Goal: Information Seeking & Learning: Check status

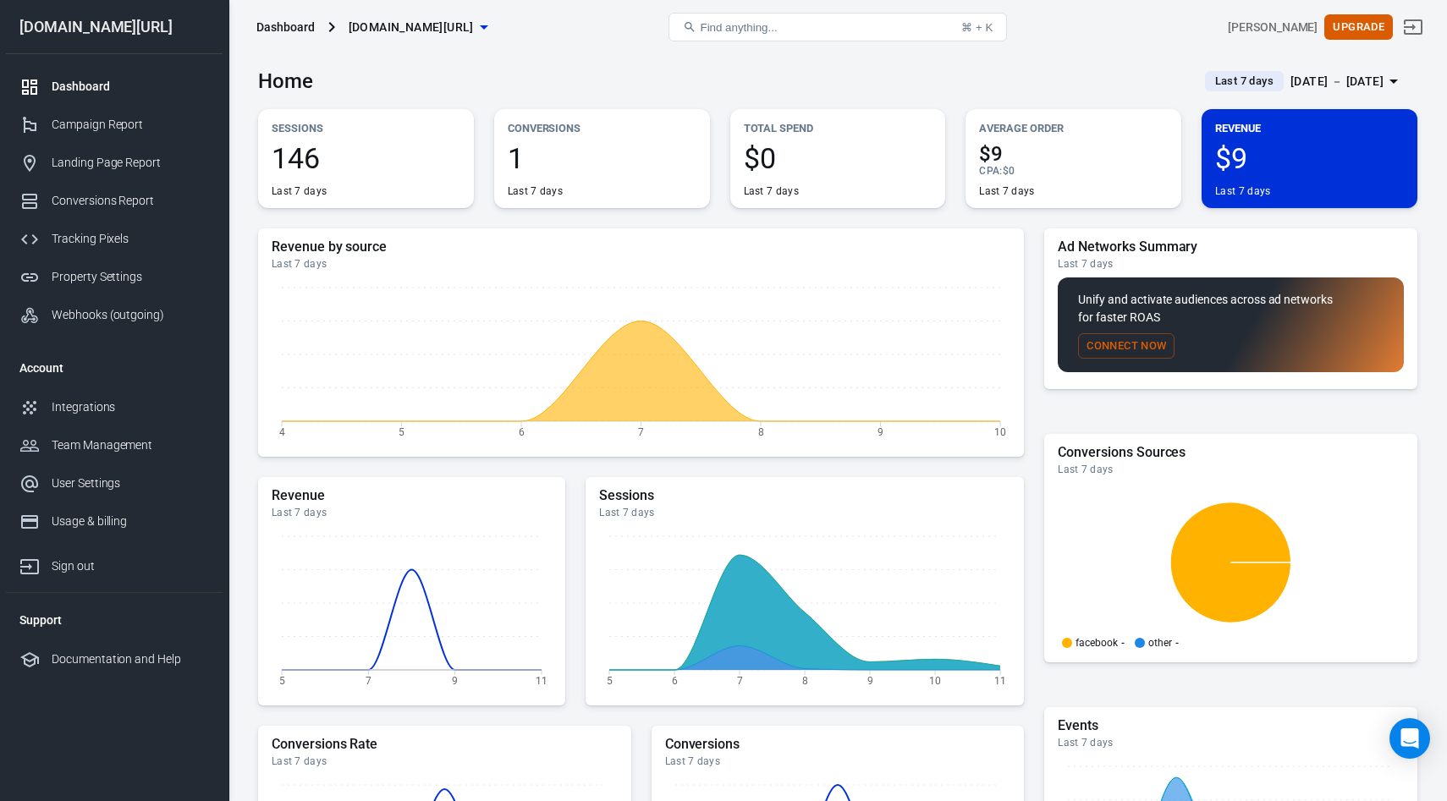
click at [1325, 86] on div "[DATE] － [DATE]" at bounding box center [1336, 81] width 93 height 21
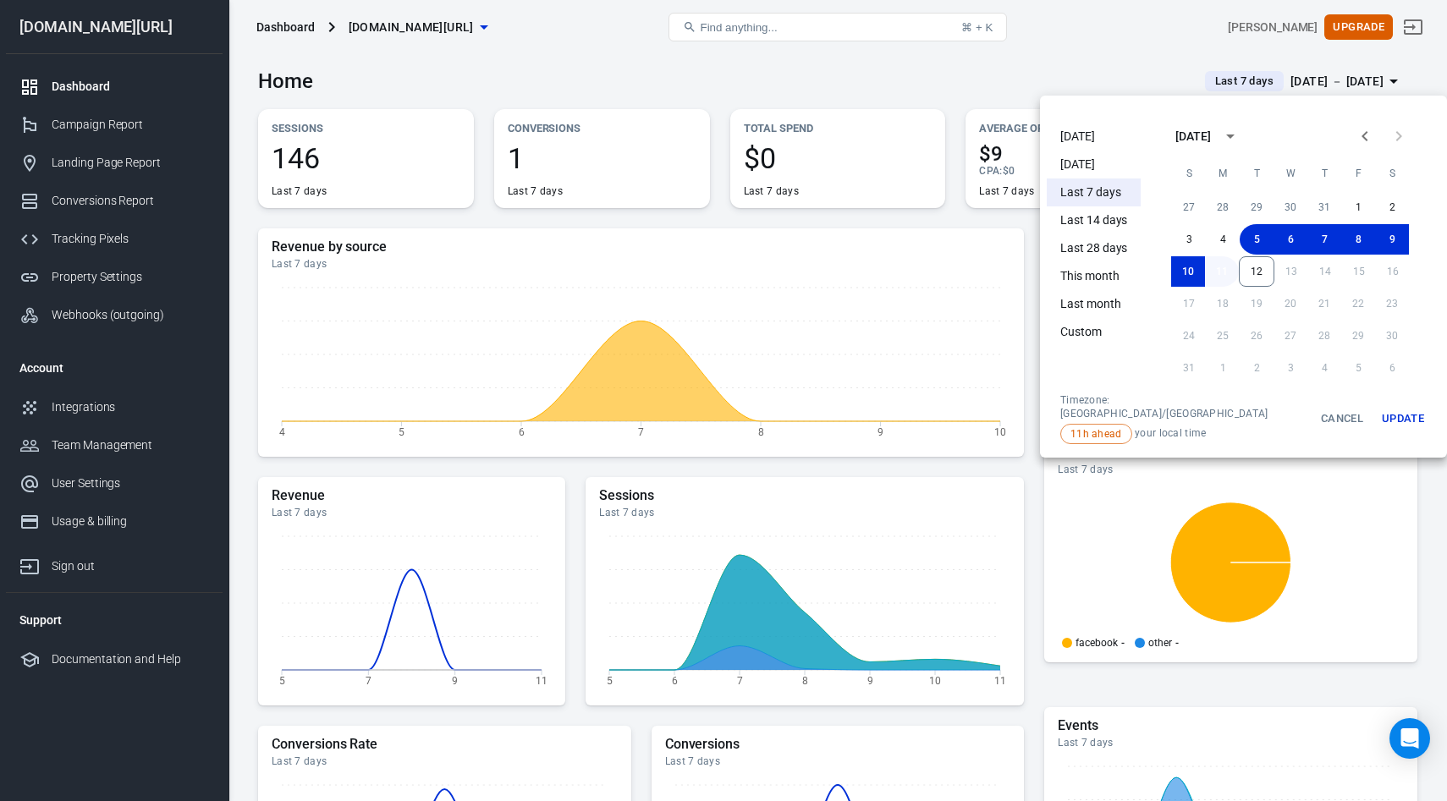
click at [1209, 268] on button "11" at bounding box center [1222, 271] width 34 height 30
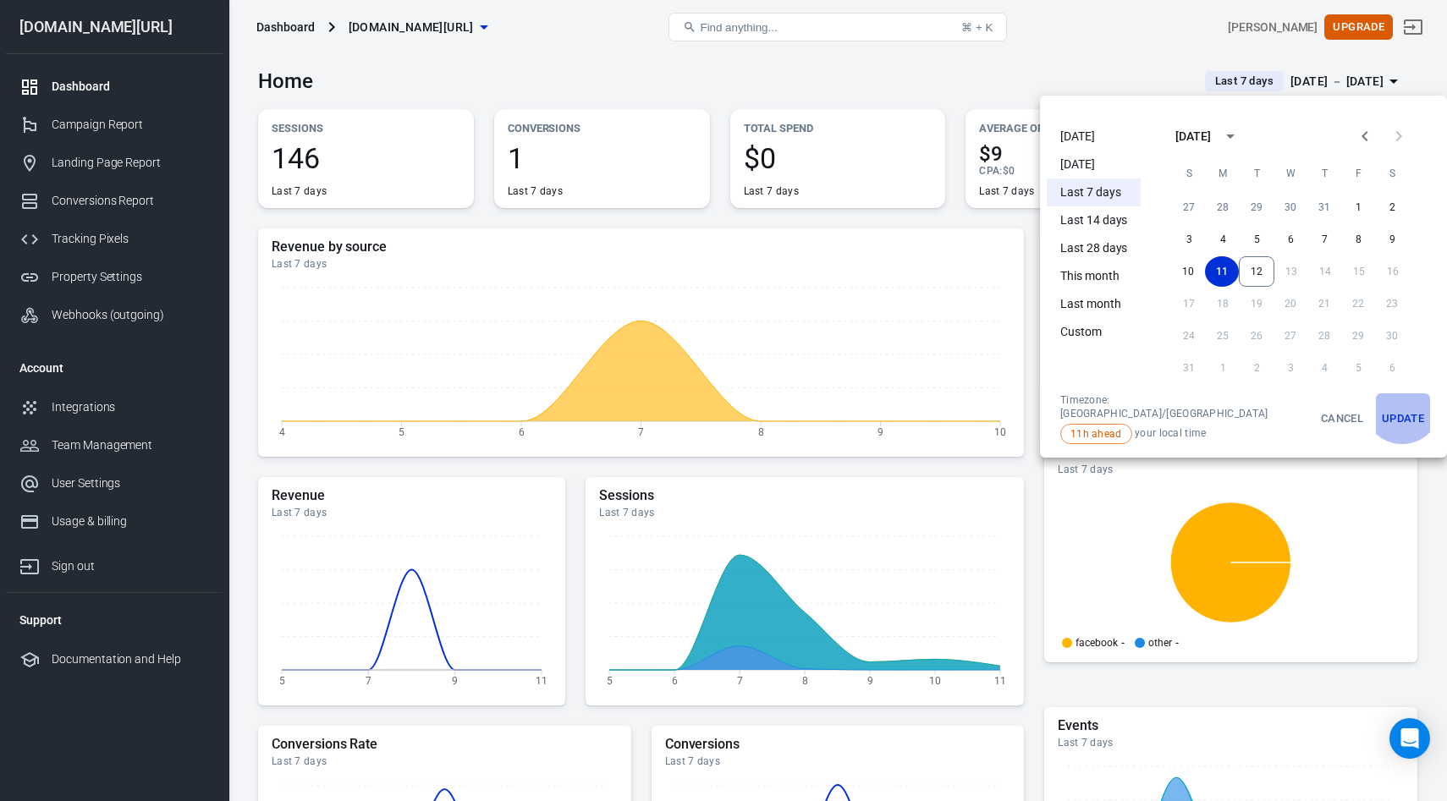
click at [1376, 405] on button "Update" at bounding box center [1403, 418] width 54 height 51
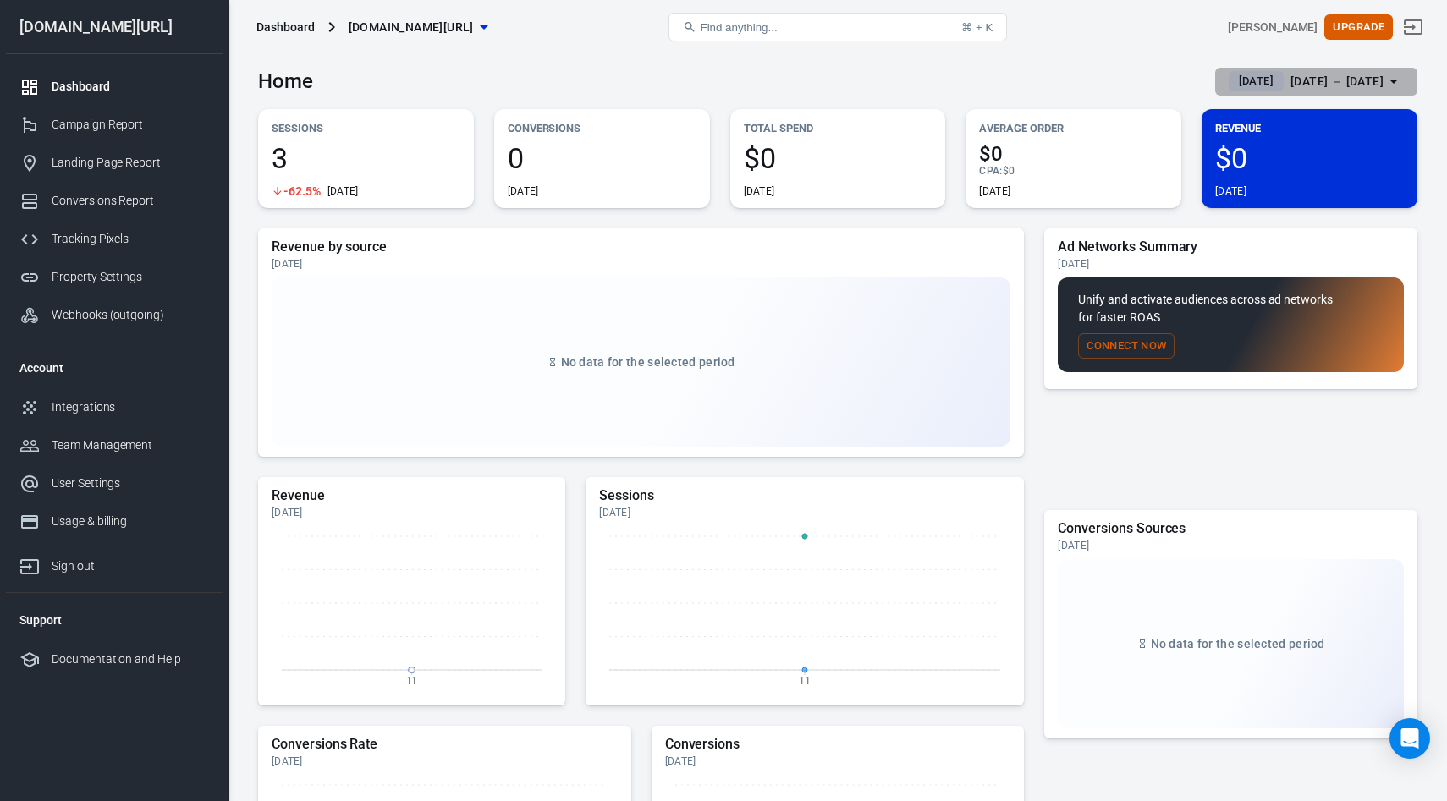
click at [1379, 85] on div "Aug 11 － Aug 11, 2025" at bounding box center [1336, 81] width 93 height 21
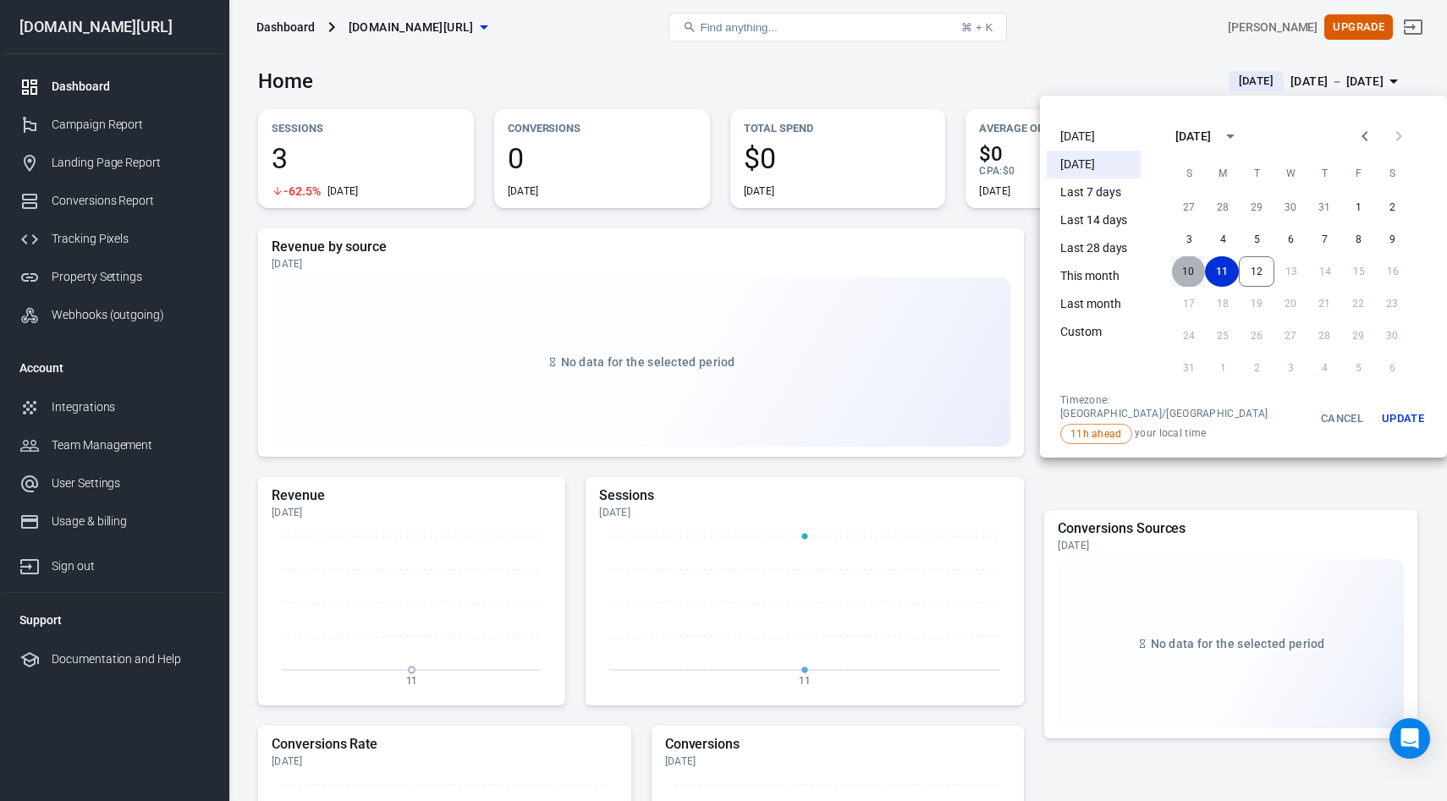
click at [1173, 272] on button "10" at bounding box center [1188, 271] width 34 height 30
click at [1381, 408] on button "Update" at bounding box center [1403, 418] width 54 height 51
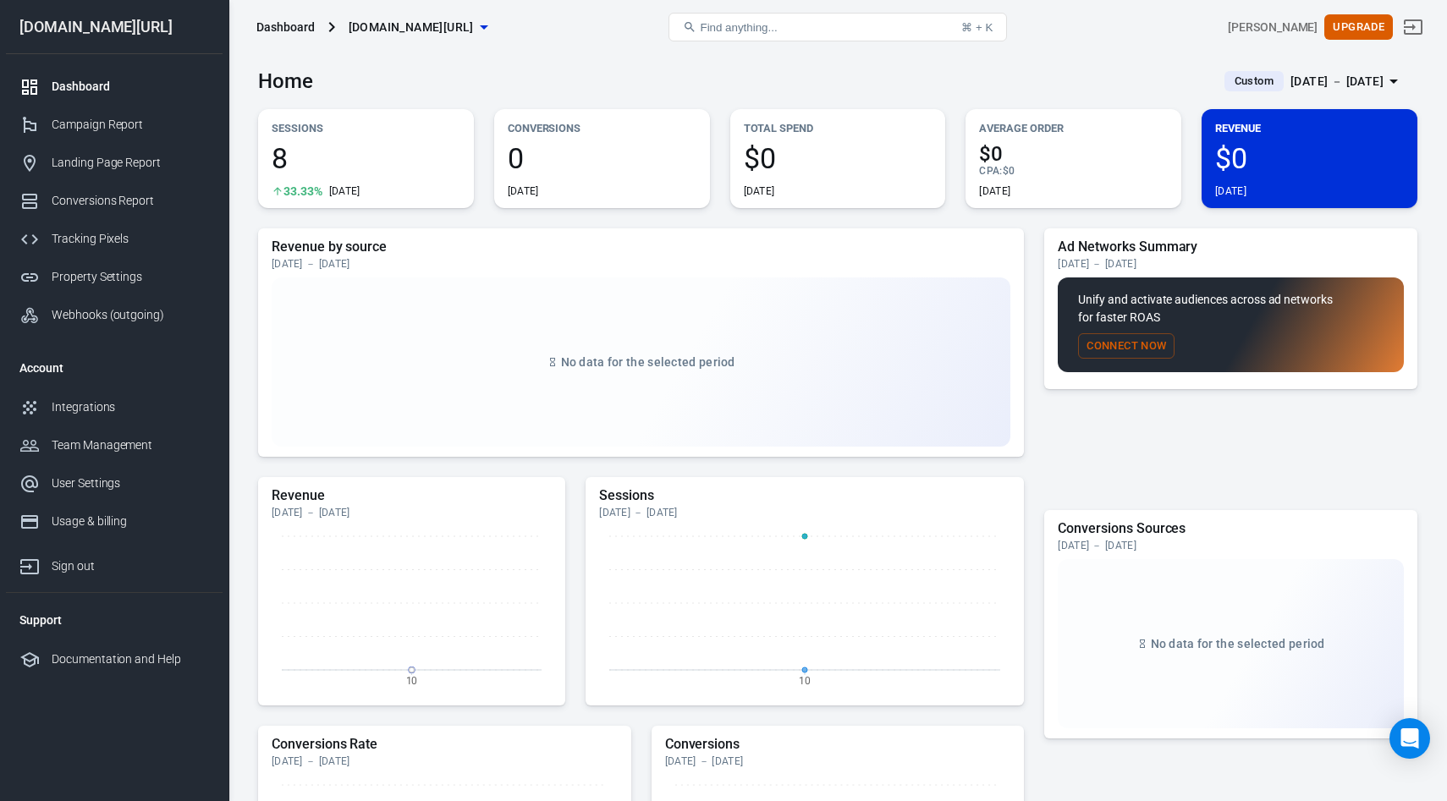
click at [1324, 89] on div "Aug 10 － Aug 10, 2025" at bounding box center [1336, 81] width 93 height 21
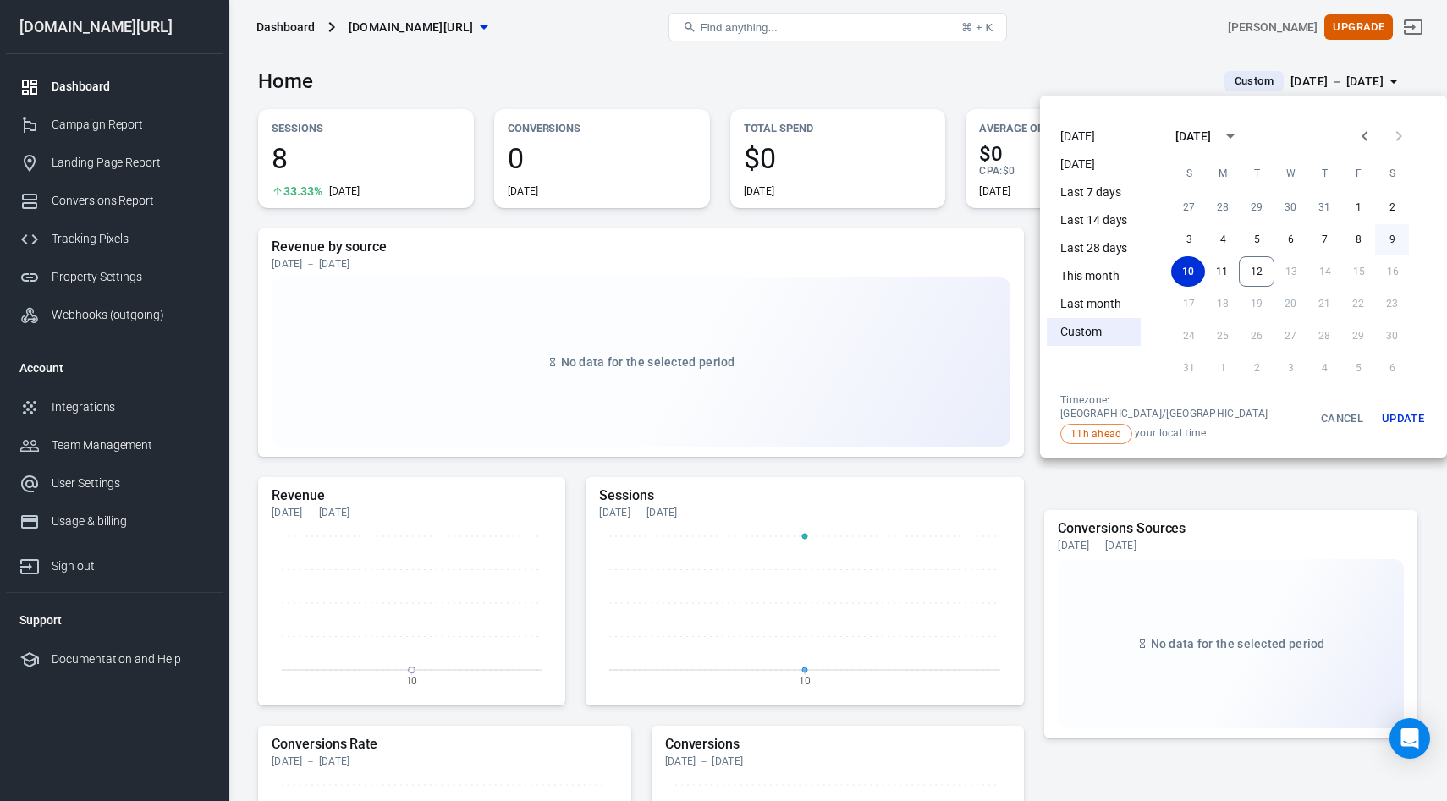
click at [1375, 236] on button "9" at bounding box center [1392, 239] width 34 height 30
click at [1376, 404] on button "Update" at bounding box center [1403, 418] width 54 height 51
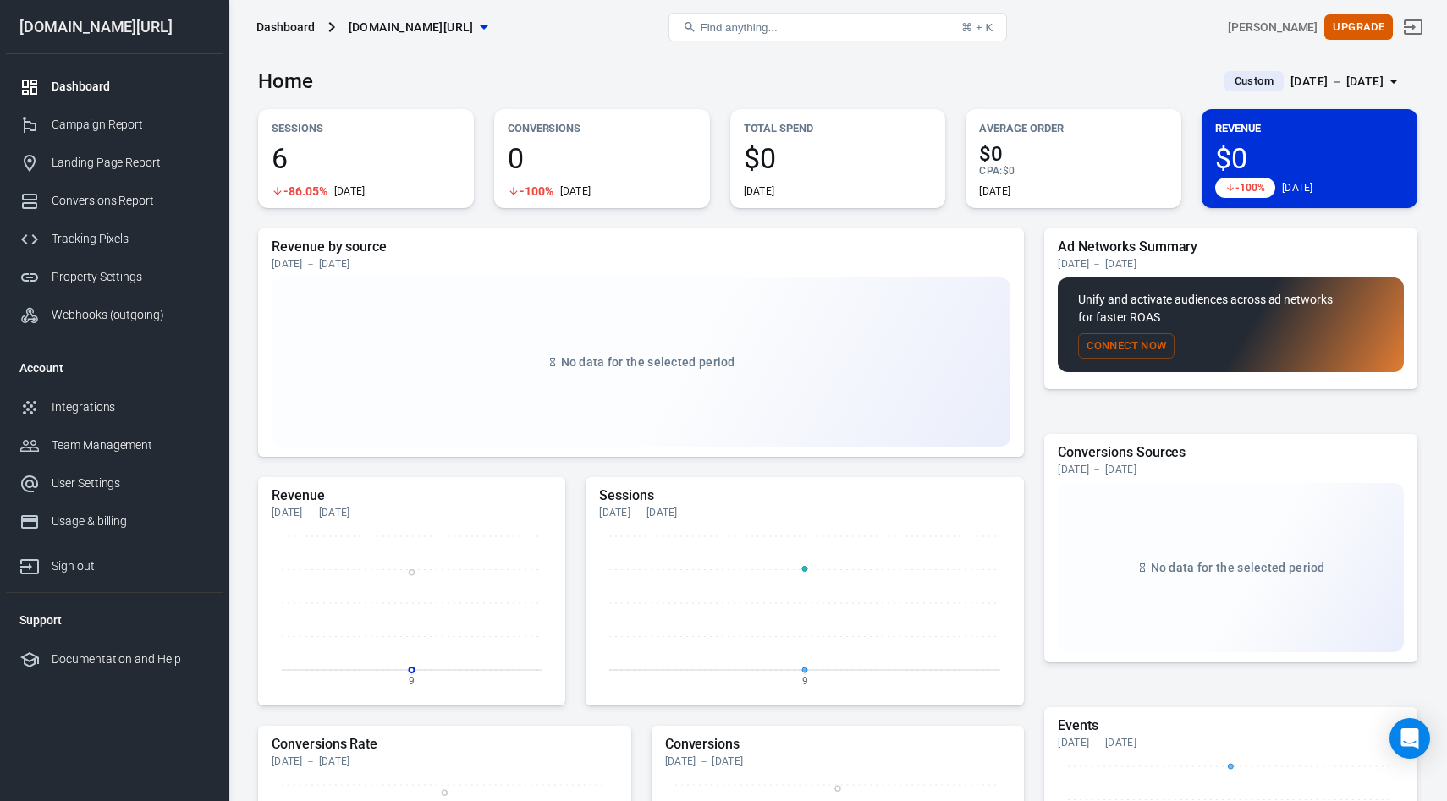
click at [1349, 80] on div "Aug 9 － Aug 9, 2025" at bounding box center [1336, 81] width 93 height 21
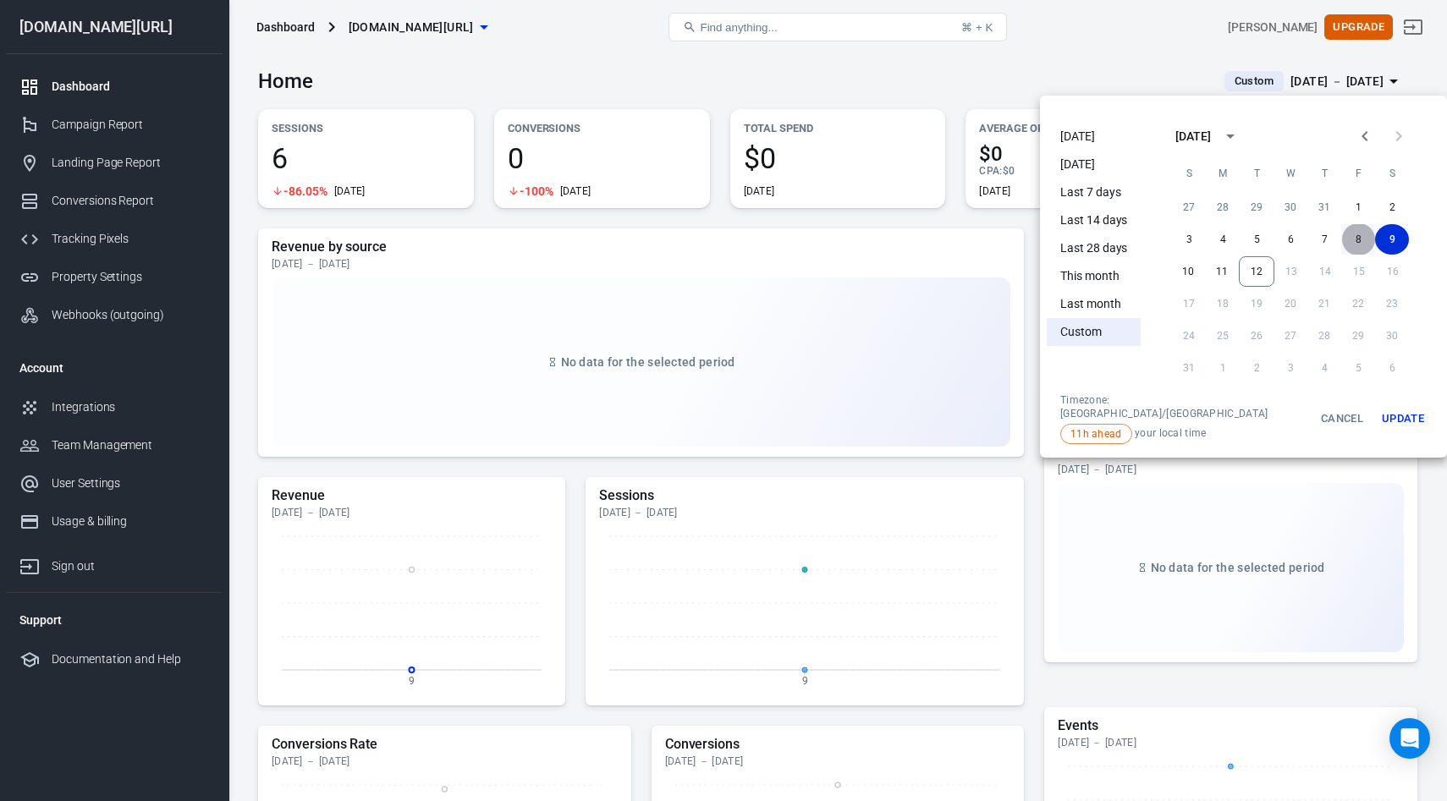
click at [1344, 234] on button "8" at bounding box center [1358, 239] width 34 height 30
click at [1376, 405] on button "Update" at bounding box center [1403, 418] width 54 height 51
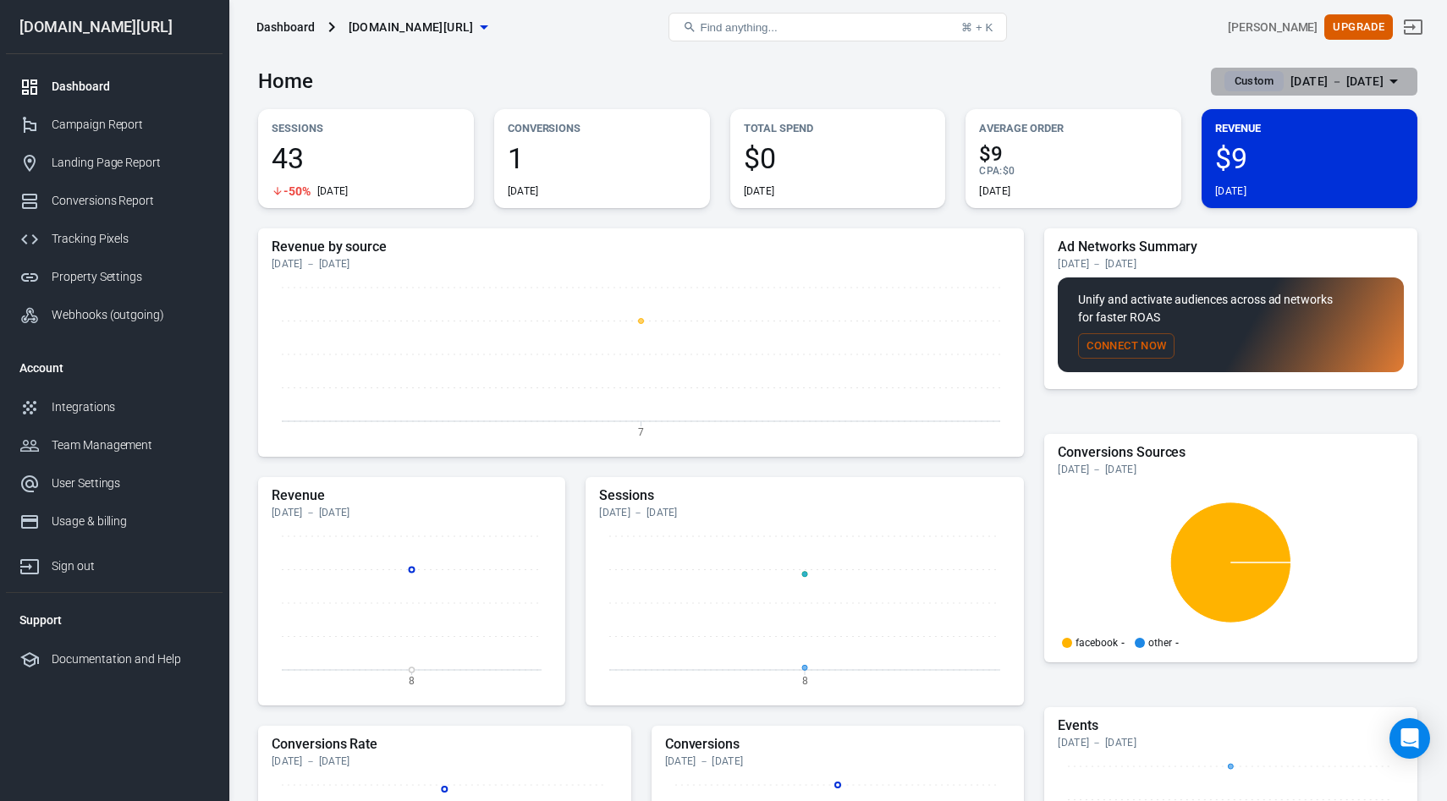
click at [1395, 80] on icon "button" at bounding box center [1393, 82] width 8 height 4
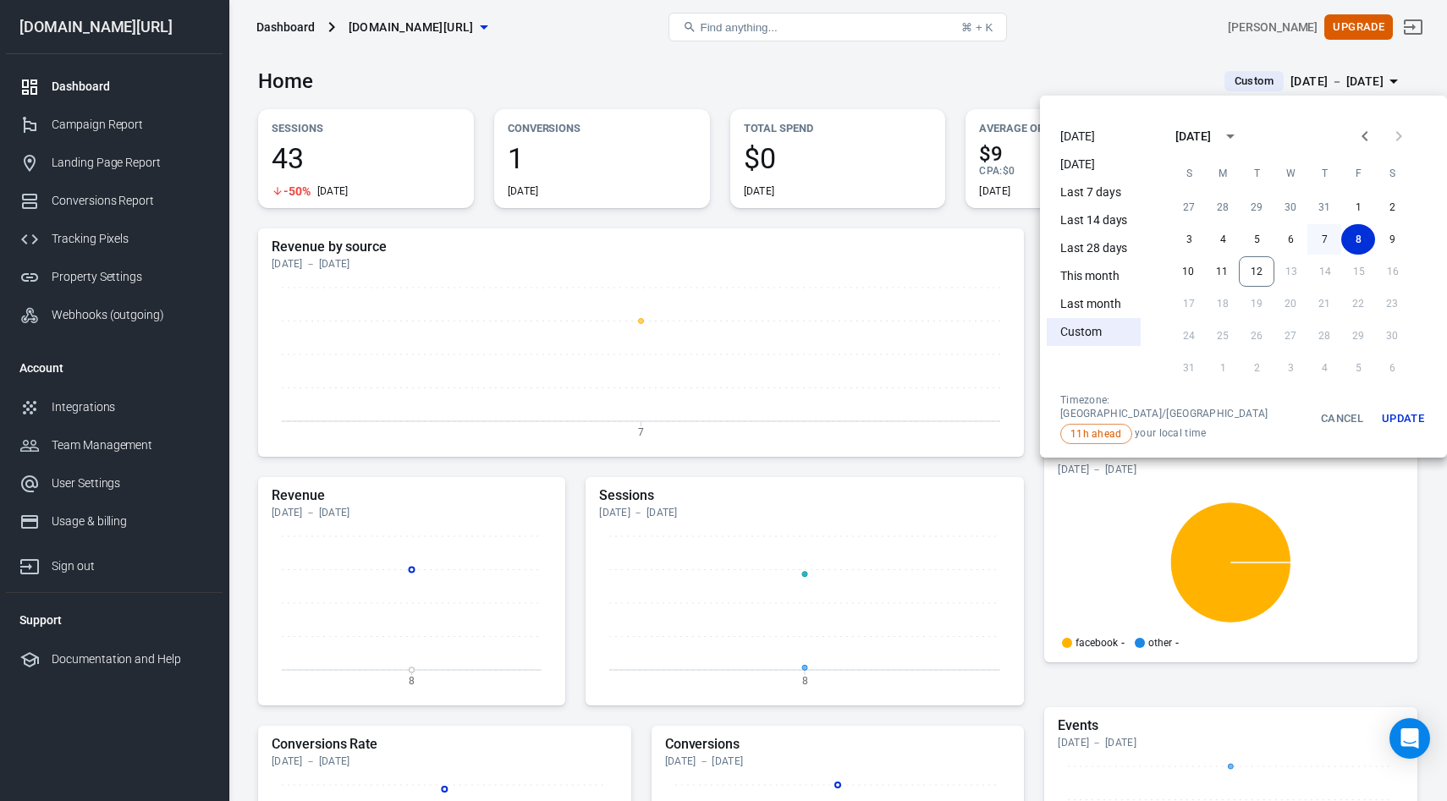
click at [1310, 239] on button "7" at bounding box center [1324, 239] width 34 height 30
click at [1382, 416] on button "Update" at bounding box center [1403, 418] width 54 height 51
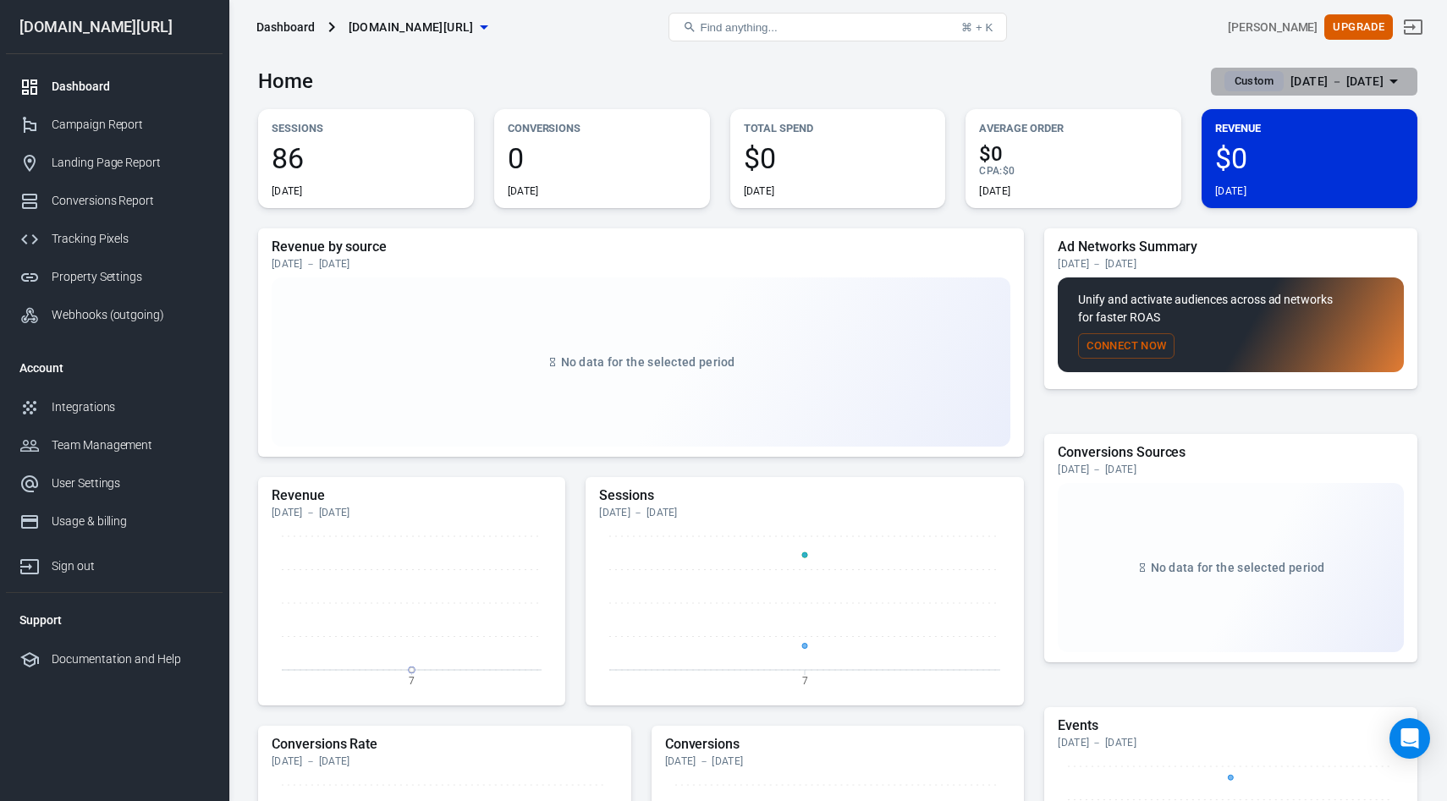
click at [1366, 79] on div "Aug 7 － Aug 7, 2025" at bounding box center [1336, 81] width 93 height 21
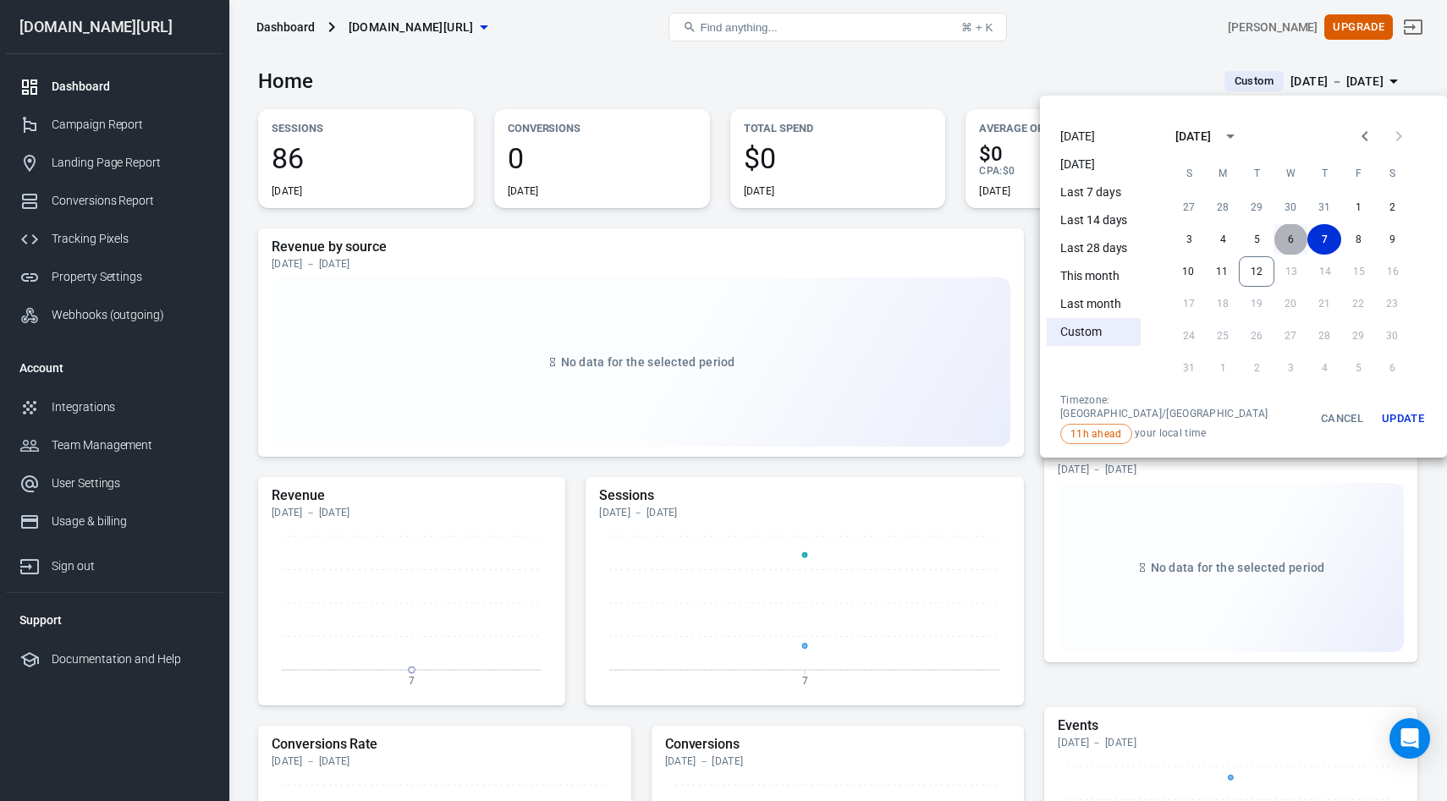
click at [1283, 234] on button "6" at bounding box center [1290, 239] width 34 height 30
click at [1376, 411] on button "Update" at bounding box center [1403, 418] width 54 height 51
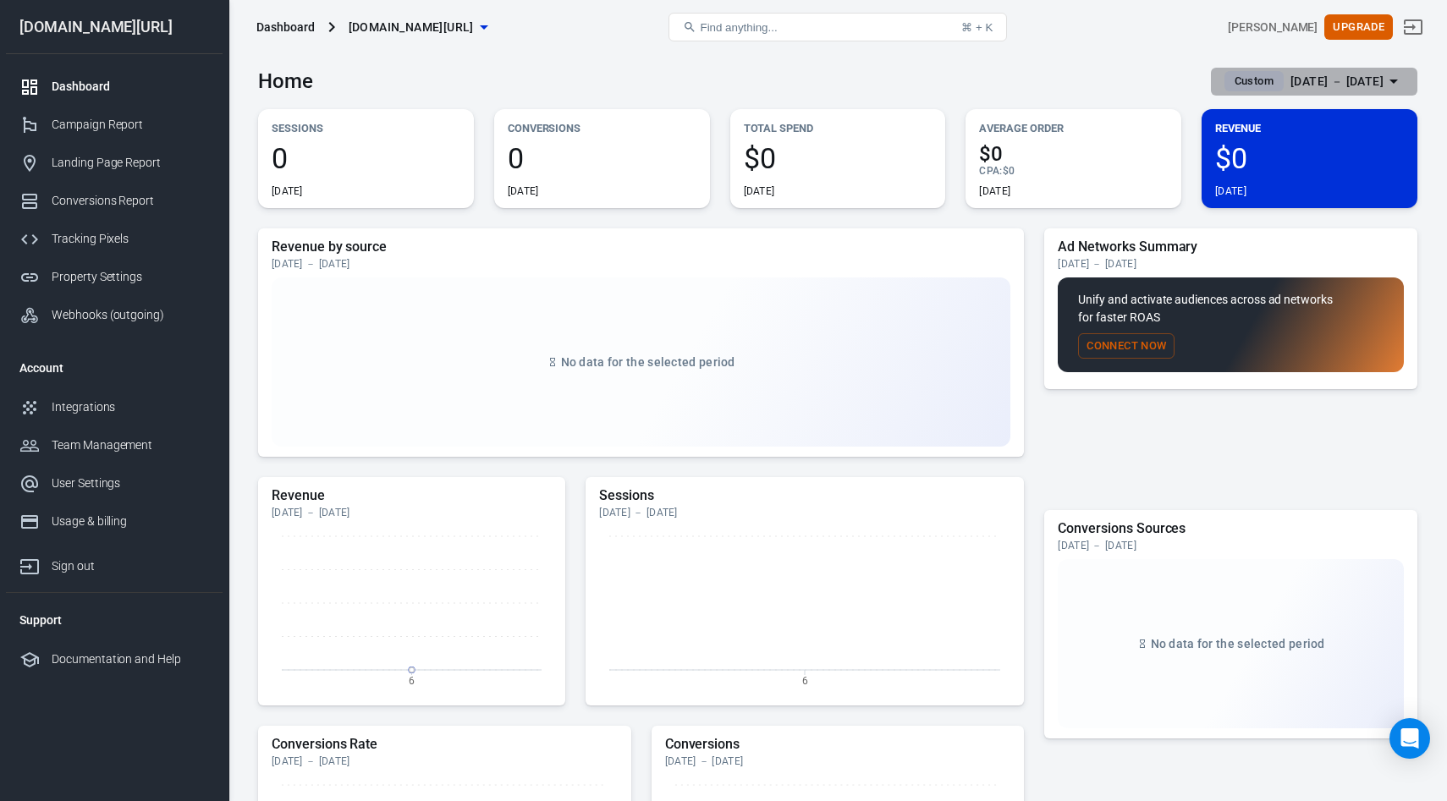
click at [1359, 85] on div "Aug 6 － Aug 6, 2025" at bounding box center [1336, 81] width 93 height 21
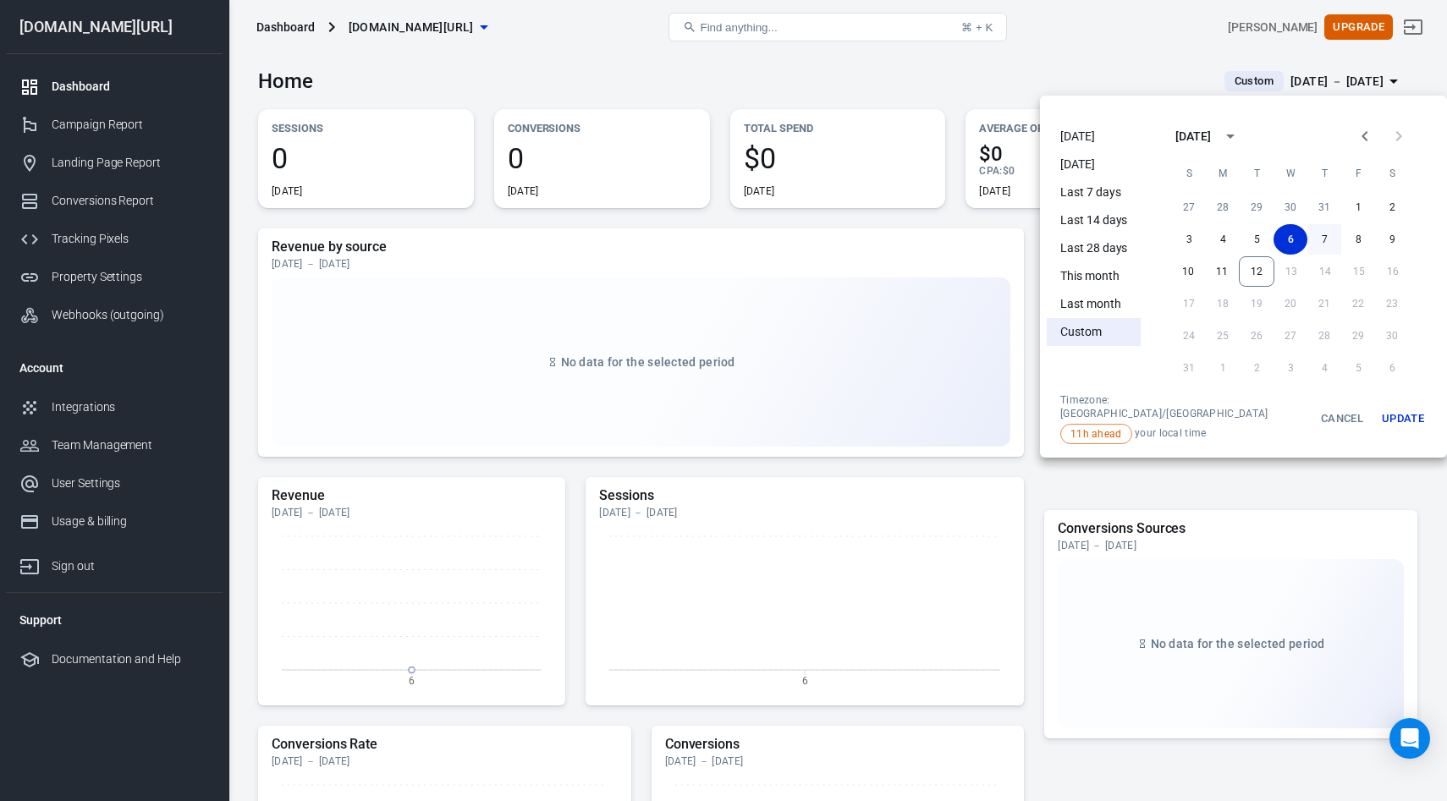
click at [1307, 232] on button "7" at bounding box center [1324, 239] width 34 height 30
click at [1376, 410] on button "Update" at bounding box center [1403, 418] width 54 height 51
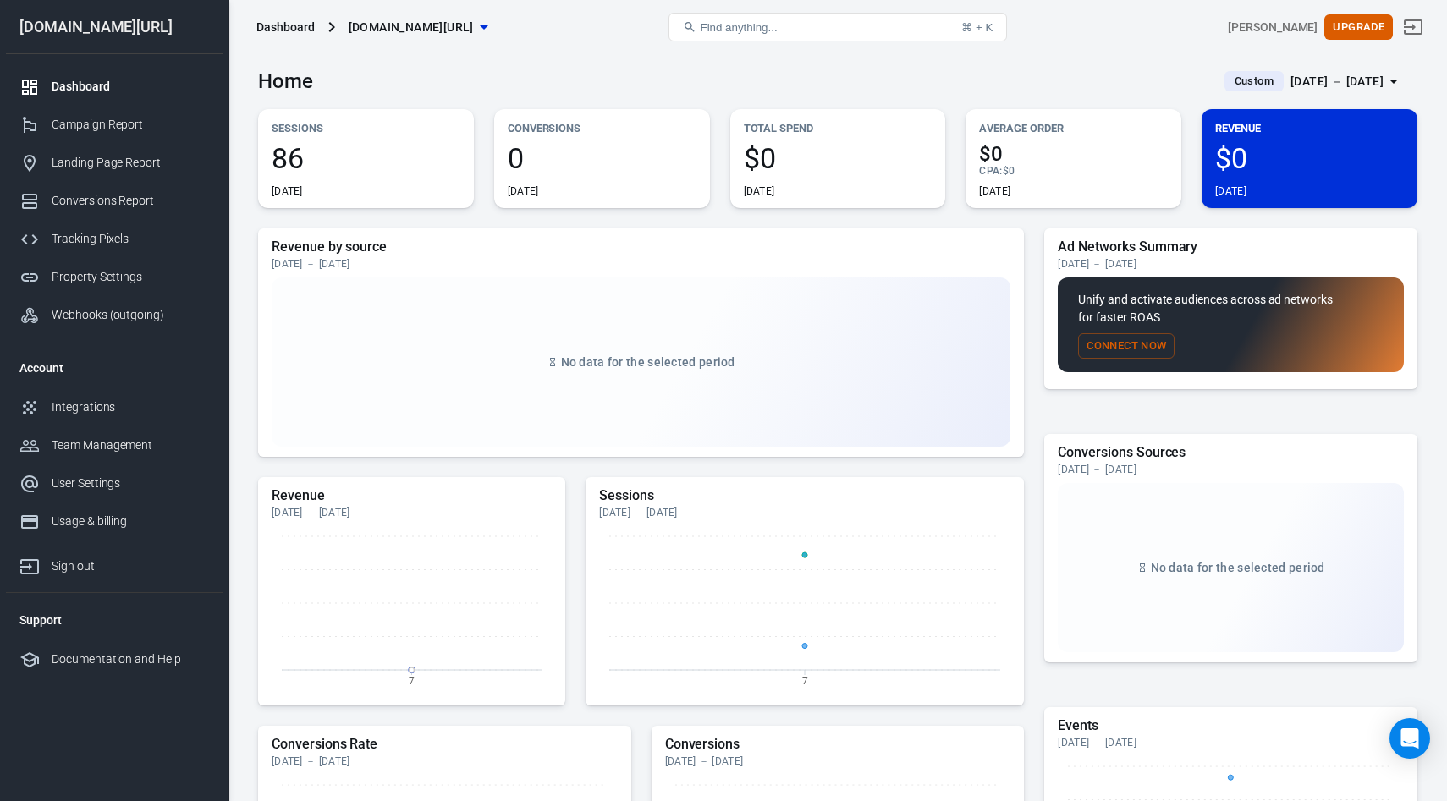
click at [1339, 83] on div "Aug 7 － Aug 7, 2025" at bounding box center [1336, 81] width 93 height 21
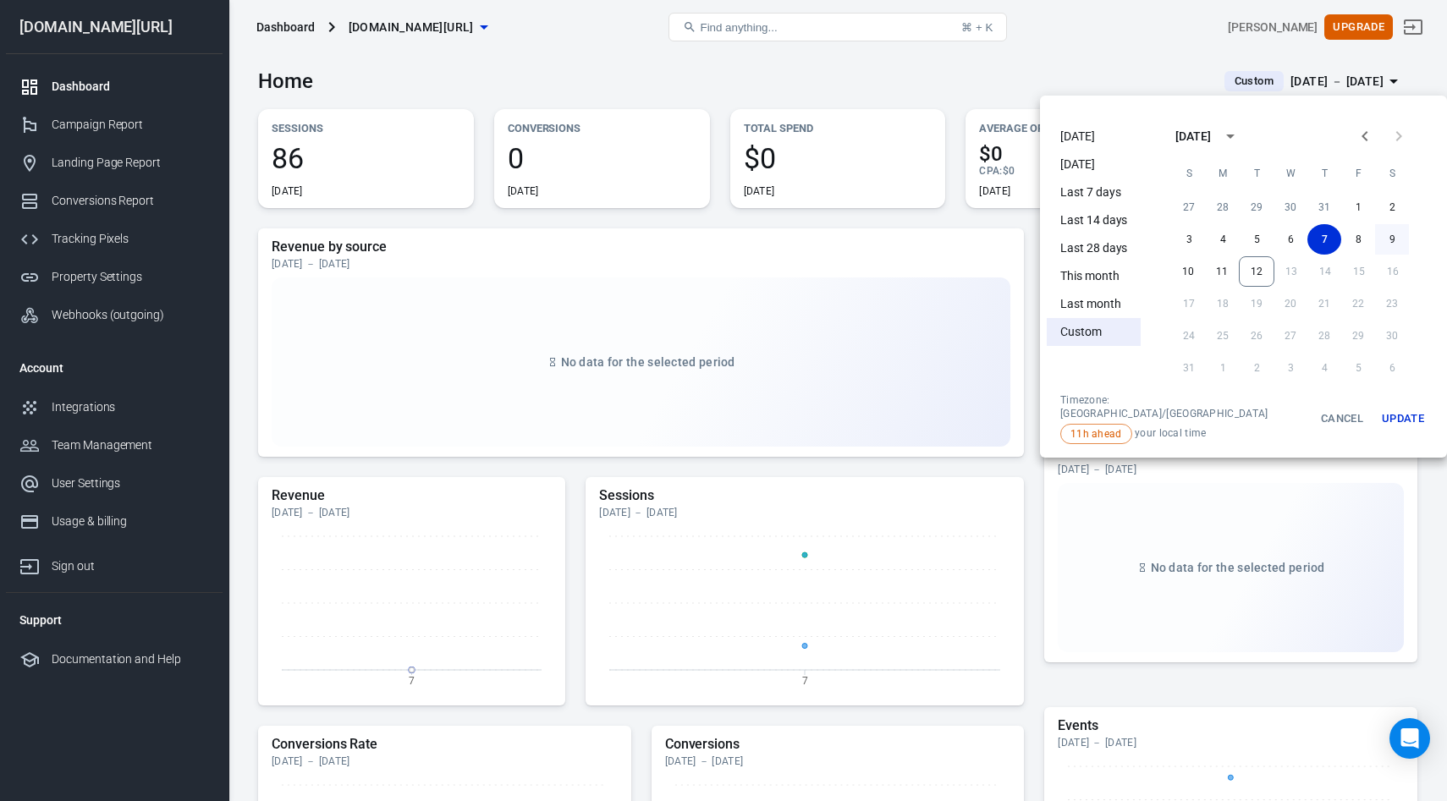
click at [1375, 243] on button "9" at bounding box center [1392, 239] width 34 height 30
click at [1376, 412] on button "Update" at bounding box center [1403, 418] width 54 height 51
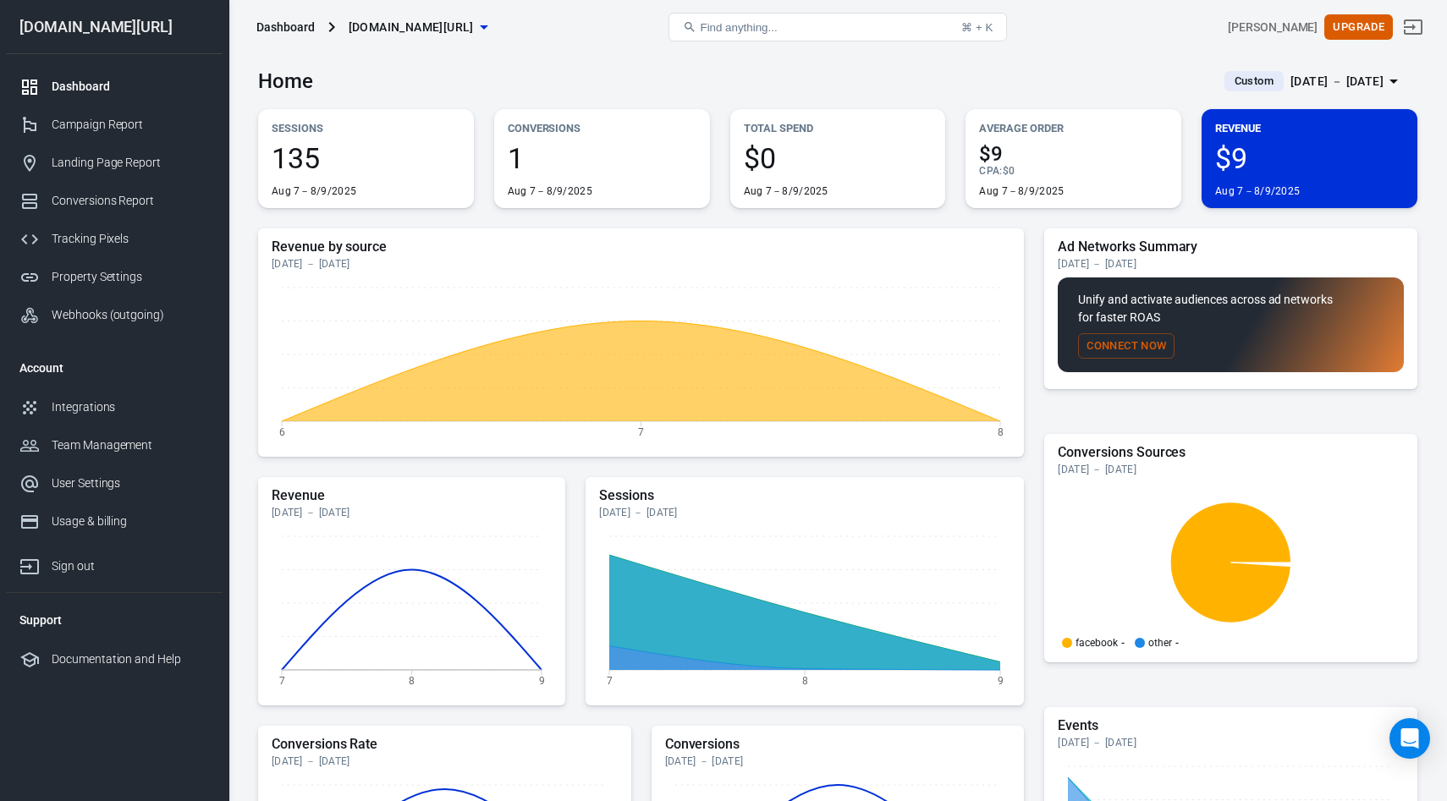
click at [1336, 87] on div "Aug 7 － Aug 9, 2025" at bounding box center [1336, 81] width 93 height 21
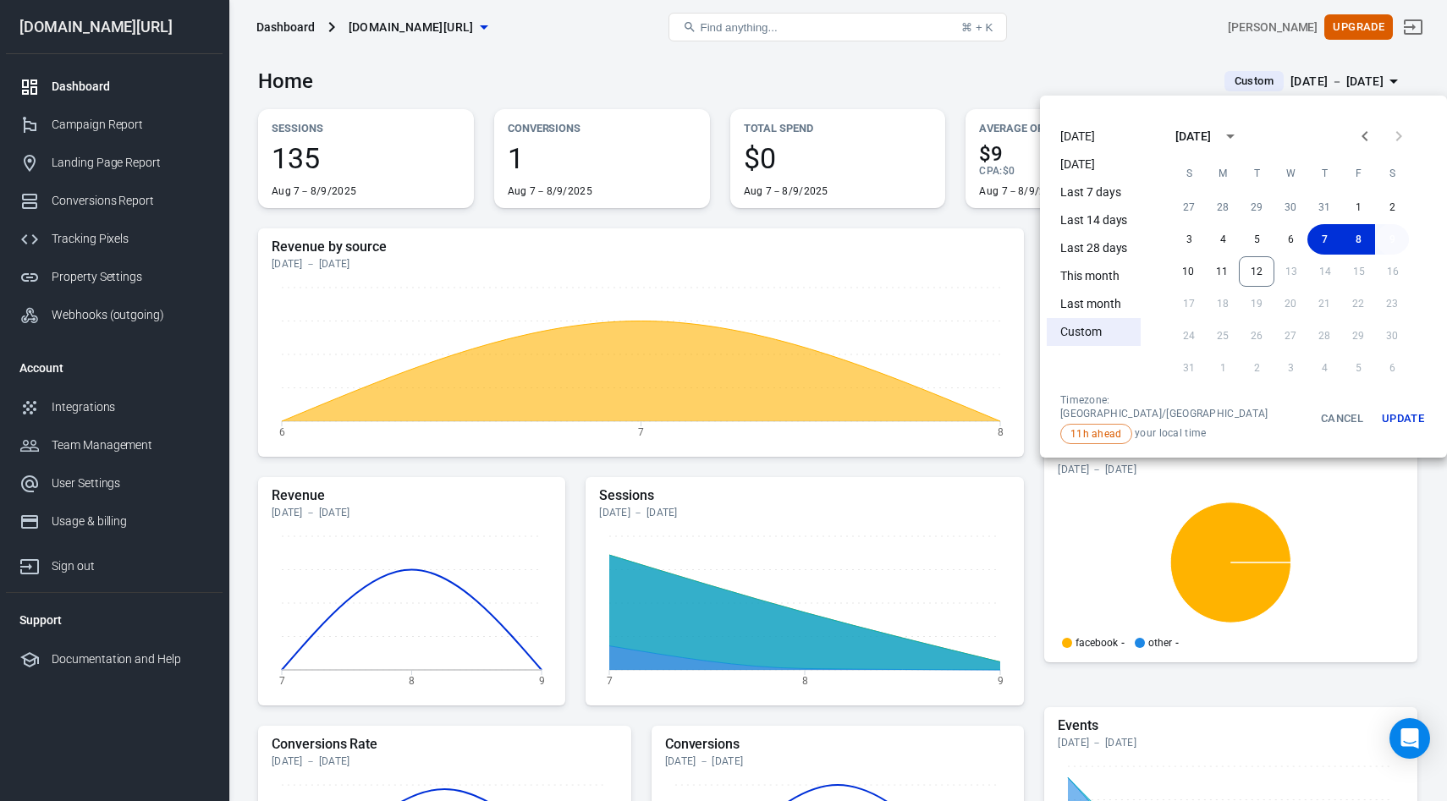
click at [1376, 250] on button "9" at bounding box center [1392, 239] width 34 height 30
click at [1378, 407] on button "Update" at bounding box center [1403, 418] width 54 height 51
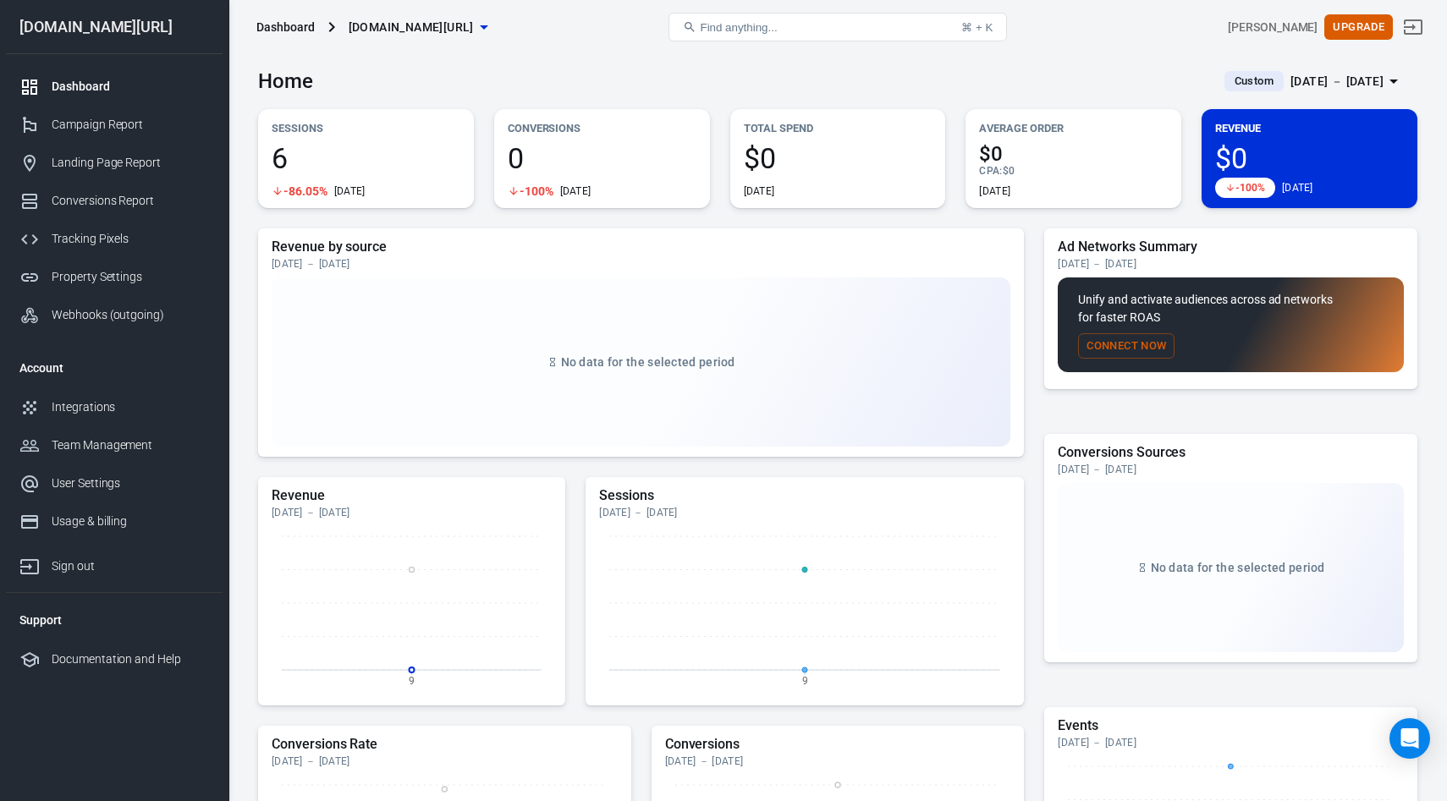
click at [1345, 88] on div "Aug 9 － Aug 9, 2025" at bounding box center [1336, 81] width 93 height 21
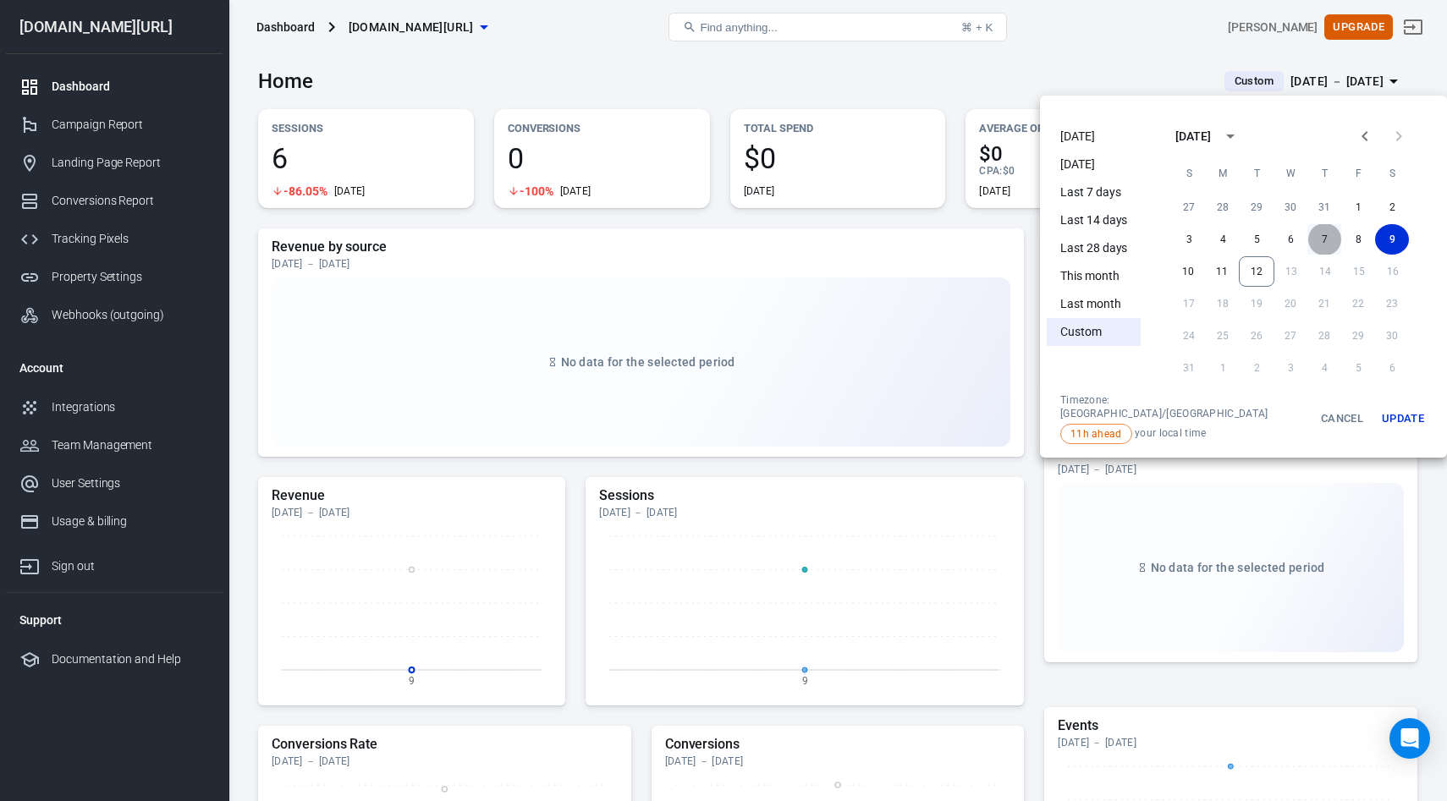
click at [1312, 233] on button "7" at bounding box center [1324, 239] width 34 height 30
click at [1376, 404] on button "Update" at bounding box center [1403, 418] width 54 height 51
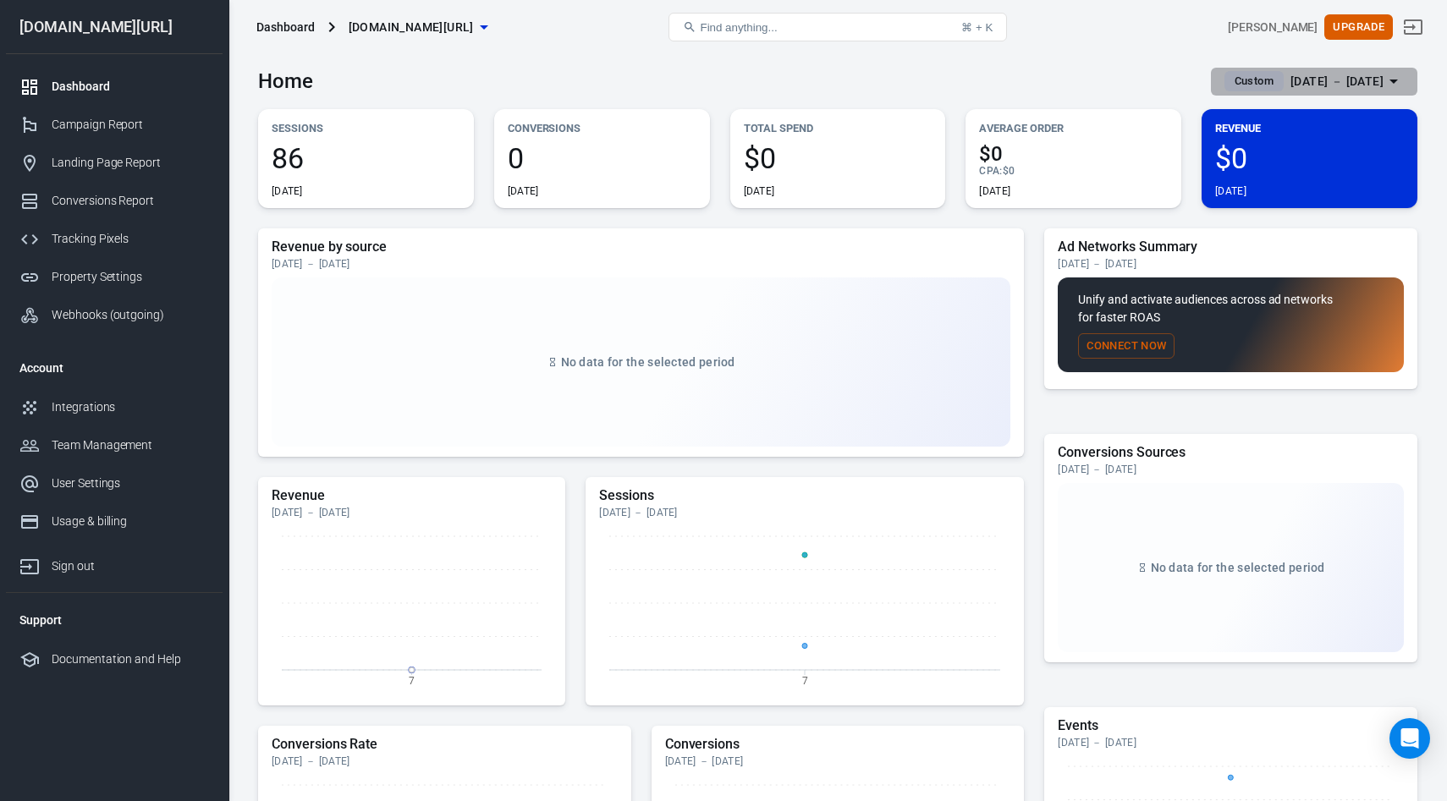
click at [1330, 77] on div "Aug 7 － Aug 7, 2025" at bounding box center [1336, 81] width 93 height 21
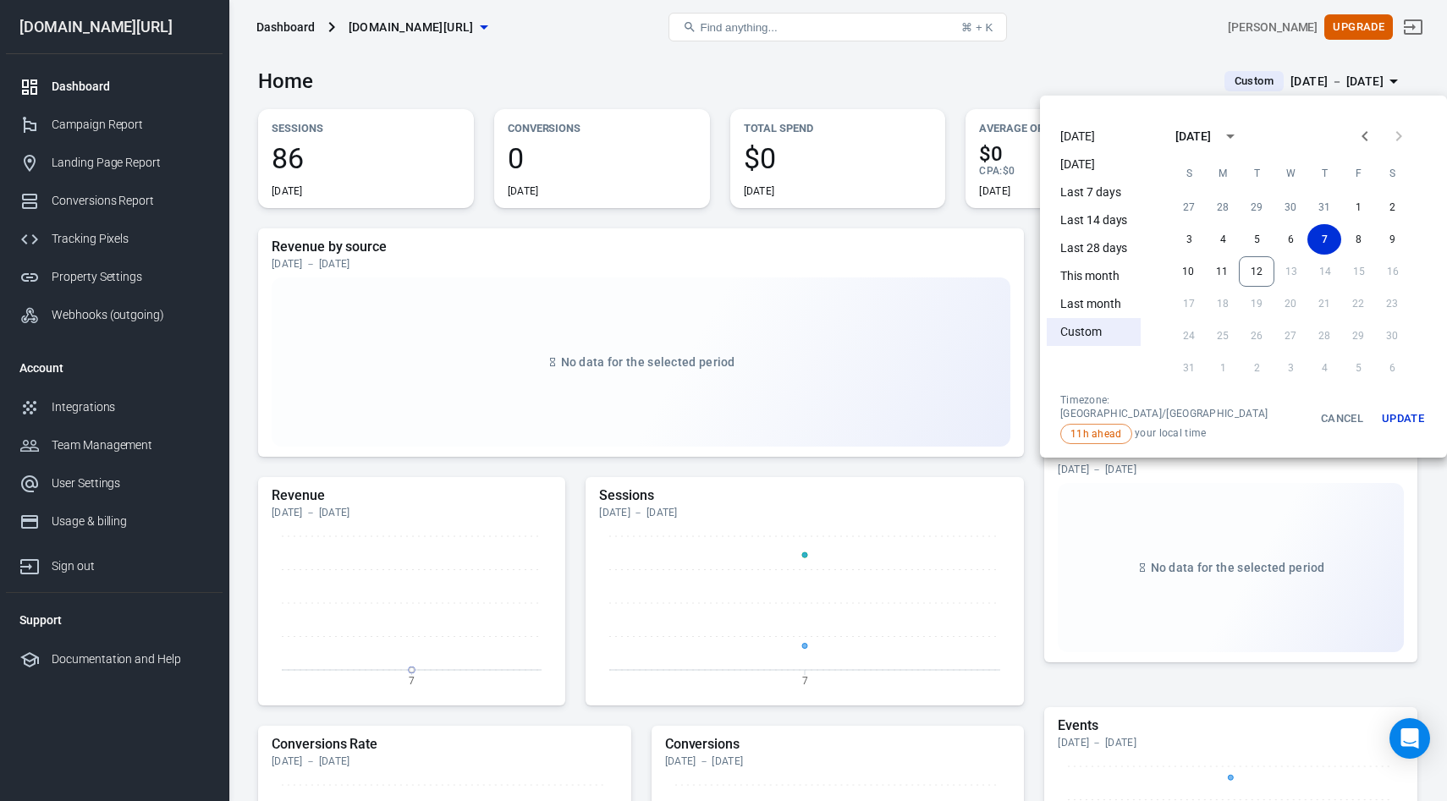
click at [1330, 77] on div at bounding box center [723, 400] width 1447 height 801
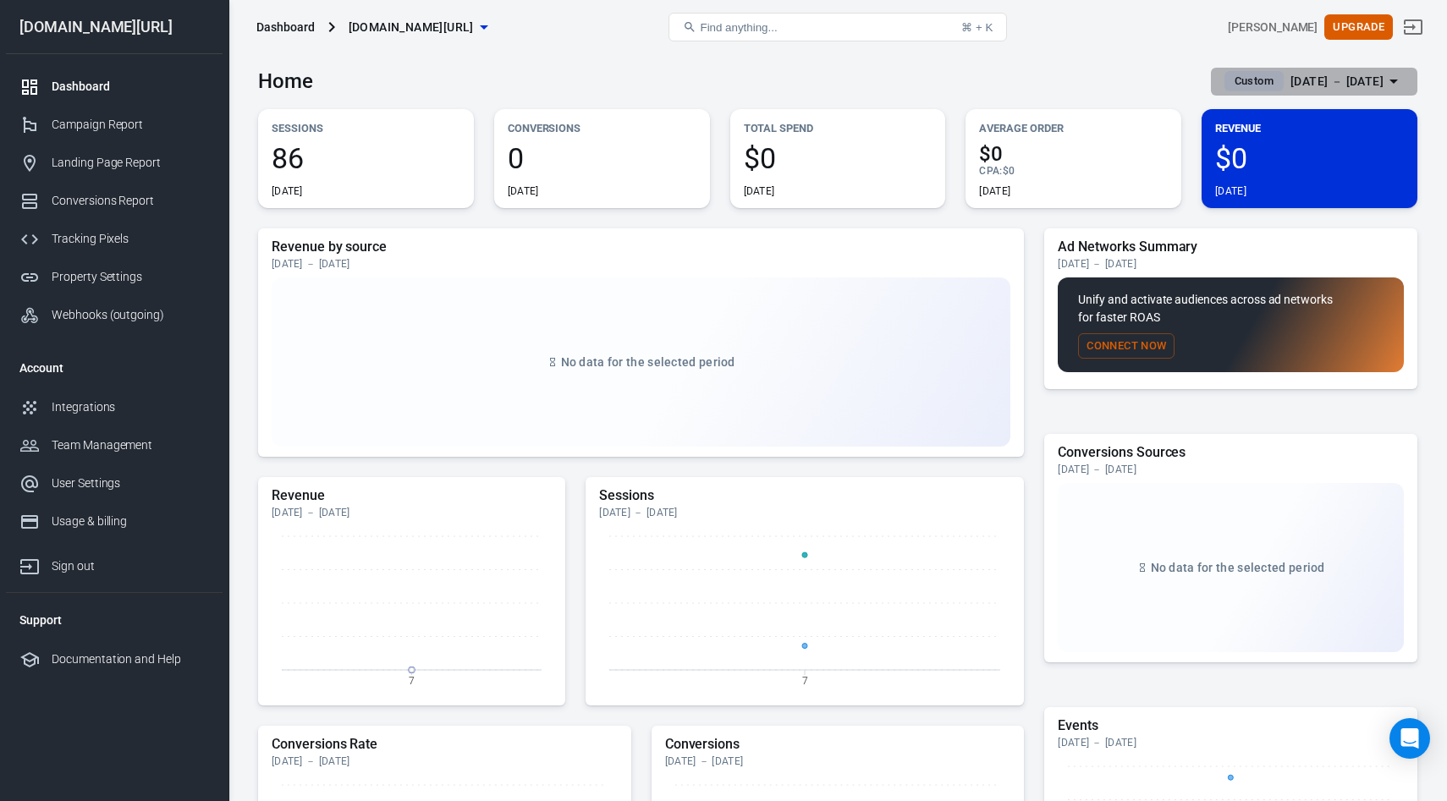
click at [1367, 88] on div "Aug 7 － Aug 7, 2025" at bounding box center [1336, 81] width 93 height 21
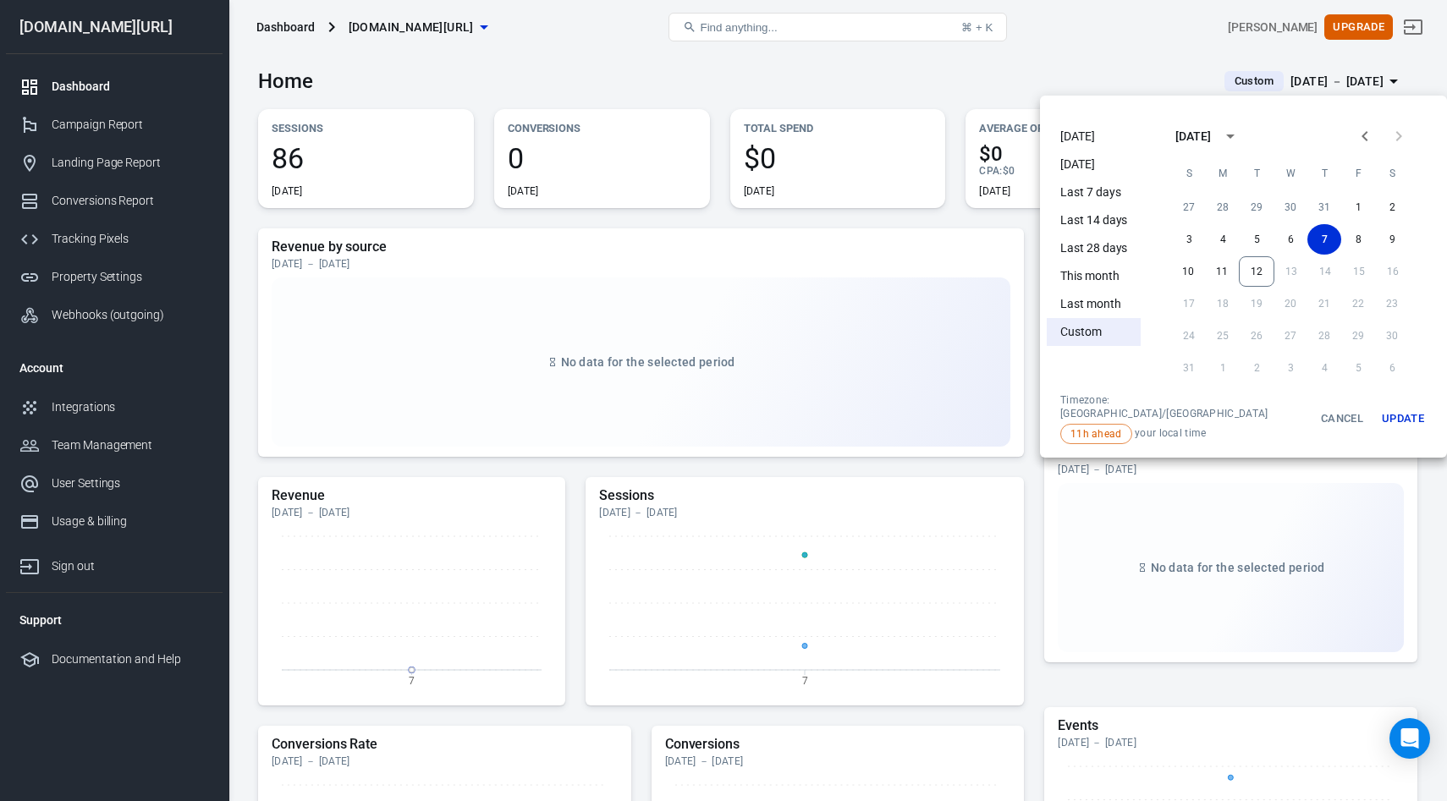
click at [1086, 201] on li "Last 7 days" at bounding box center [1094, 193] width 94 height 28
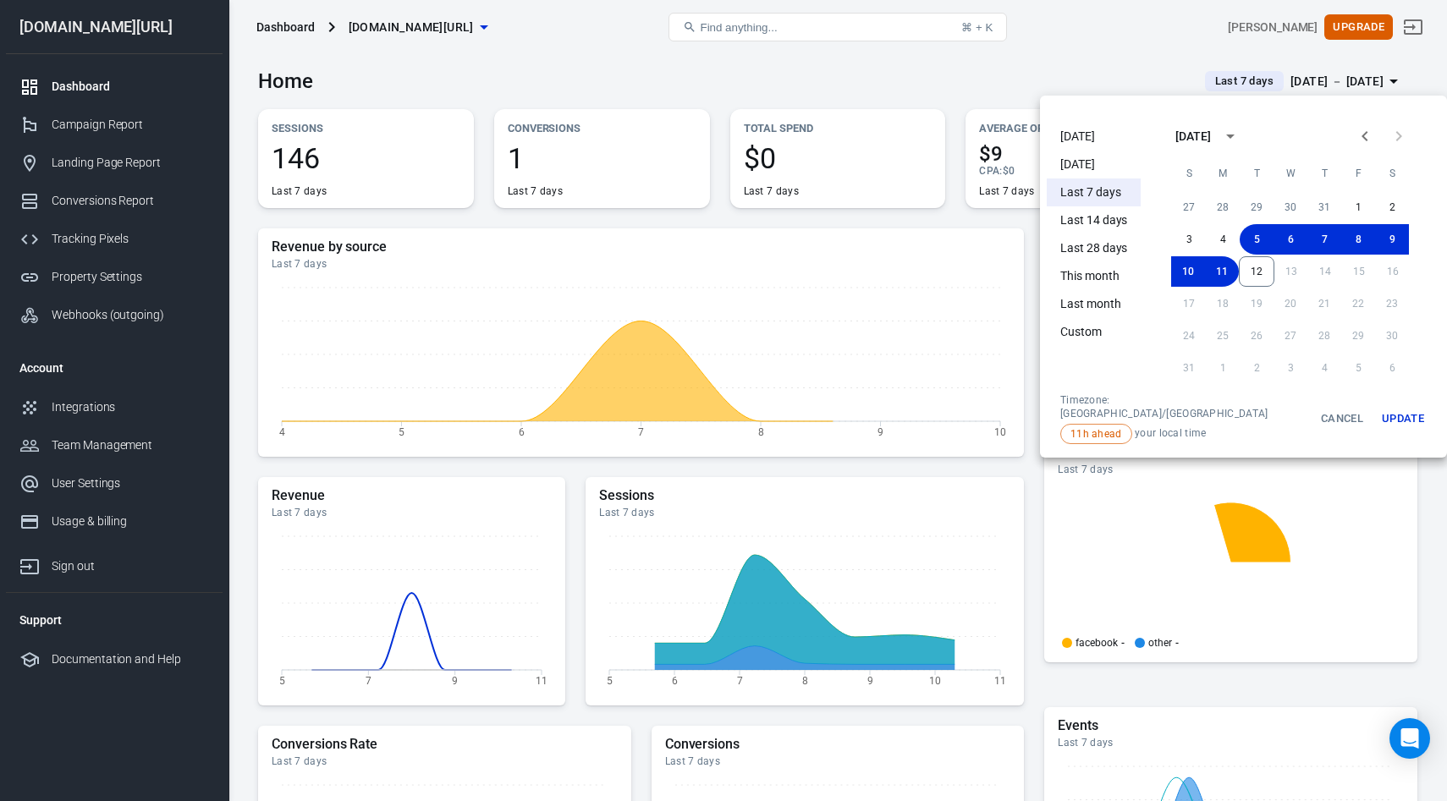
click at [1107, 26] on div at bounding box center [723, 400] width 1447 height 801
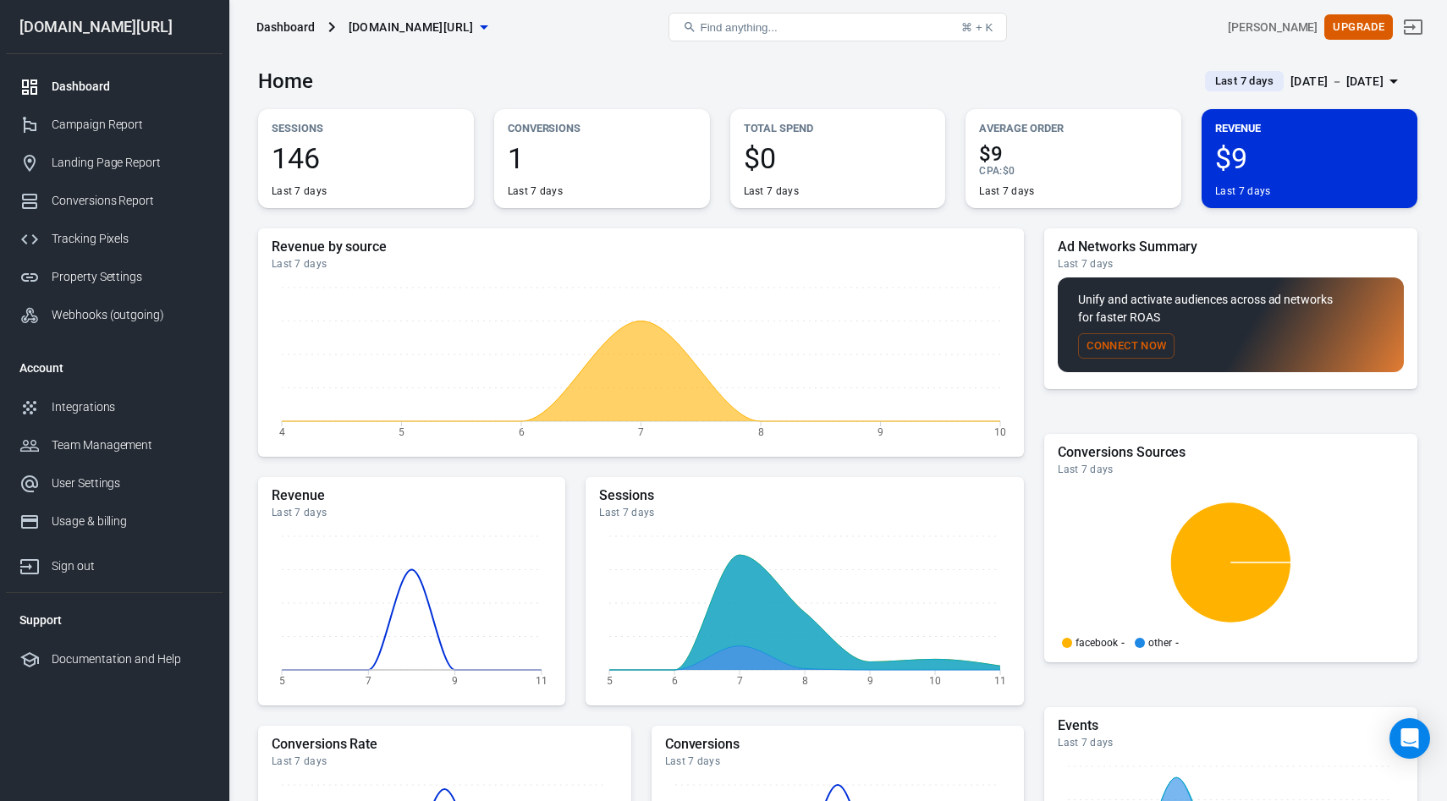
click at [535, 128] on p "Conversions" at bounding box center [602, 128] width 189 height 18
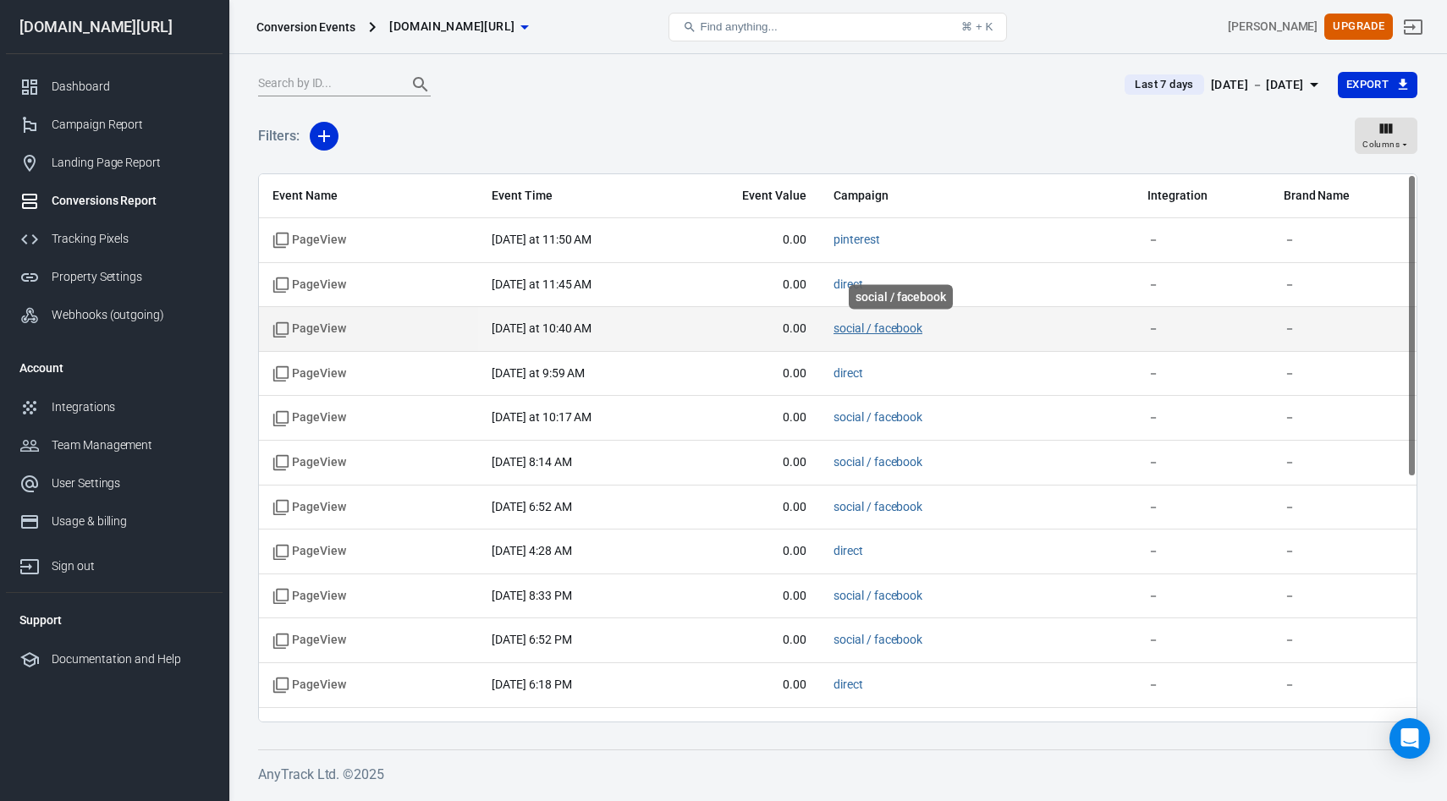
click at [893, 331] on link "social / facebook" at bounding box center [877, 328] width 89 height 14
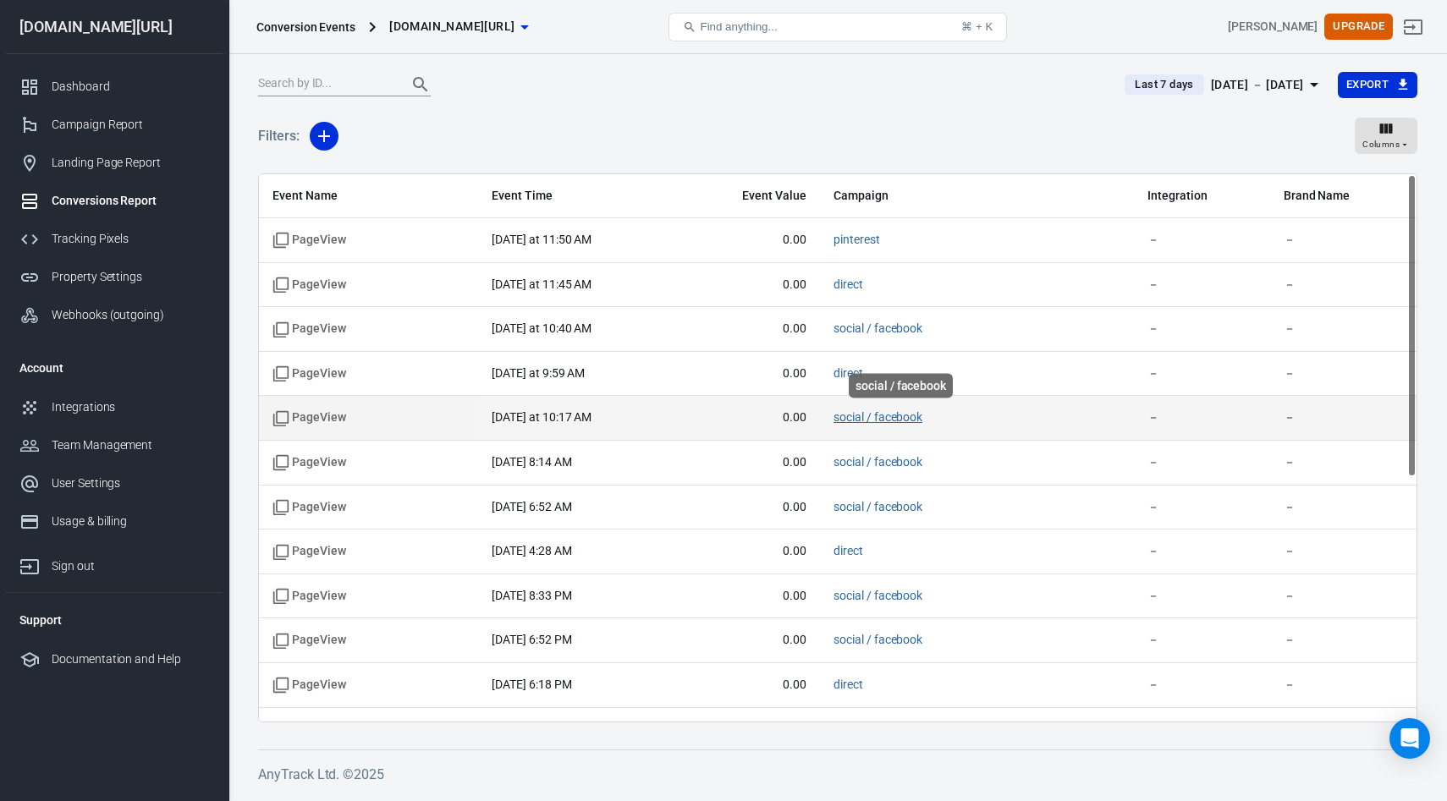
click at [893, 421] on link "social / facebook" at bounding box center [877, 417] width 89 height 14
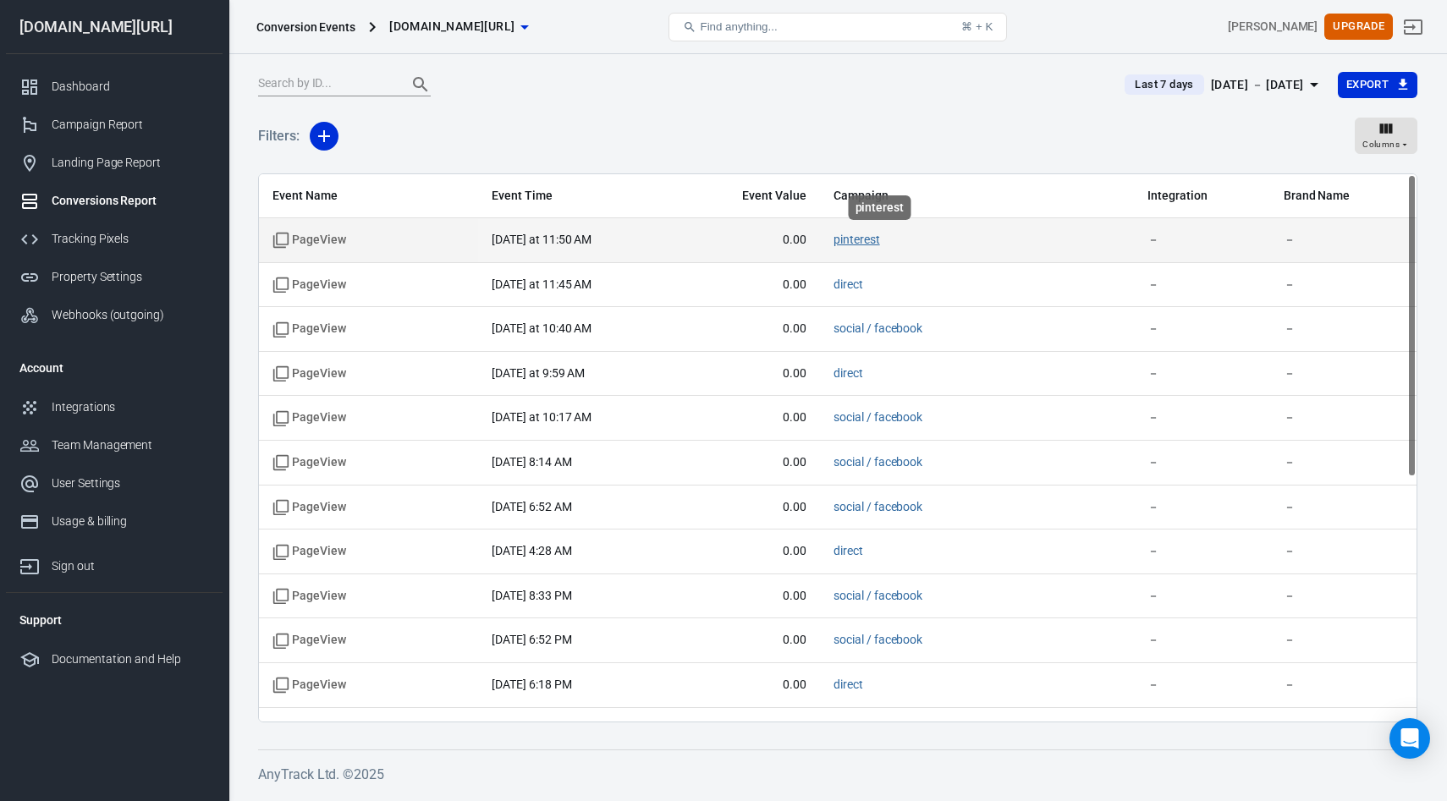
click at [880, 241] on link "pinterest" at bounding box center [856, 240] width 47 height 14
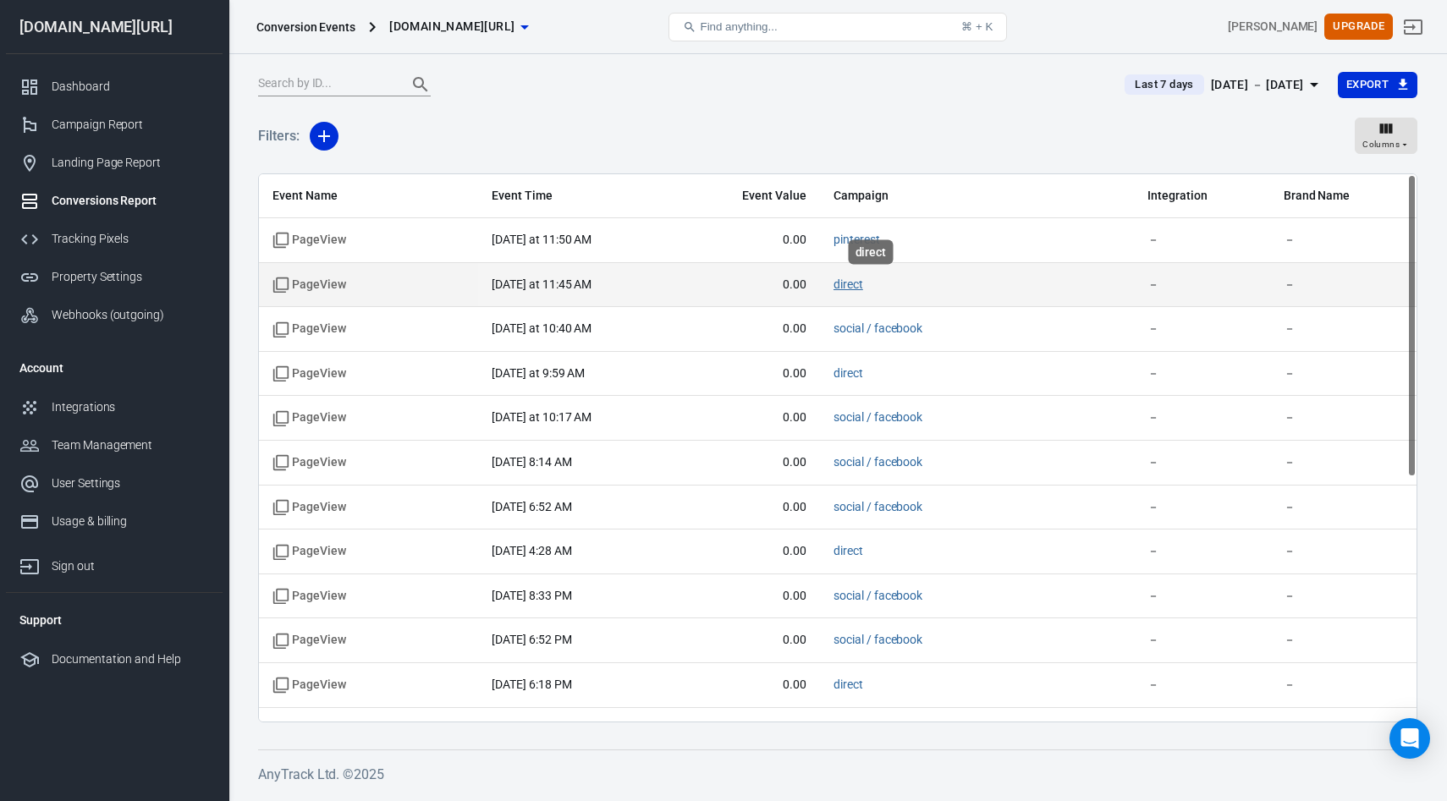
click at [863, 282] on link "direct" at bounding box center [848, 284] width 30 height 14
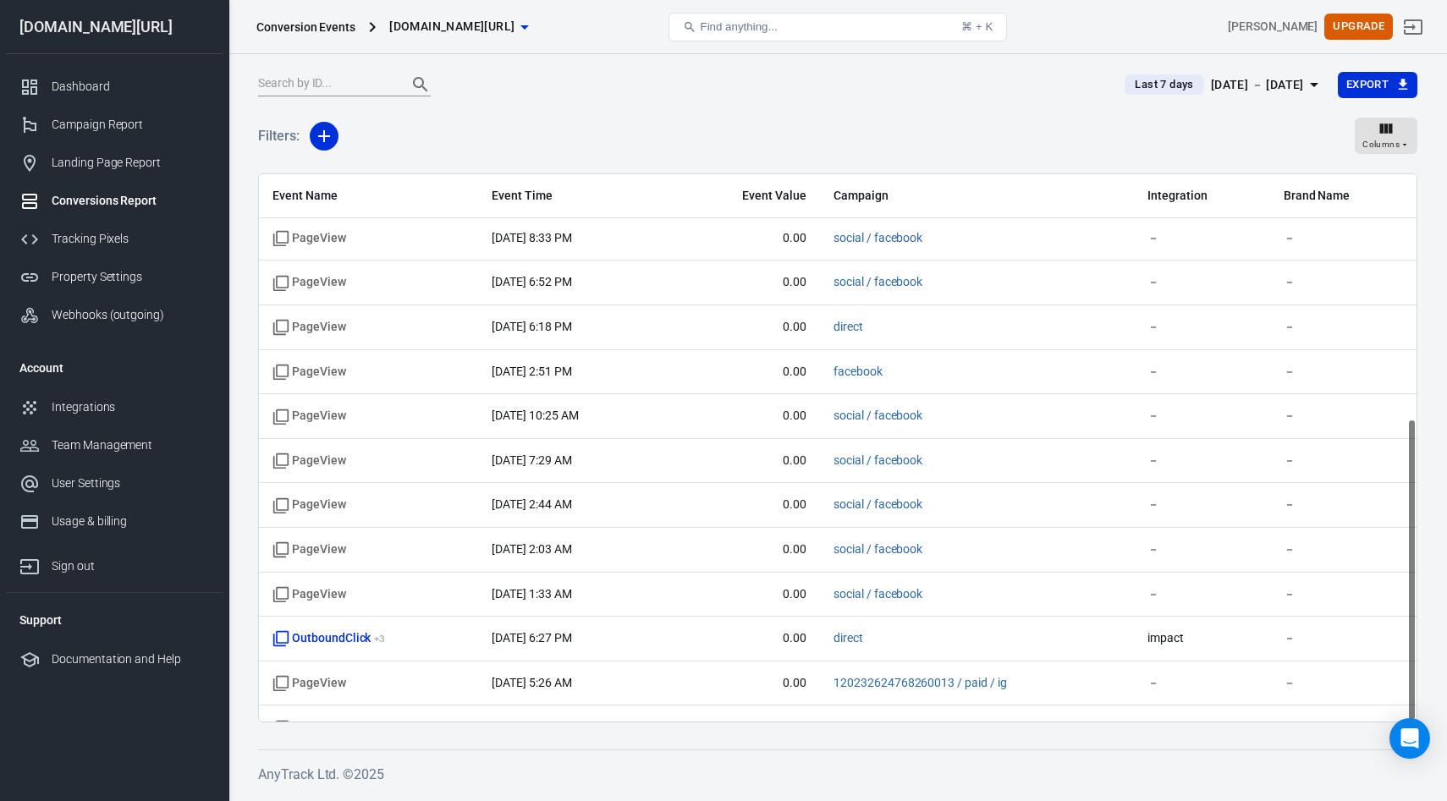
scroll to position [440, 0]
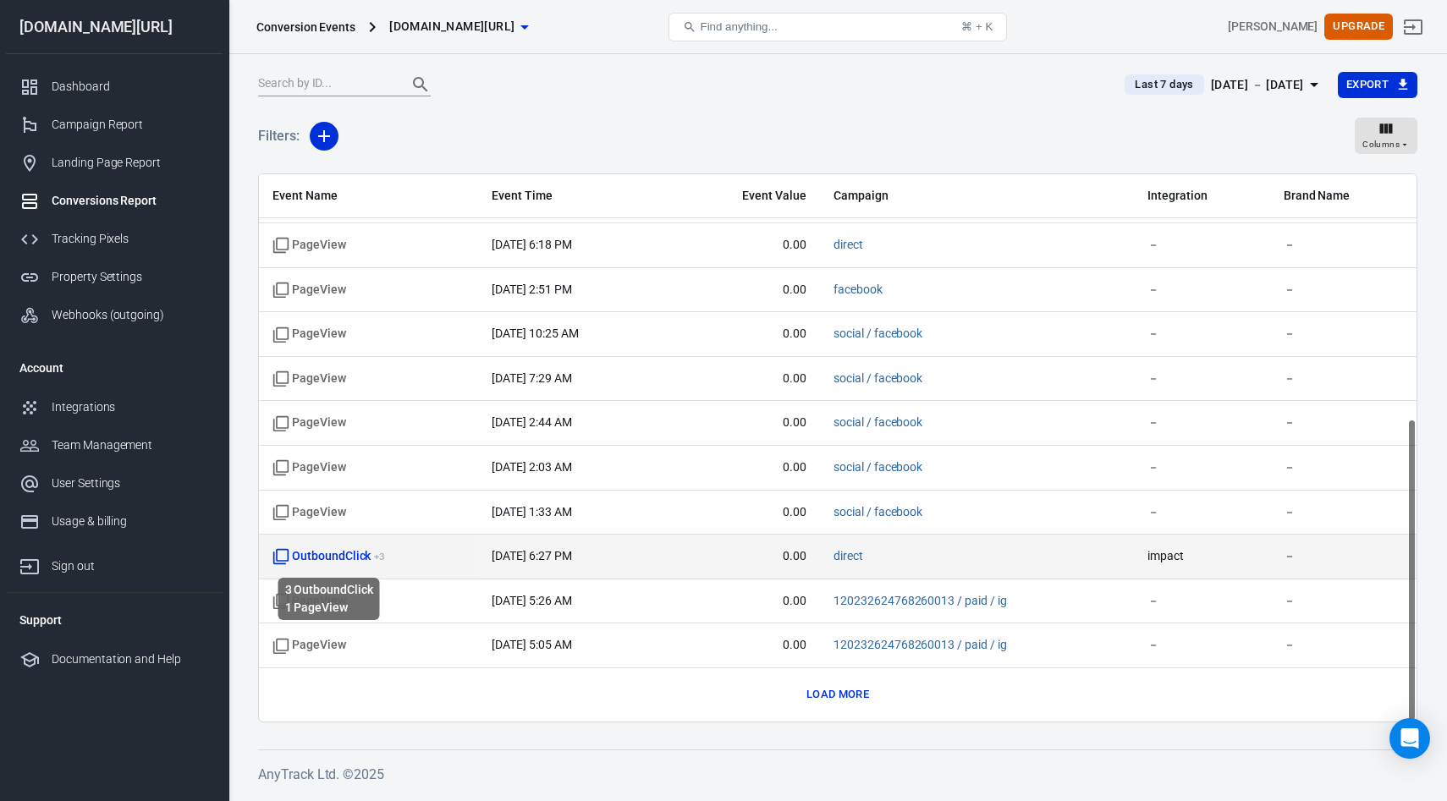
click at [330, 559] on span "OutboundClick + 3" at bounding box center [328, 556] width 113 height 17
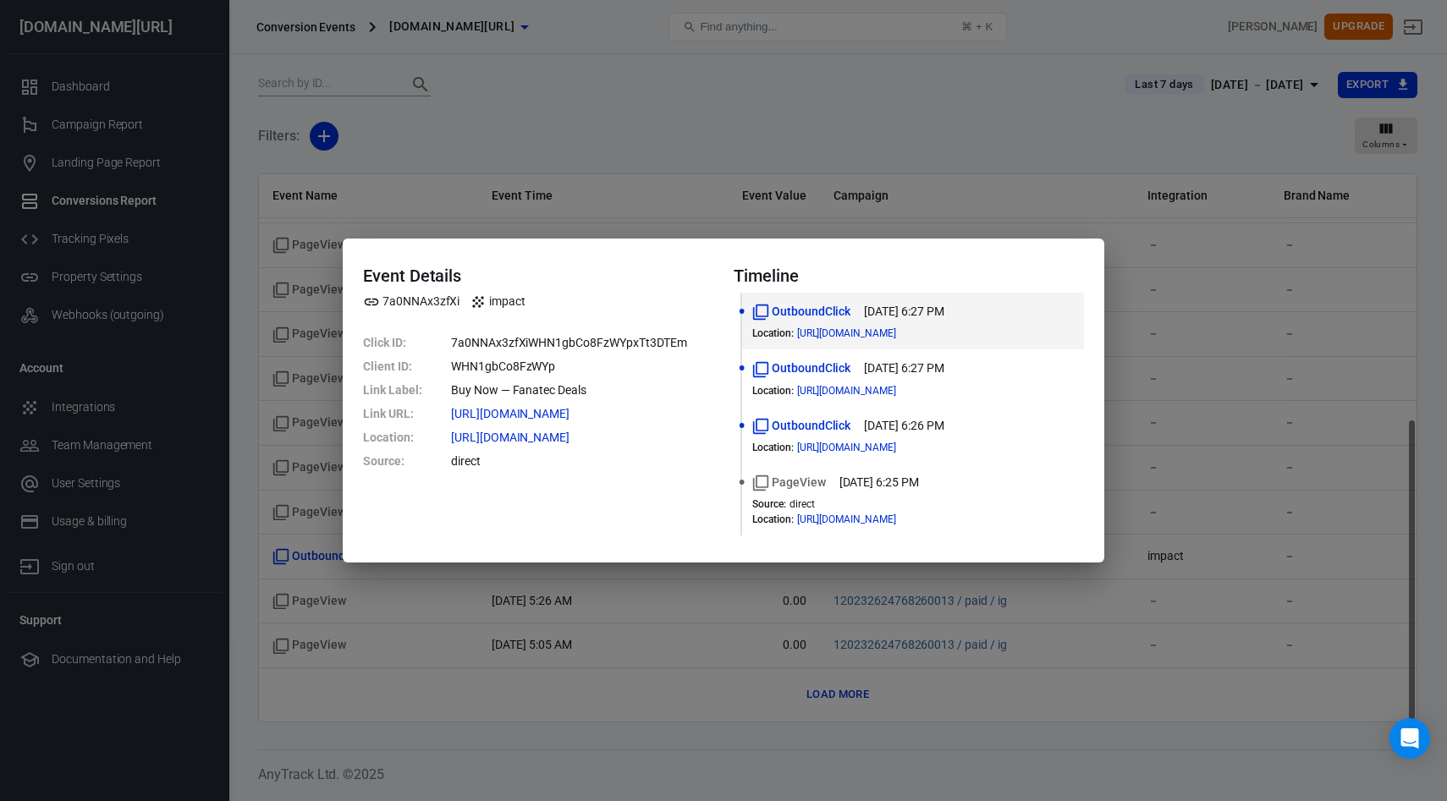
click at [643, 733] on div "Event Details 7a0NNAx3zfXi impact Click ID : 7a0NNAx3zfXiWHN1gbCo8FzWYpxTt3DTEm…" at bounding box center [723, 400] width 1447 height 801
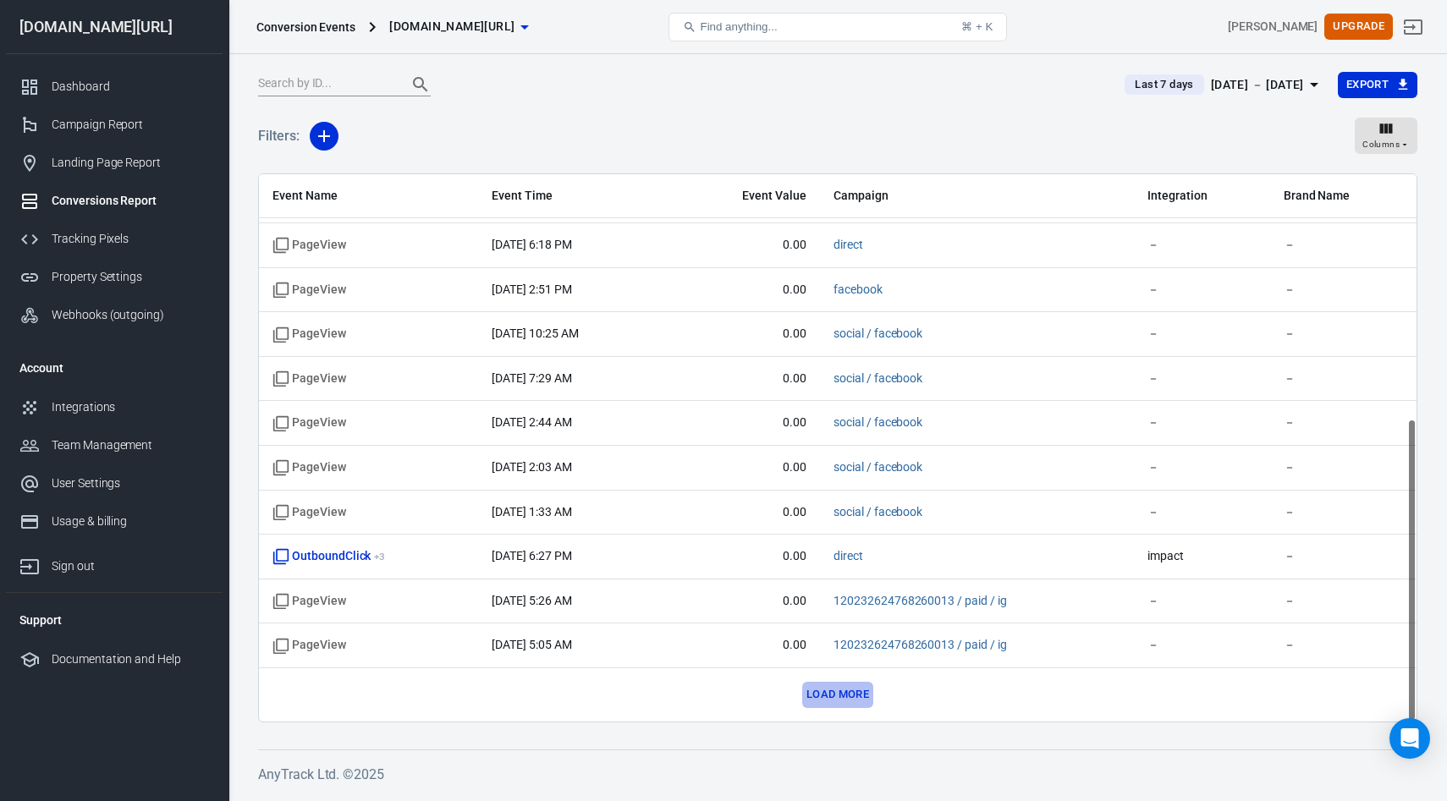
click at [828, 703] on button "Load more" at bounding box center [837, 695] width 71 height 26
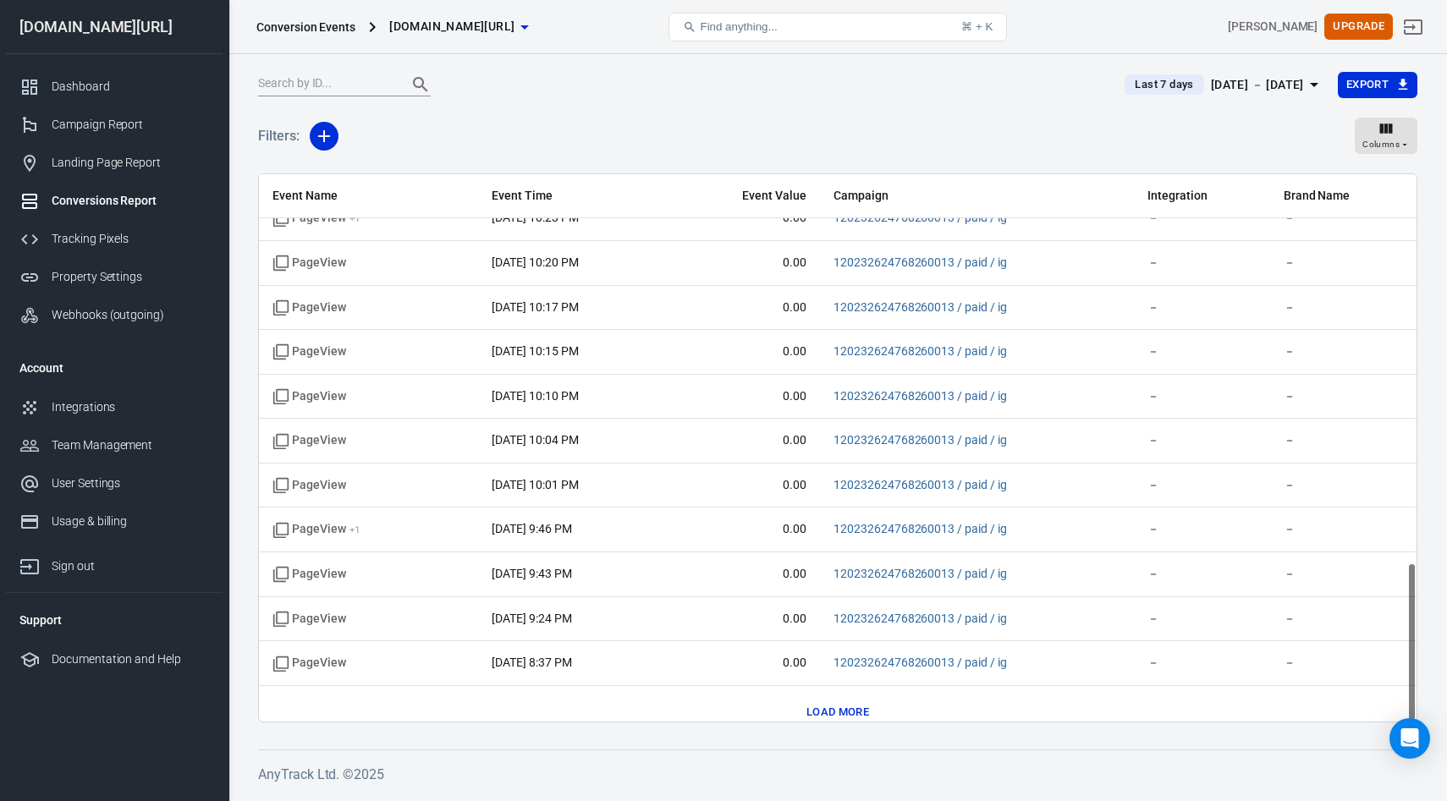
scroll to position [1330, 0]
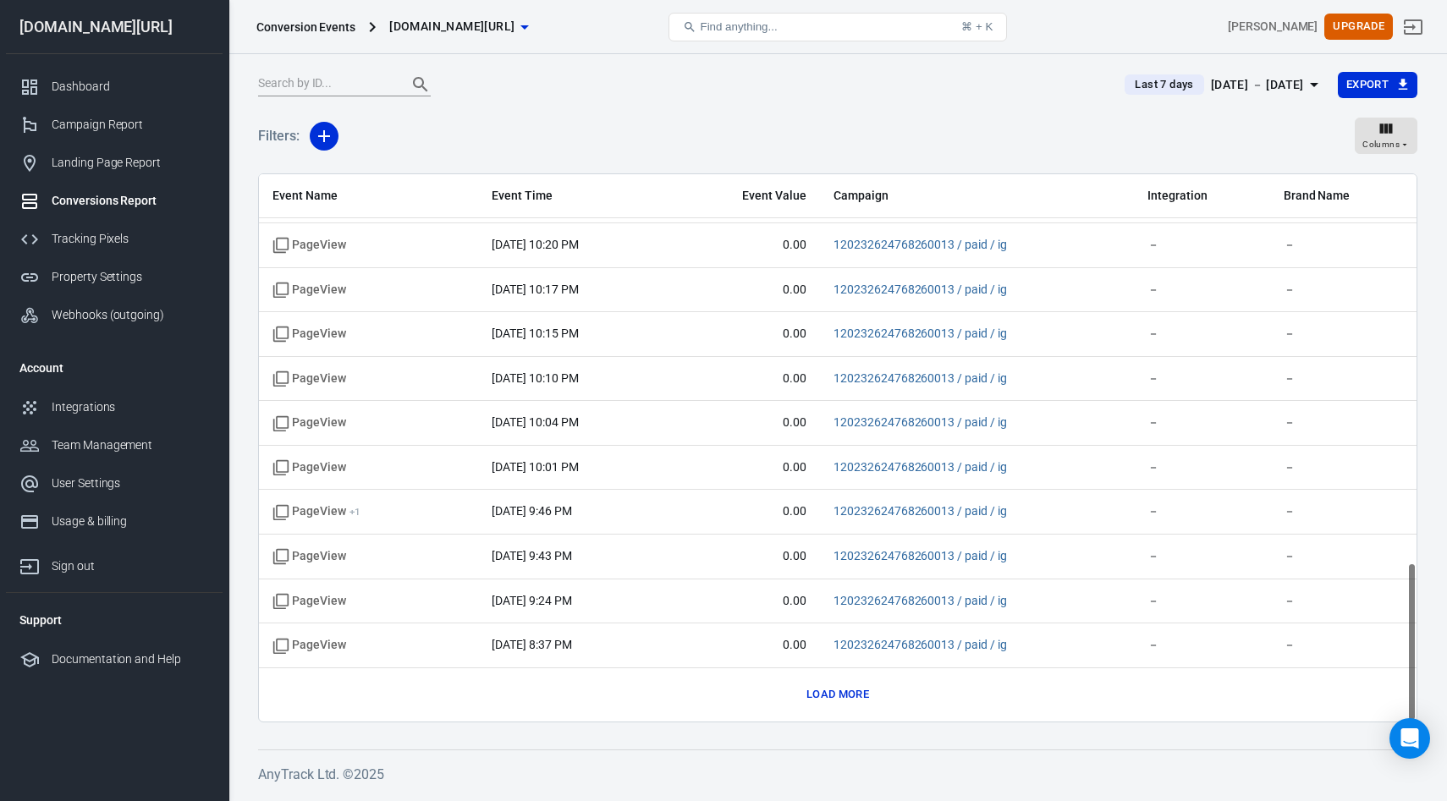
click at [849, 695] on button "Load more" at bounding box center [837, 695] width 71 height 26
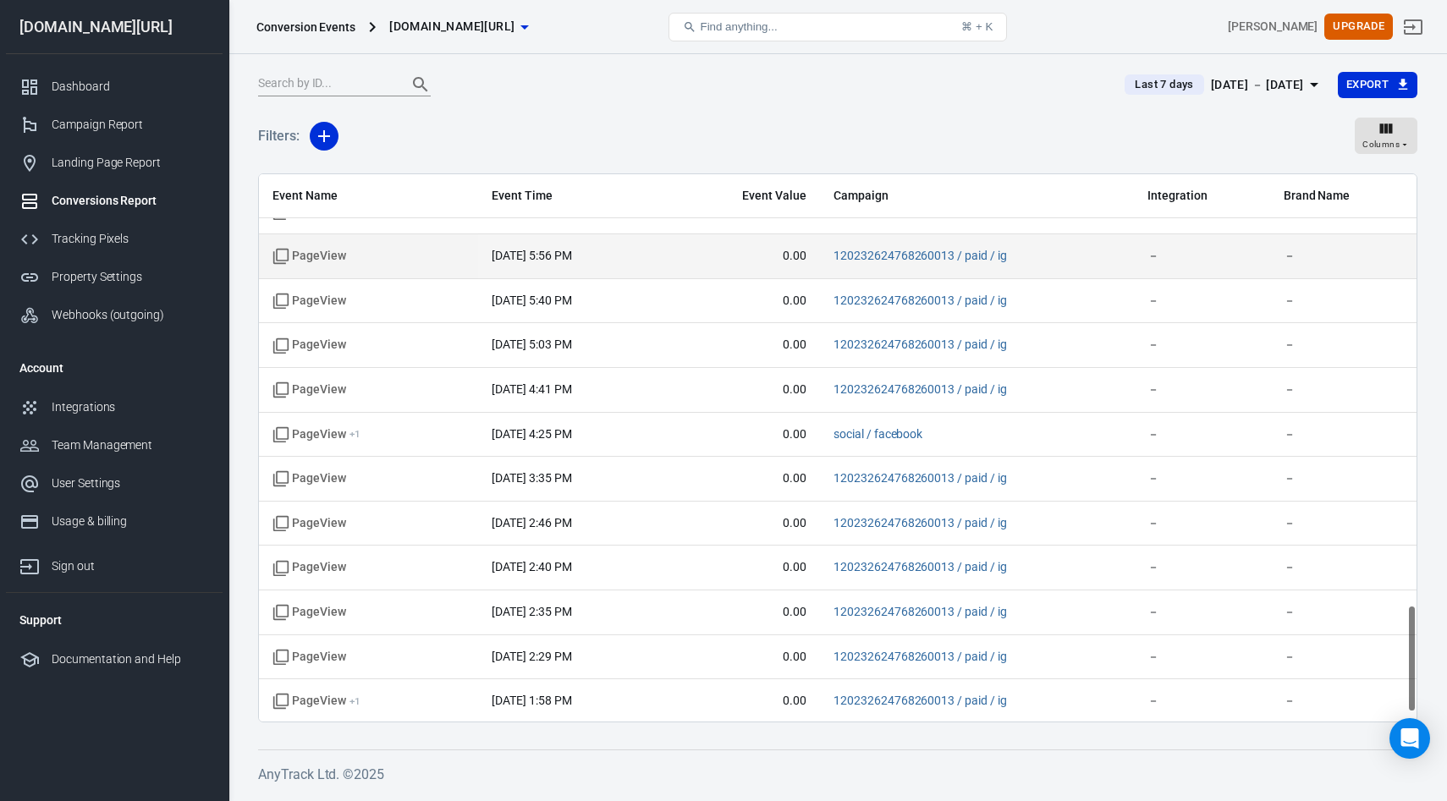
scroll to position [2220, 0]
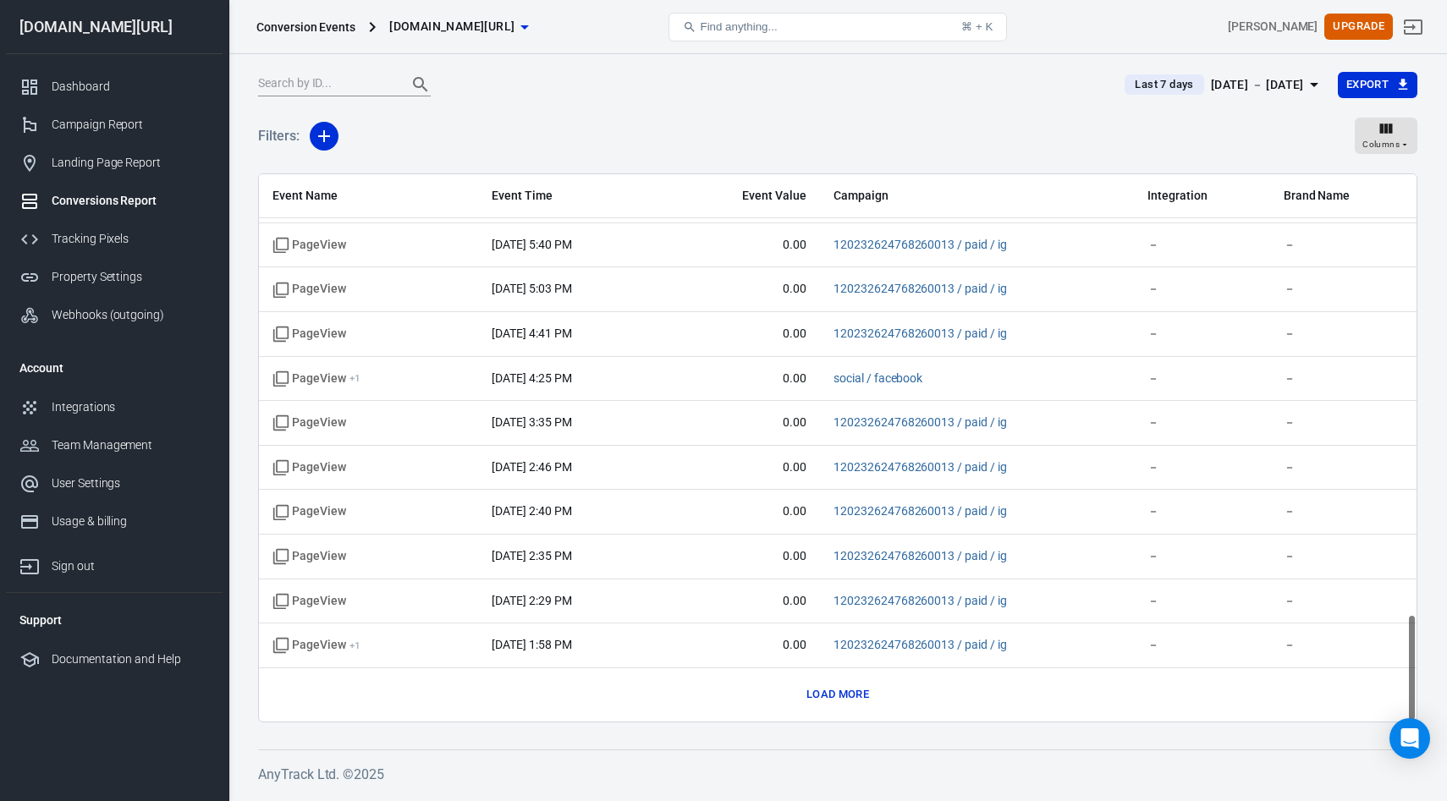
click at [843, 695] on button "Load more" at bounding box center [837, 695] width 71 height 26
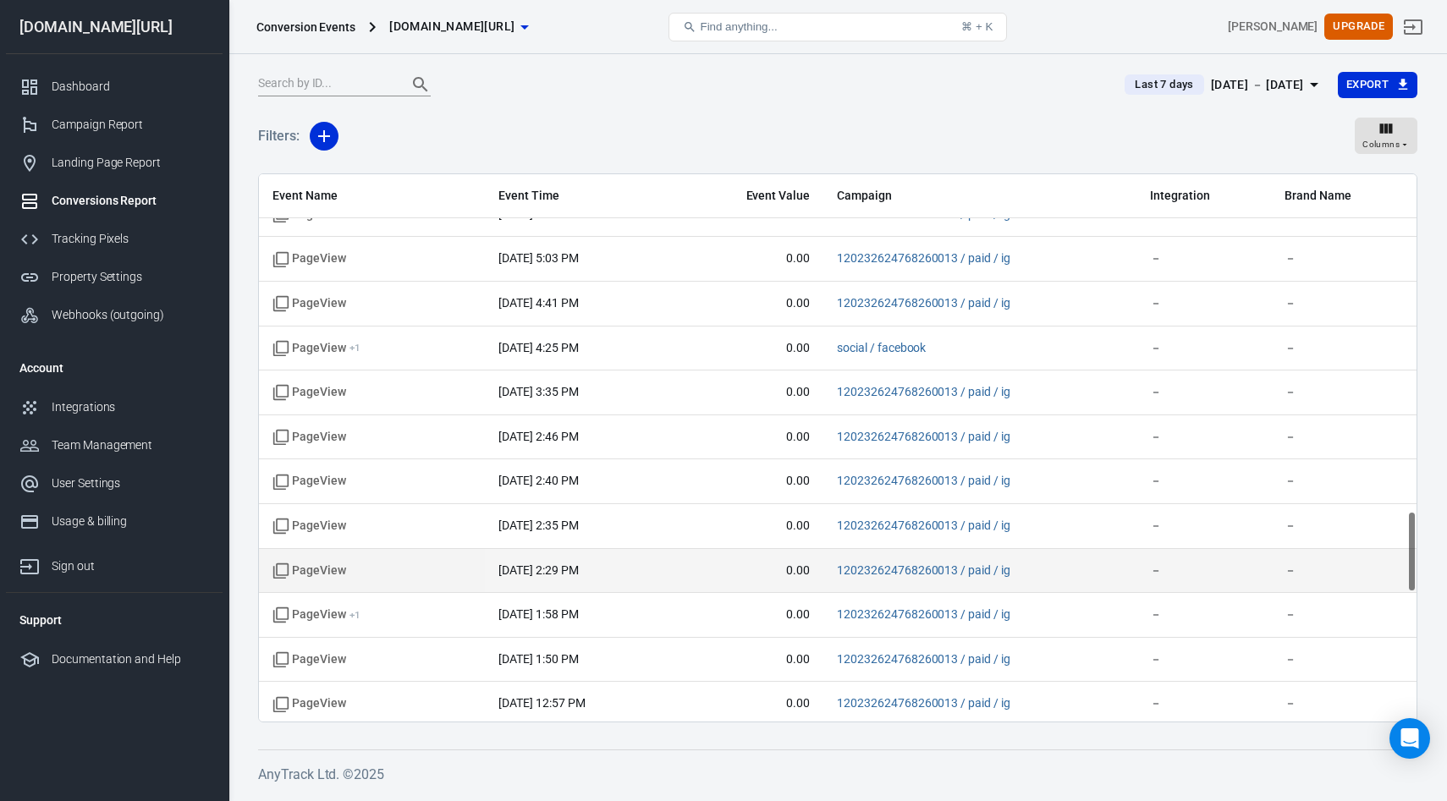
scroll to position [2256, 0]
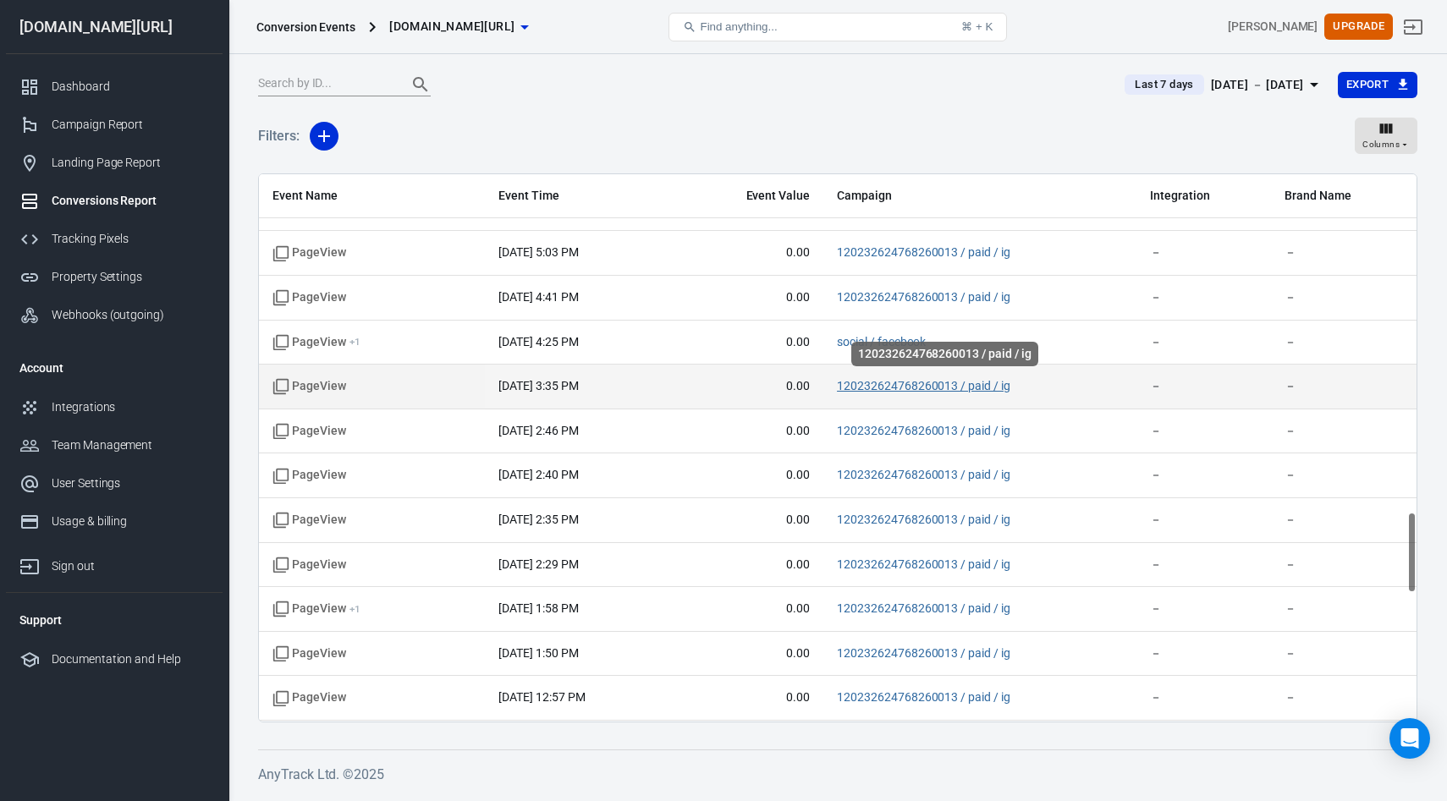
click at [898, 385] on link "120232624768260013 / paid / ig" at bounding box center [923, 386] width 173 height 14
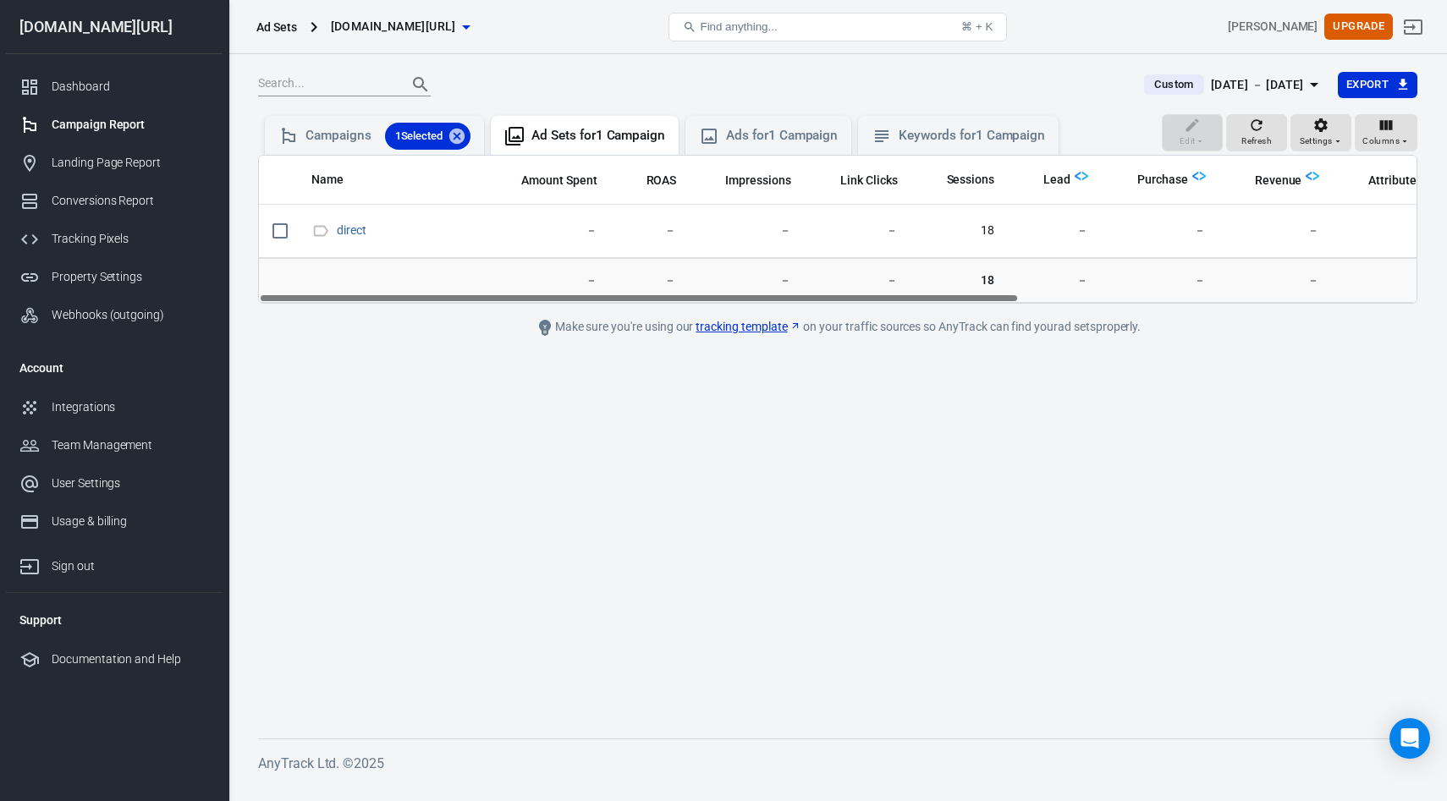
click at [986, 280] on span "18" at bounding box center [960, 280] width 70 height 17
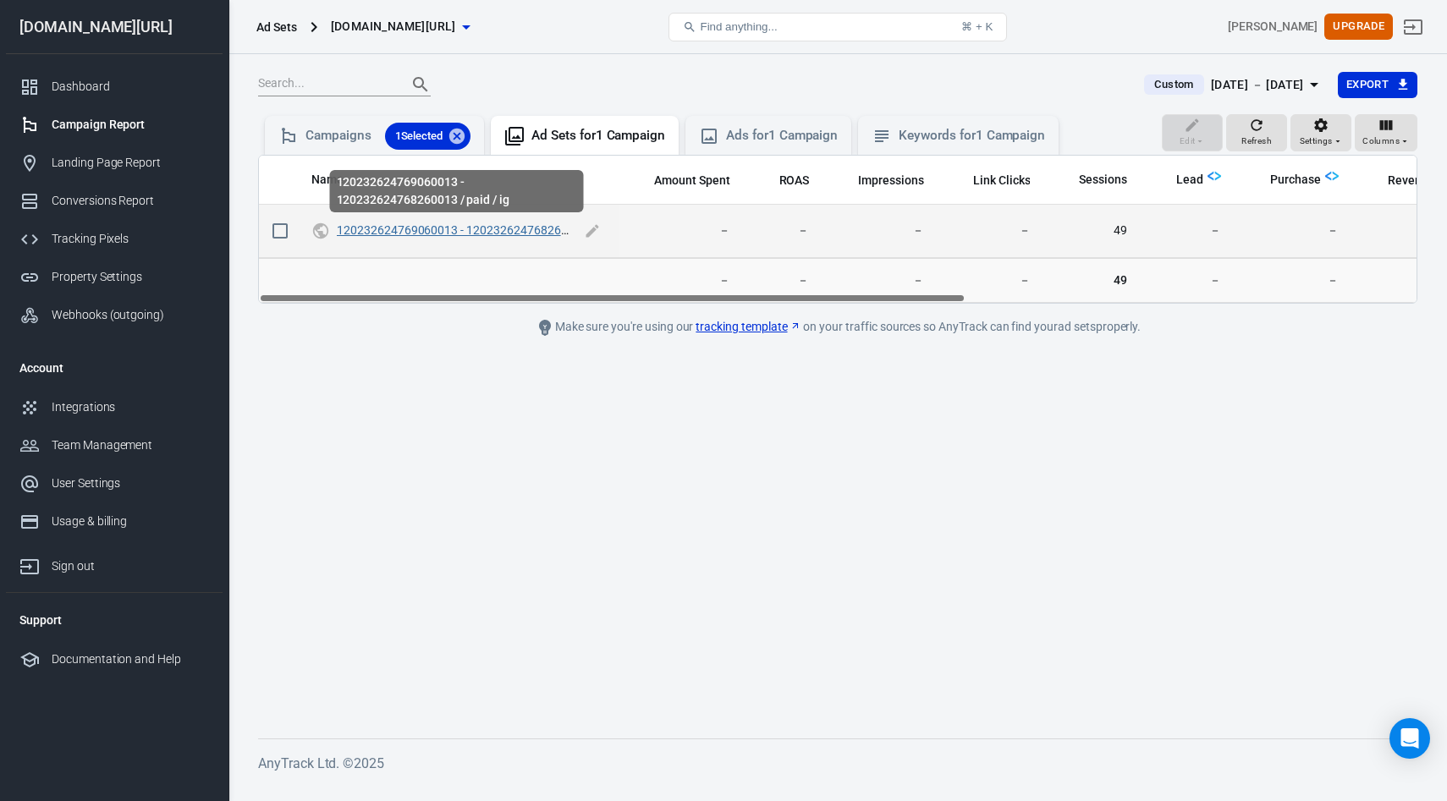
click at [518, 225] on link "120232624769060013 - 120232624768260013 / paid / ig" at bounding box center [488, 230] width 303 height 14
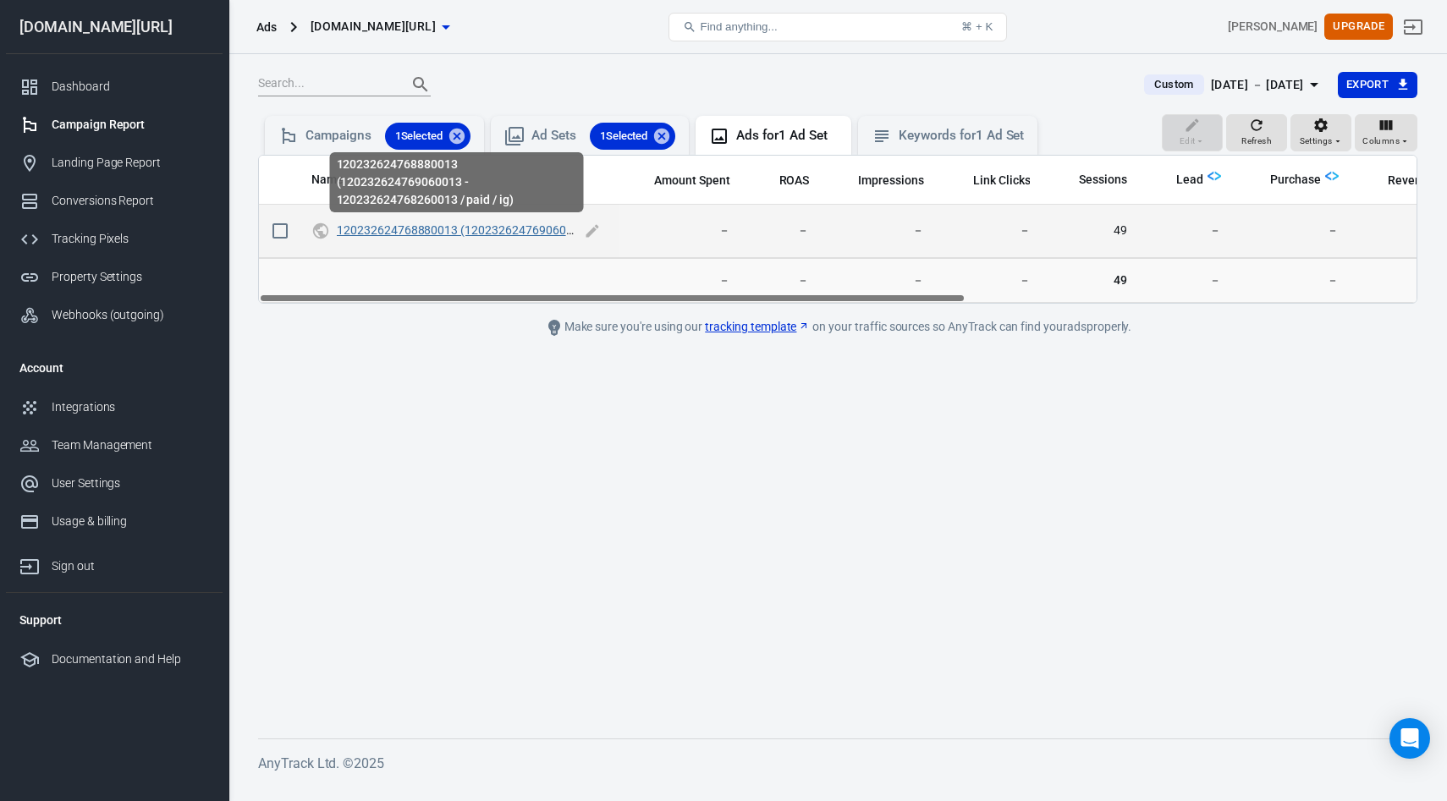
click at [448, 232] on link "120232624768880013 (120232624769060013 - 120232624768260013 / paid / ig)" at bounding box center [554, 230] width 435 height 14
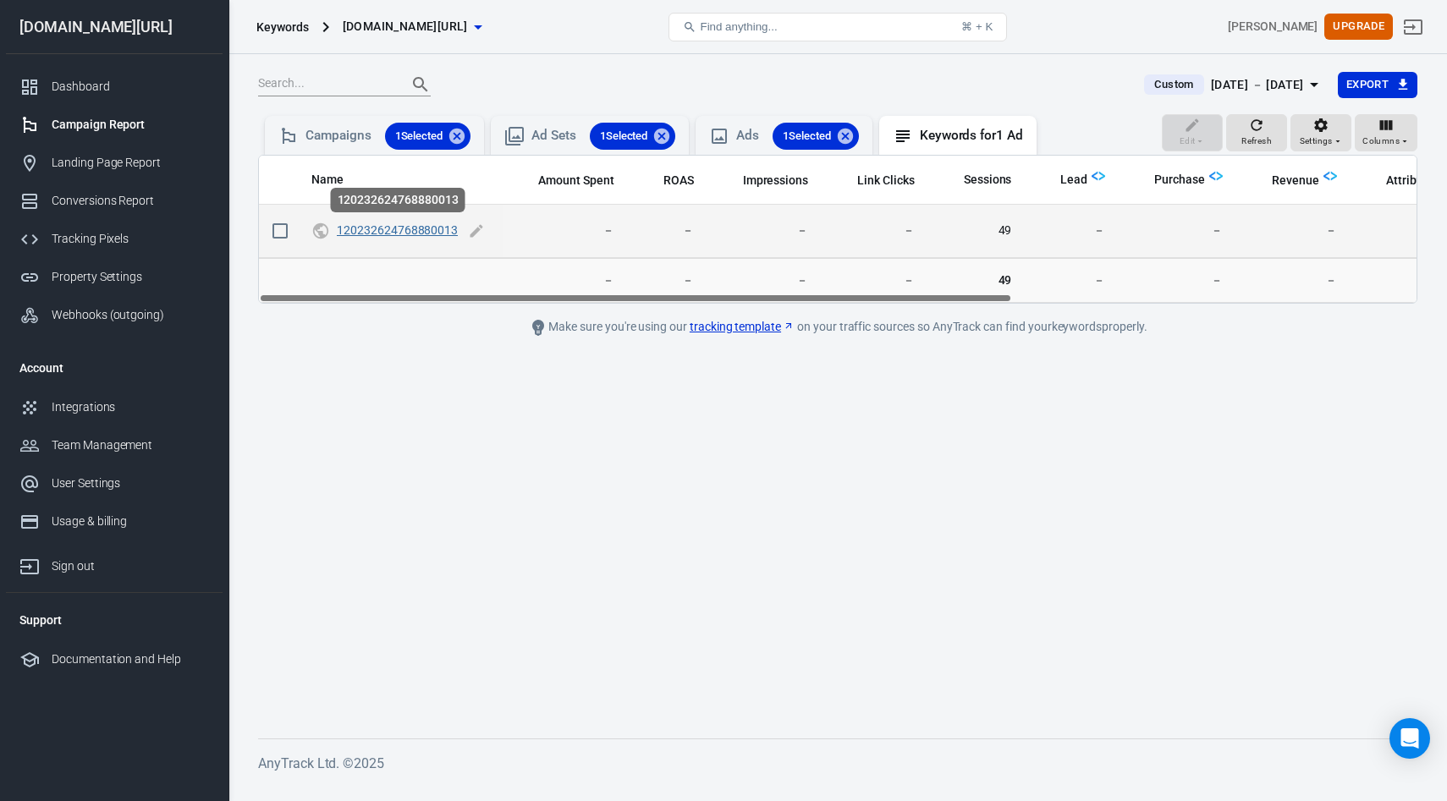
click at [406, 235] on link "120232624768880013" at bounding box center [397, 230] width 121 height 14
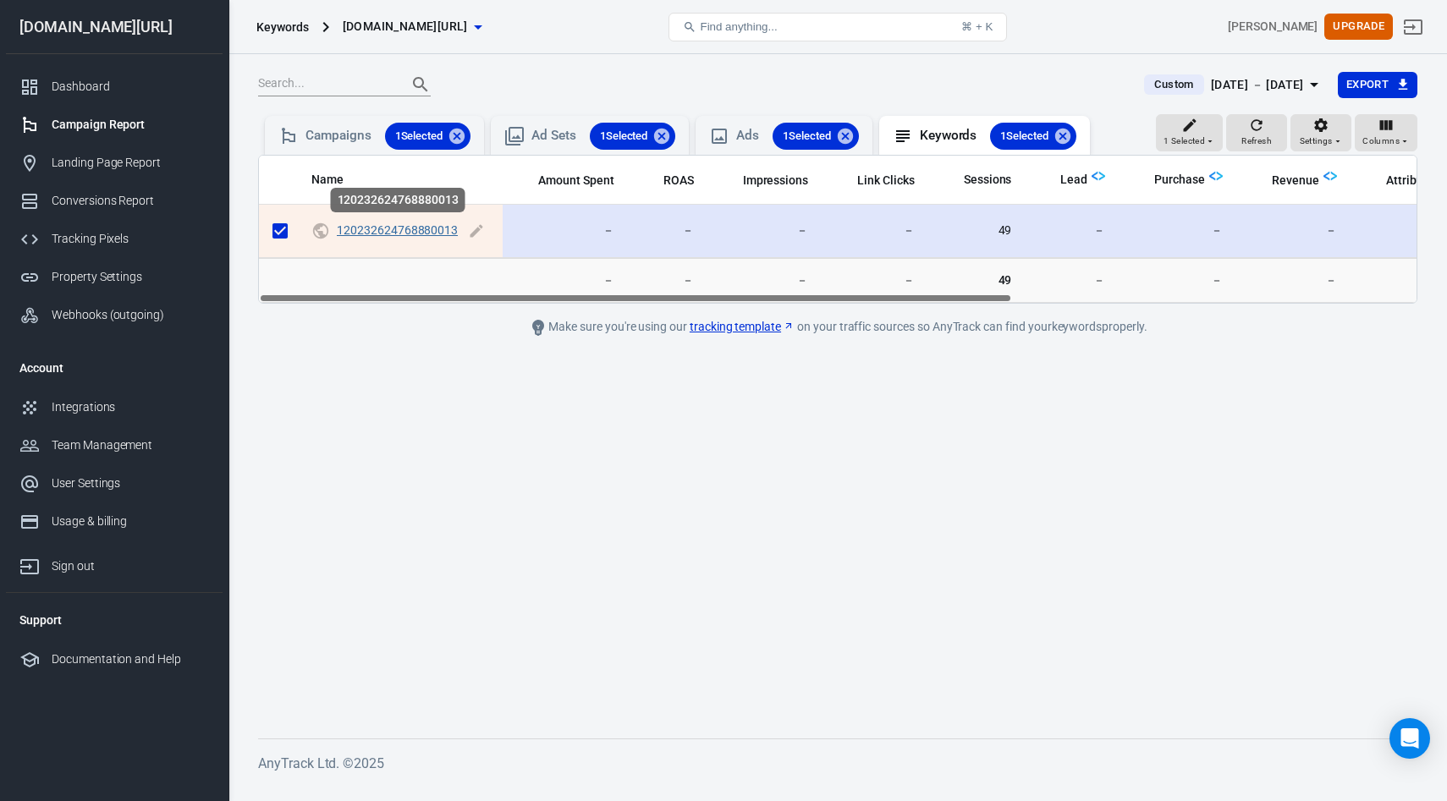
click at [406, 235] on link "120232624768880013" at bounding box center [397, 230] width 121 height 14
click at [405, 230] on link "120232624768880013" at bounding box center [397, 230] width 121 height 14
click at [283, 233] on input "scrollable content" at bounding box center [280, 231] width 36 height 36
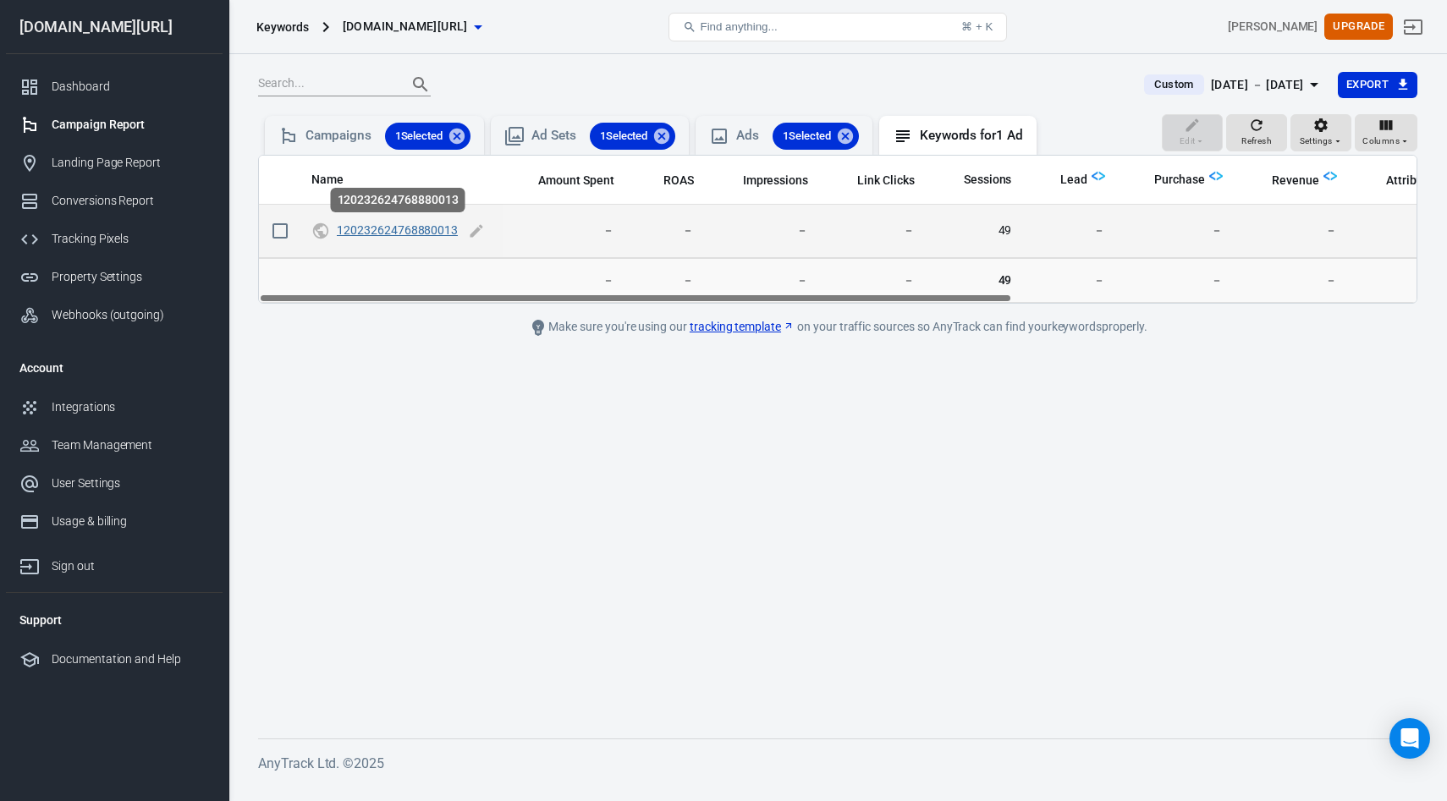
click at [409, 230] on link "120232624768880013" at bounding box center [397, 230] width 121 height 14
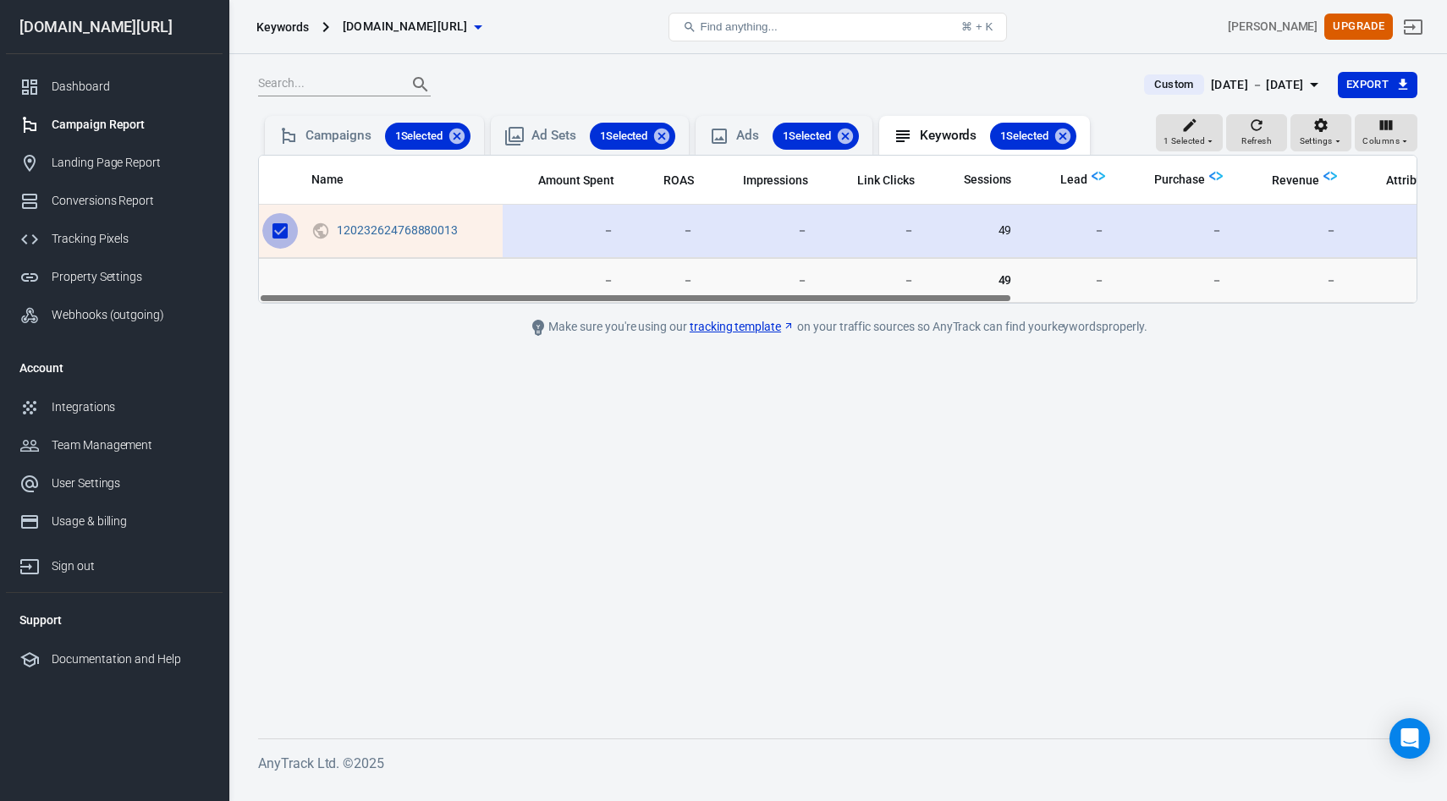
click at [284, 234] on input "scrollable content" at bounding box center [280, 231] width 36 height 36
checkbox input "false"
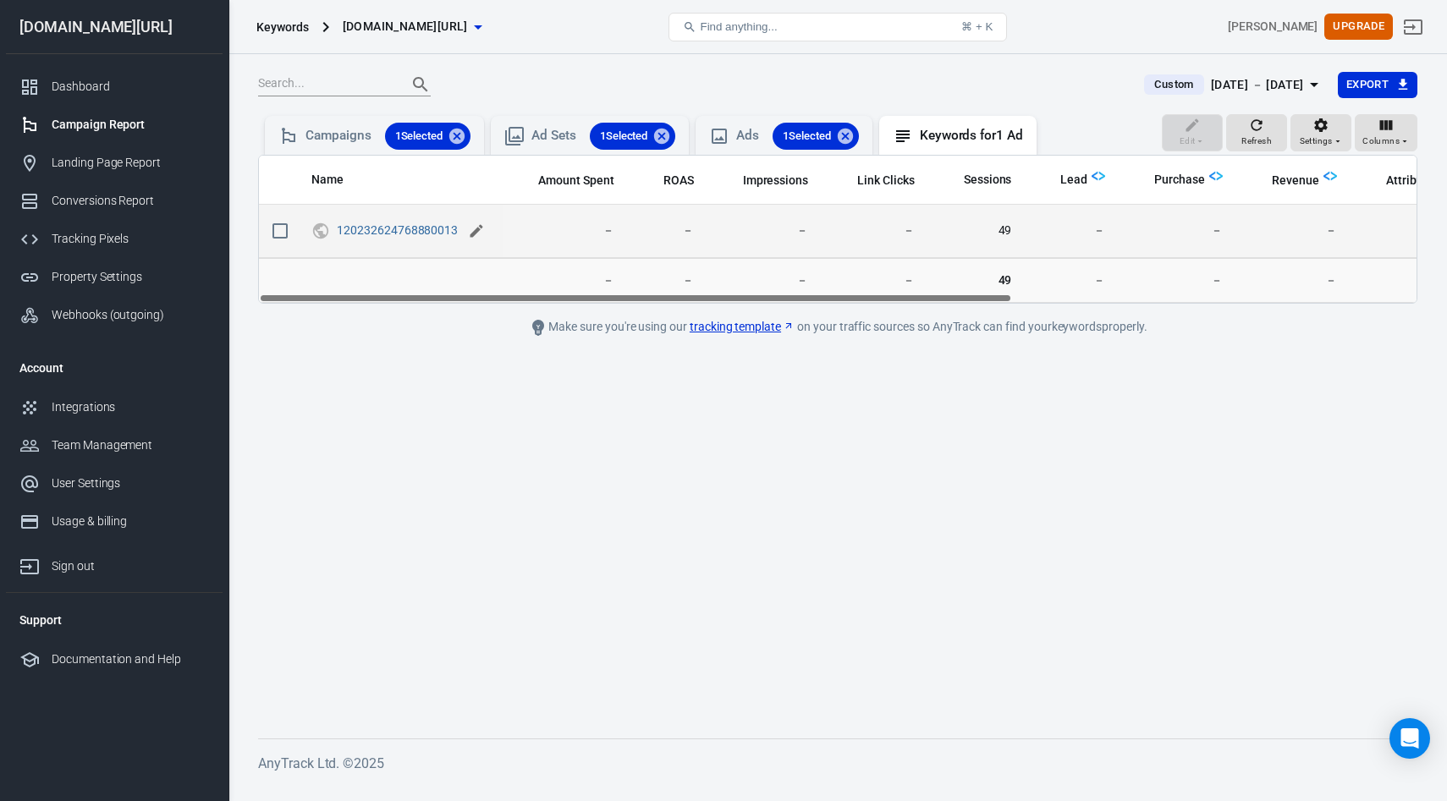
click at [473, 228] on icon "scrollable content" at bounding box center [476, 231] width 17 height 17
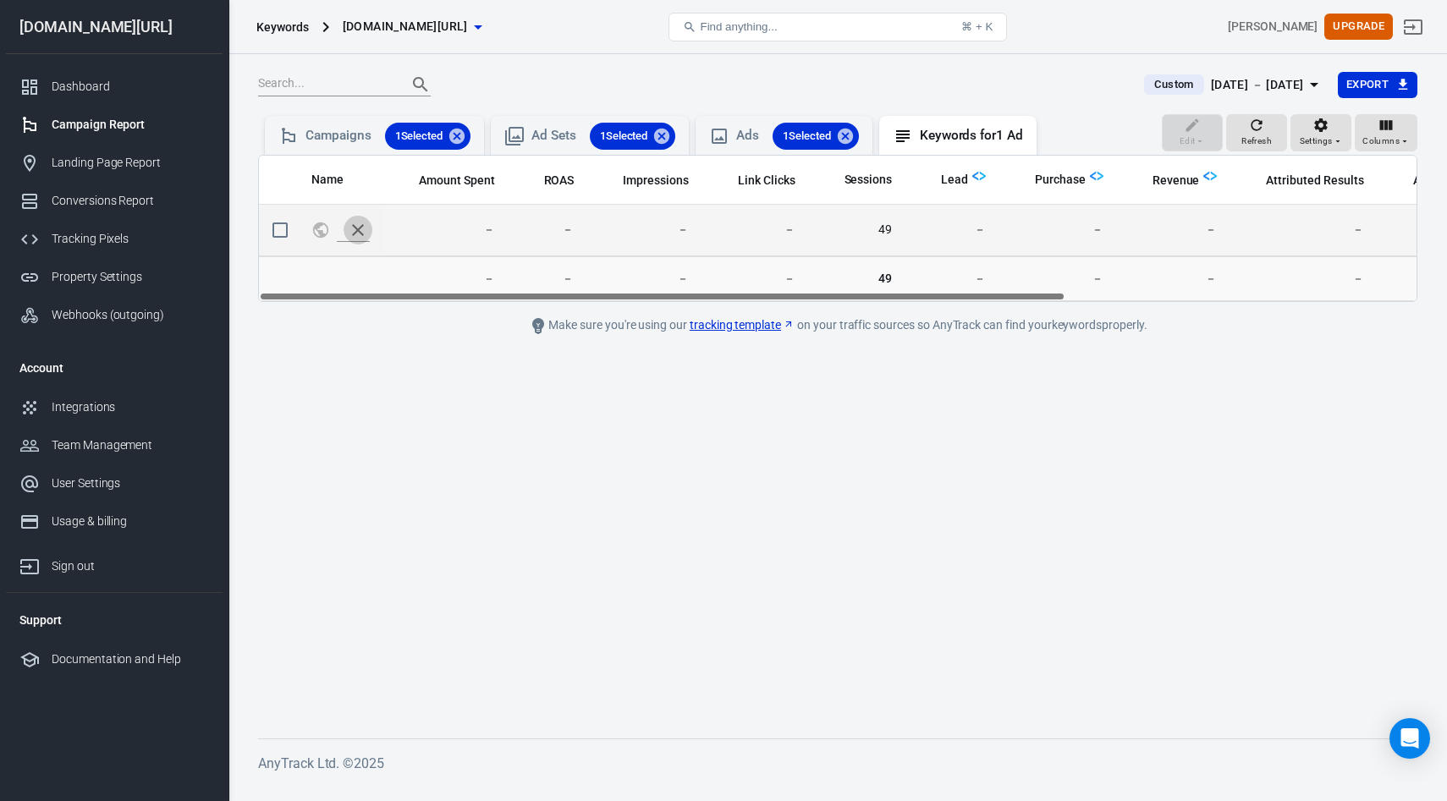
click at [354, 228] on icon "scrollable content" at bounding box center [358, 230] width 20 height 20
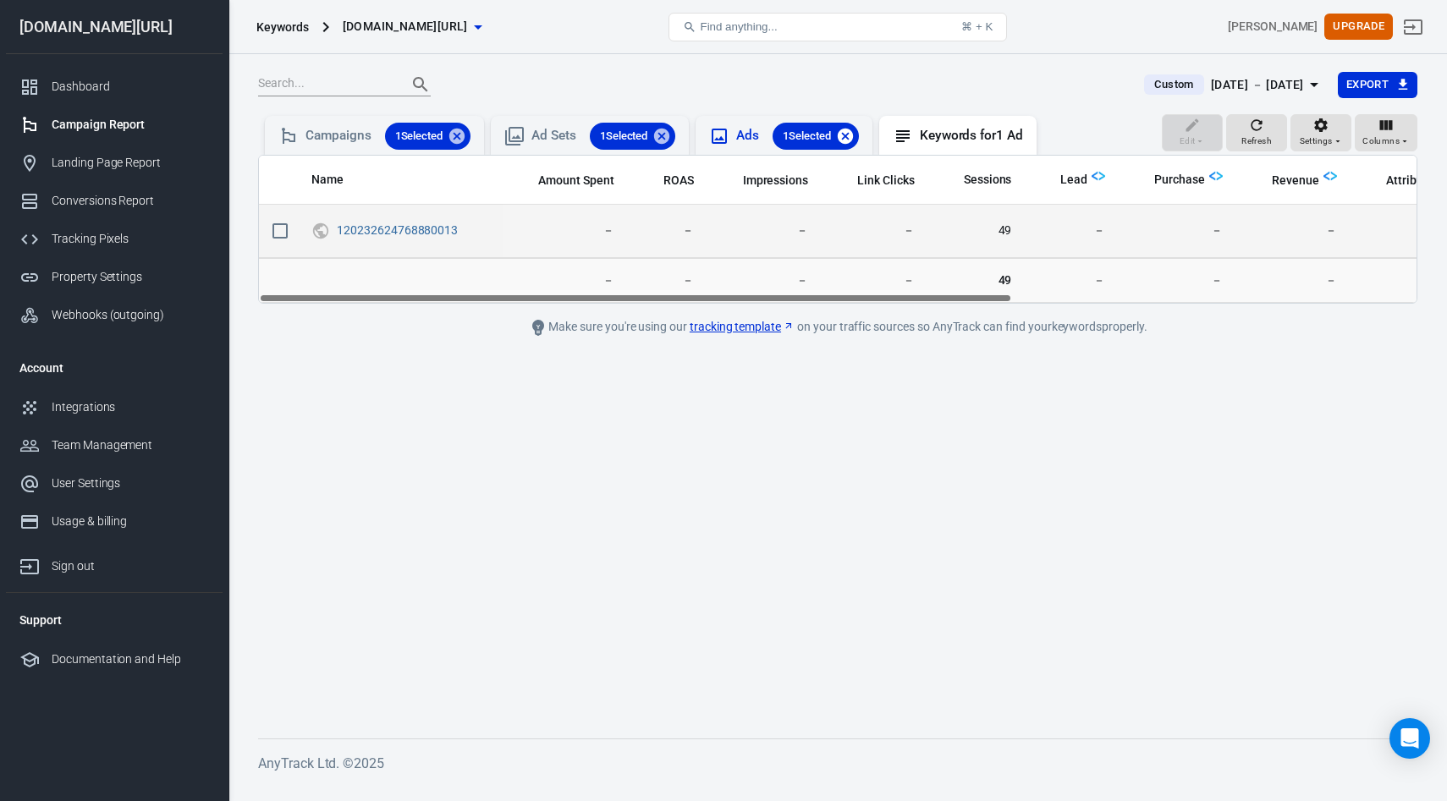
click at [853, 137] on icon at bounding box center [845, 135] width 15 height 15
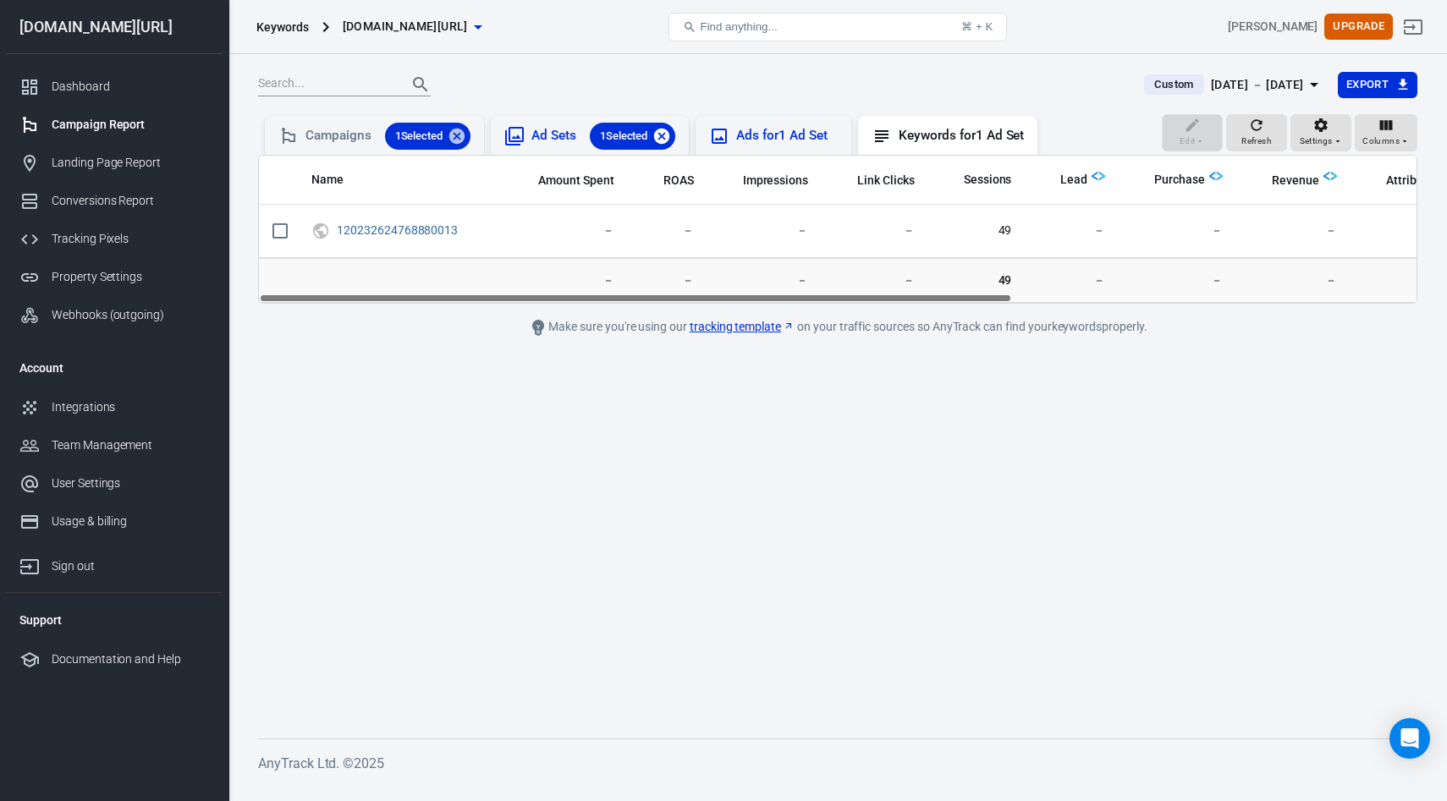
click at [662, 130] on icon at bounding box center [661, 136] width 19 height 19
click at [459, 137] on icon at bounding box center [457, 136] width 19 height 19
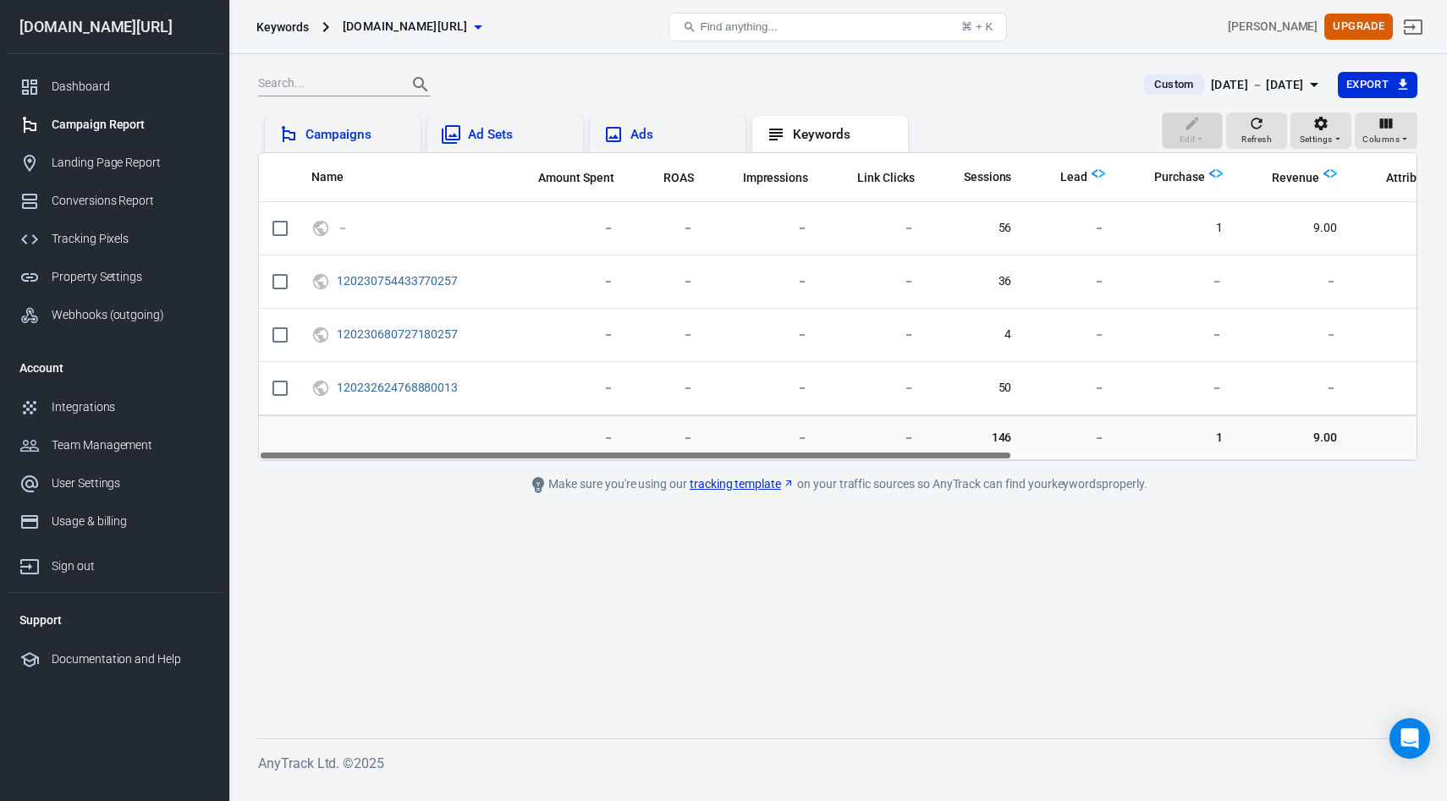
click at [679, 131] on div "Ads" at bounding box center [681, 135] width 102 height 18
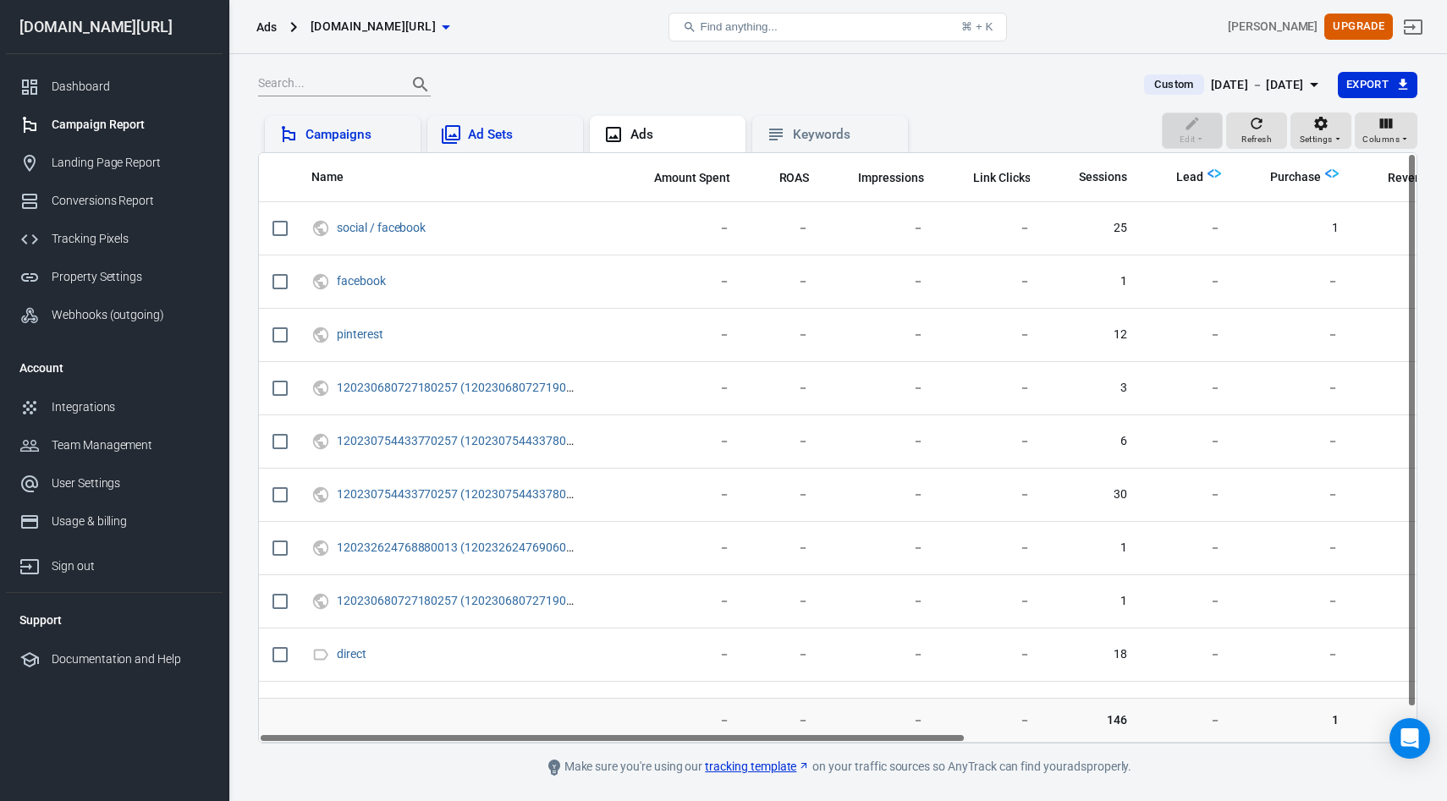
click at [492, 140] on div "Ad Sets" at bounding box center [519, 135] width 102 height 18
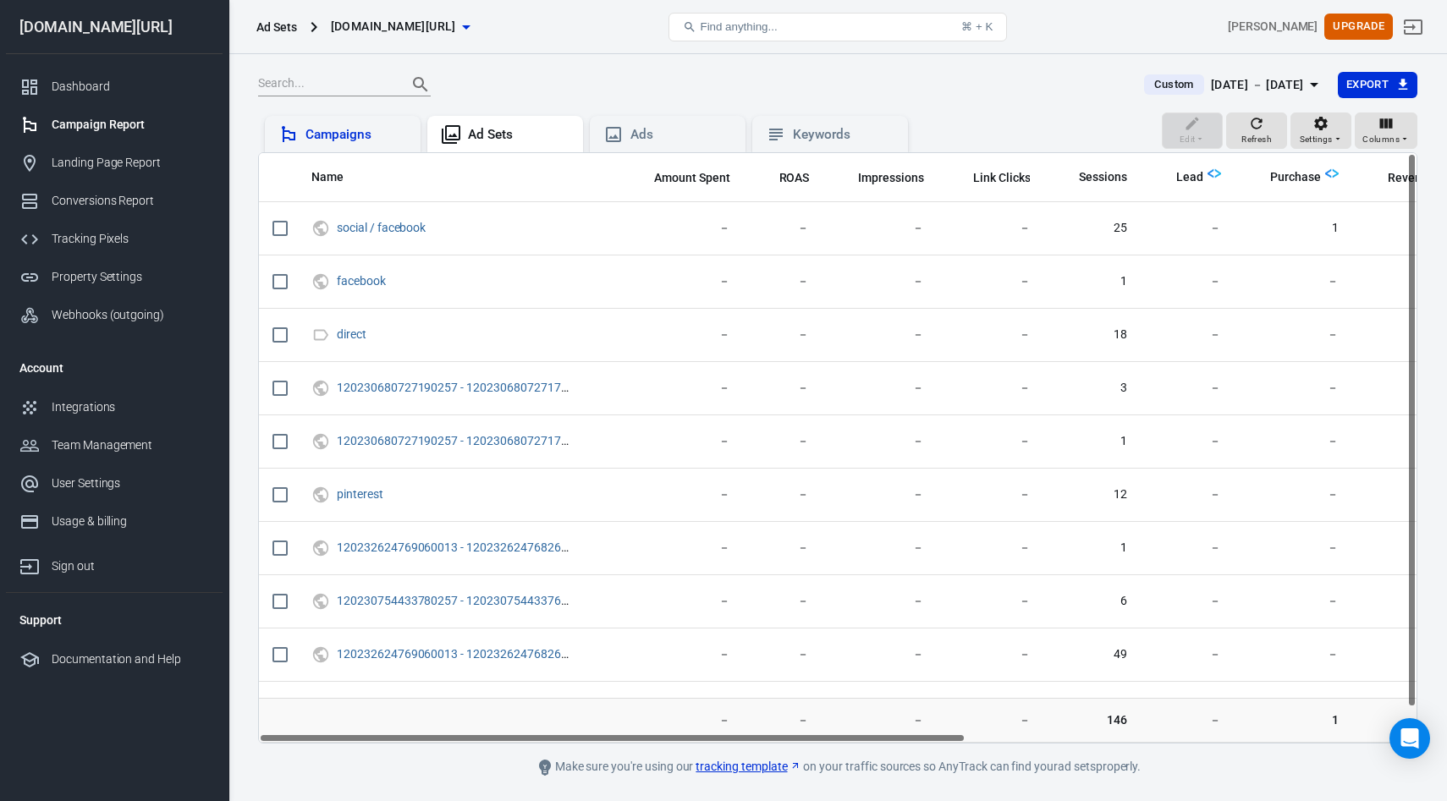
click at [375, 137] on div "Campaigns" at bounding box center [356, 135] width 102 height 18
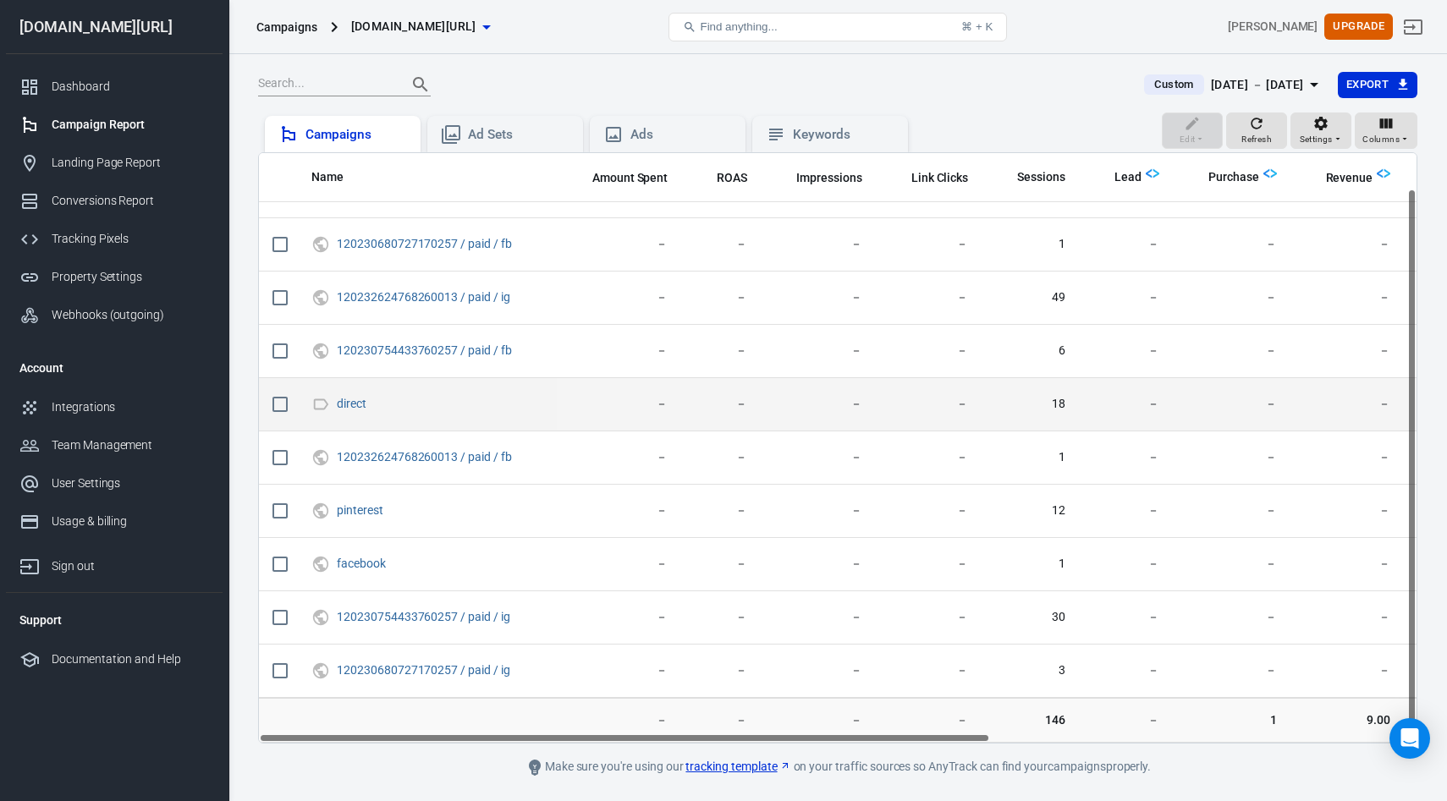
scroll to position [49, 0]
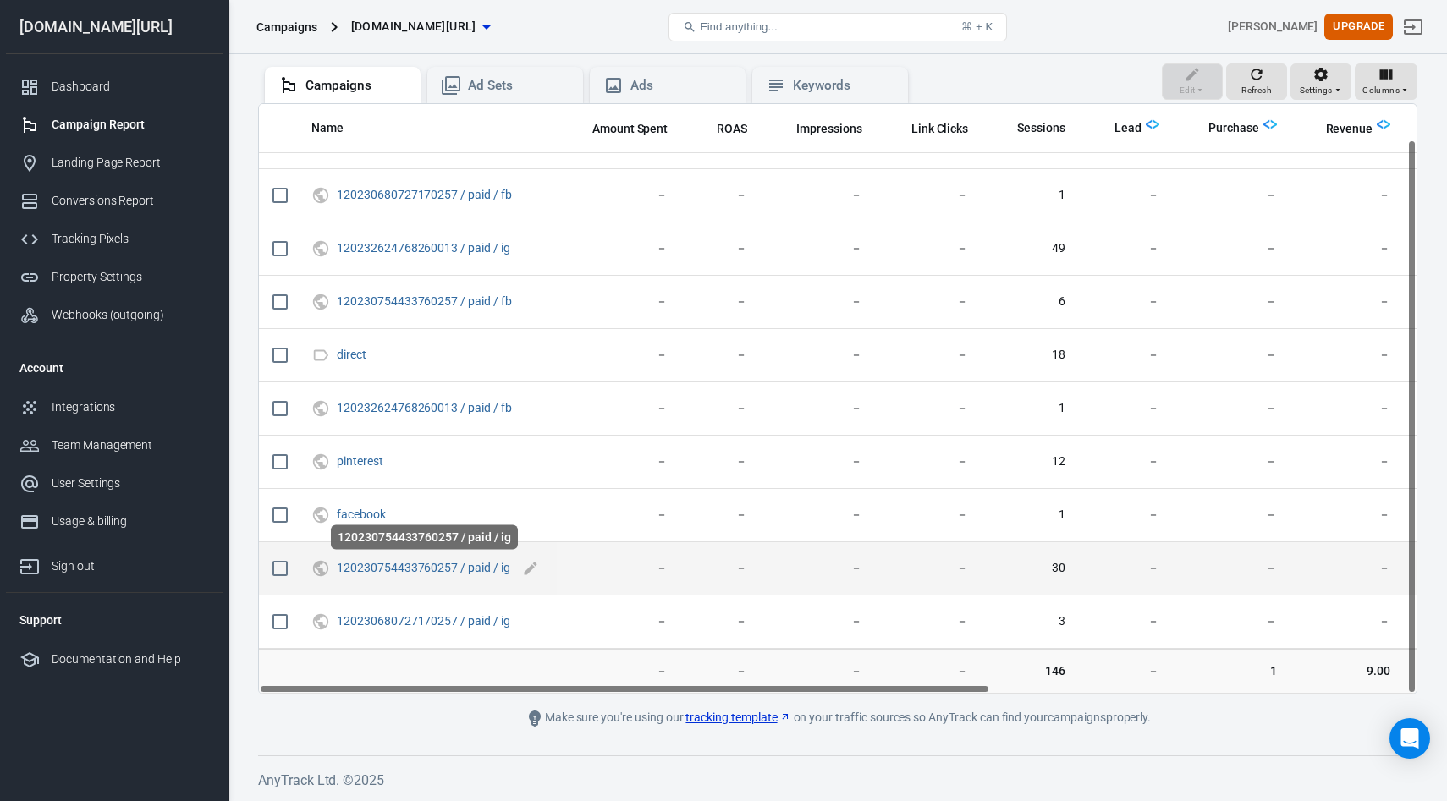
click at [414, 565] on link "120230754433760257 / paid / ig" at bounding box center [423, 568] width 173 height 14
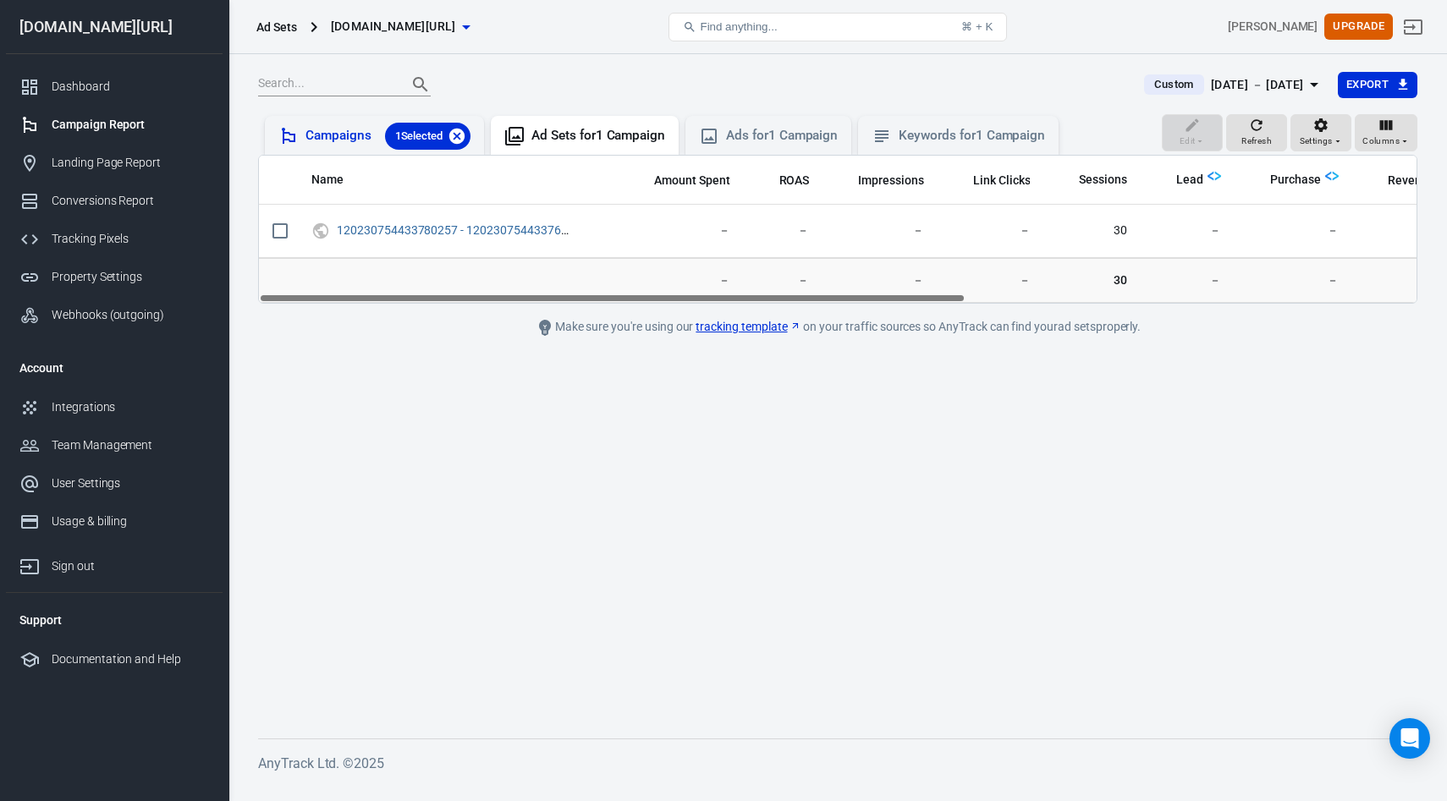
click at [466, 140] on icon at bounding box center [457, 136] width 19 height 19
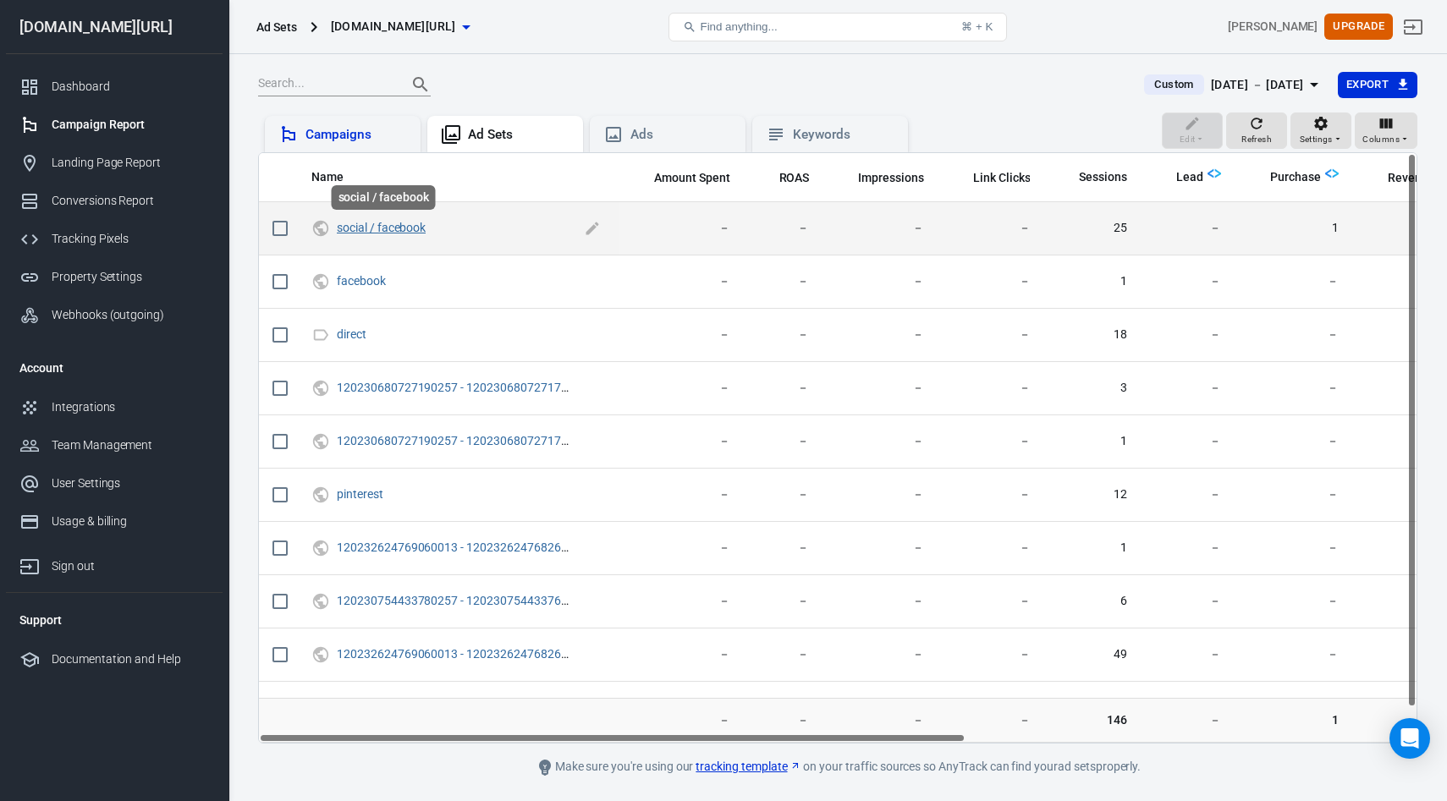
click at [405, 229] on link "social / facebook" at bounding box center [381, 228] width 89 height 14
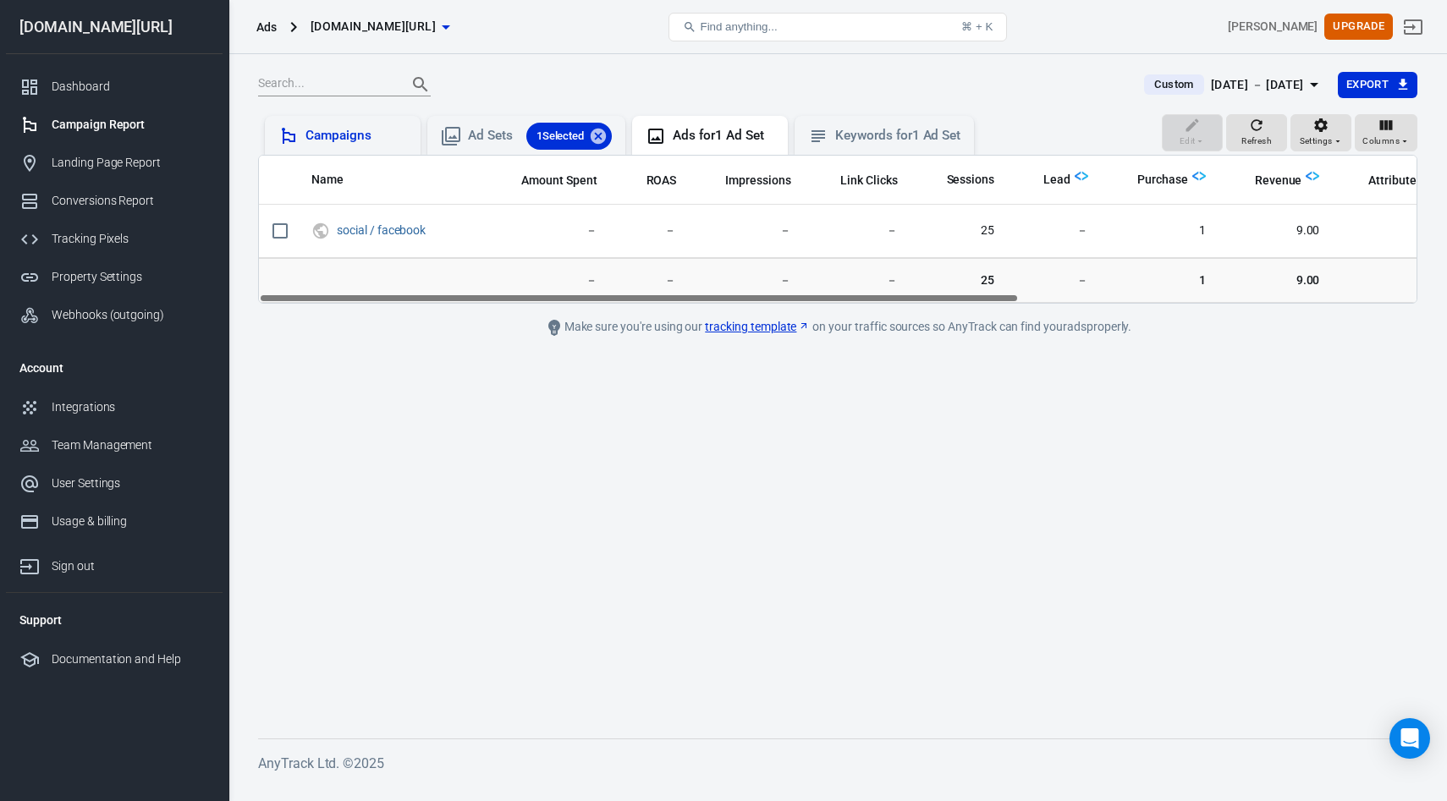
click at [1201, 281] on span "1" at bounding box center [1160, 280] width 91 height 17
click at [1303, 282] on span "9.00" at bounding box center [1276, 280] width 87 height 17
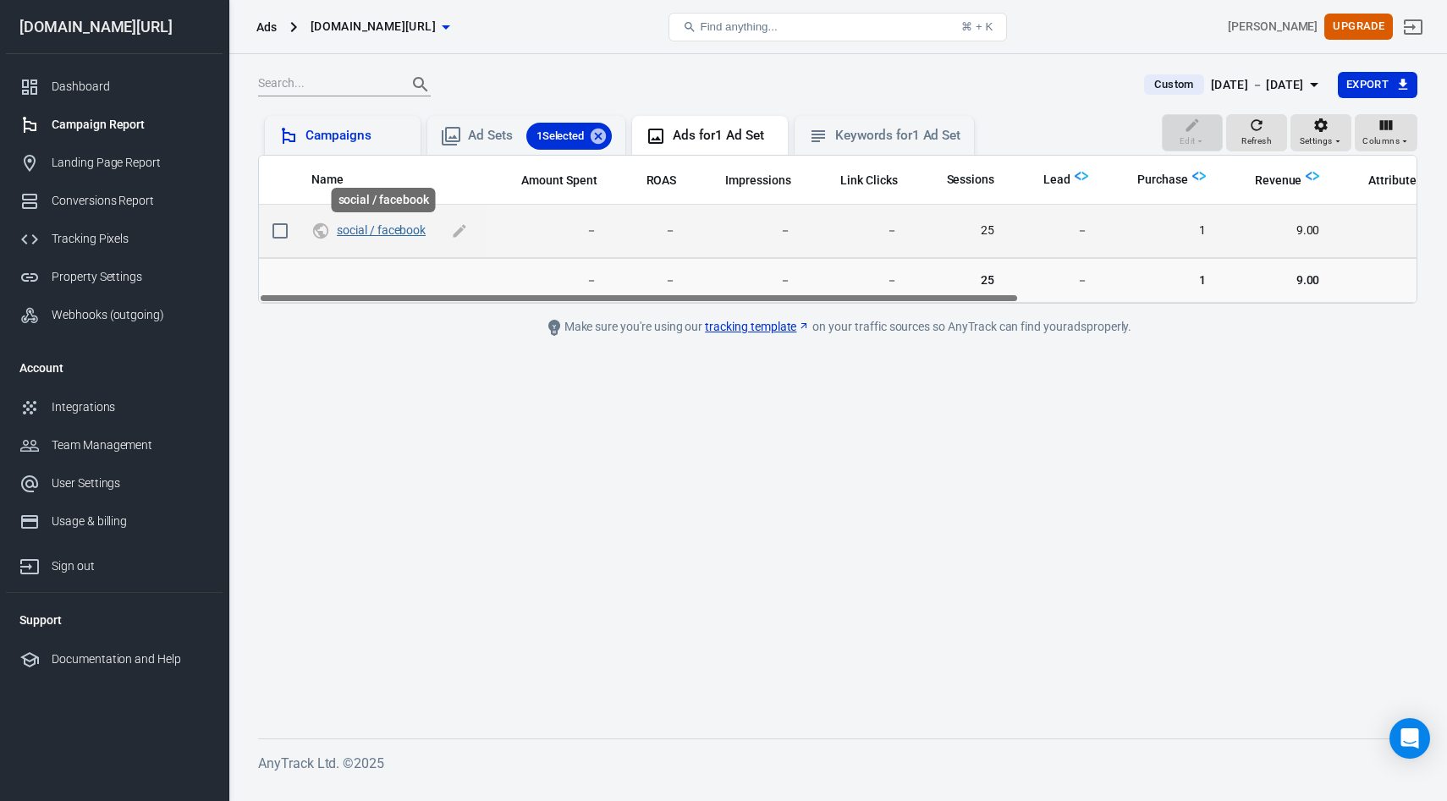
click at [409, 232] on link "social / facebook" at bounding box center [381, 230] width 89 height 14
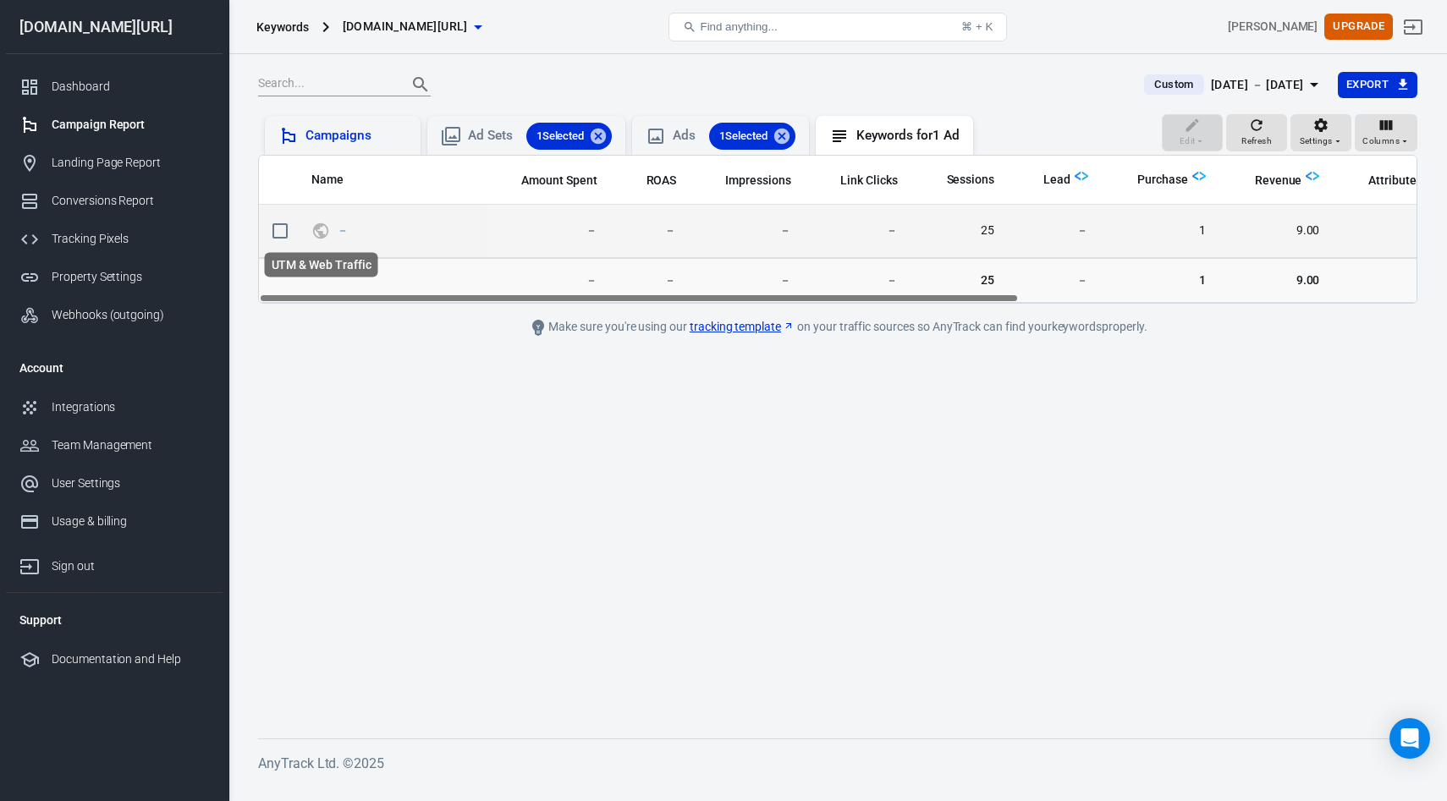
click at [320, 231] on icon "UTM & Web Traffic" at bounding box center [320, 230] width 15 height 15
click at [347, 229] on link "－" at bounding box center [343, 230] width 12 height 14
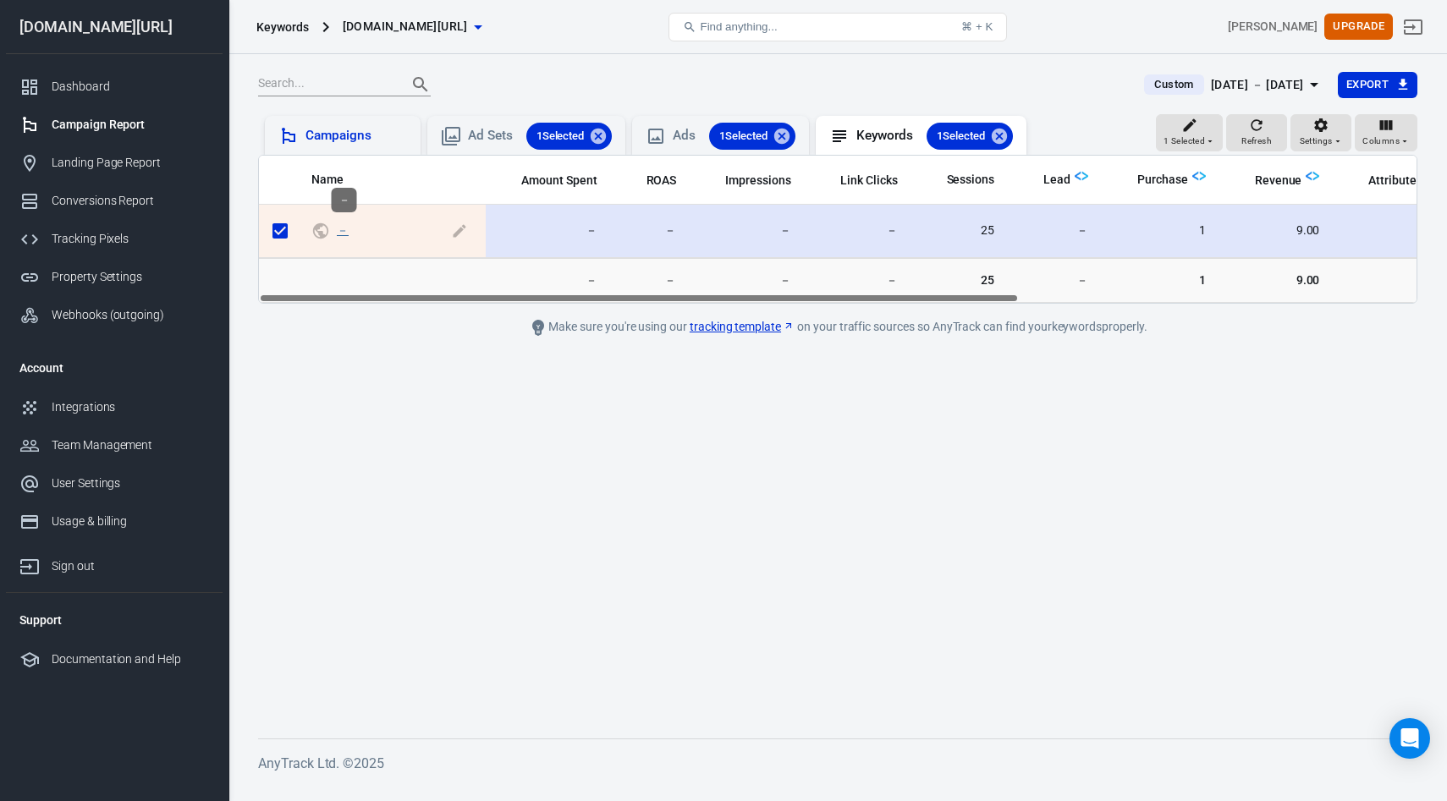
click at [347, 229] on link "－" at bounding box center [343, 230] width 12 height 14
click at [280, 230] on input "scrollable content" at bounding box center [280, 231] width 36 height 36
checkbox input "false"
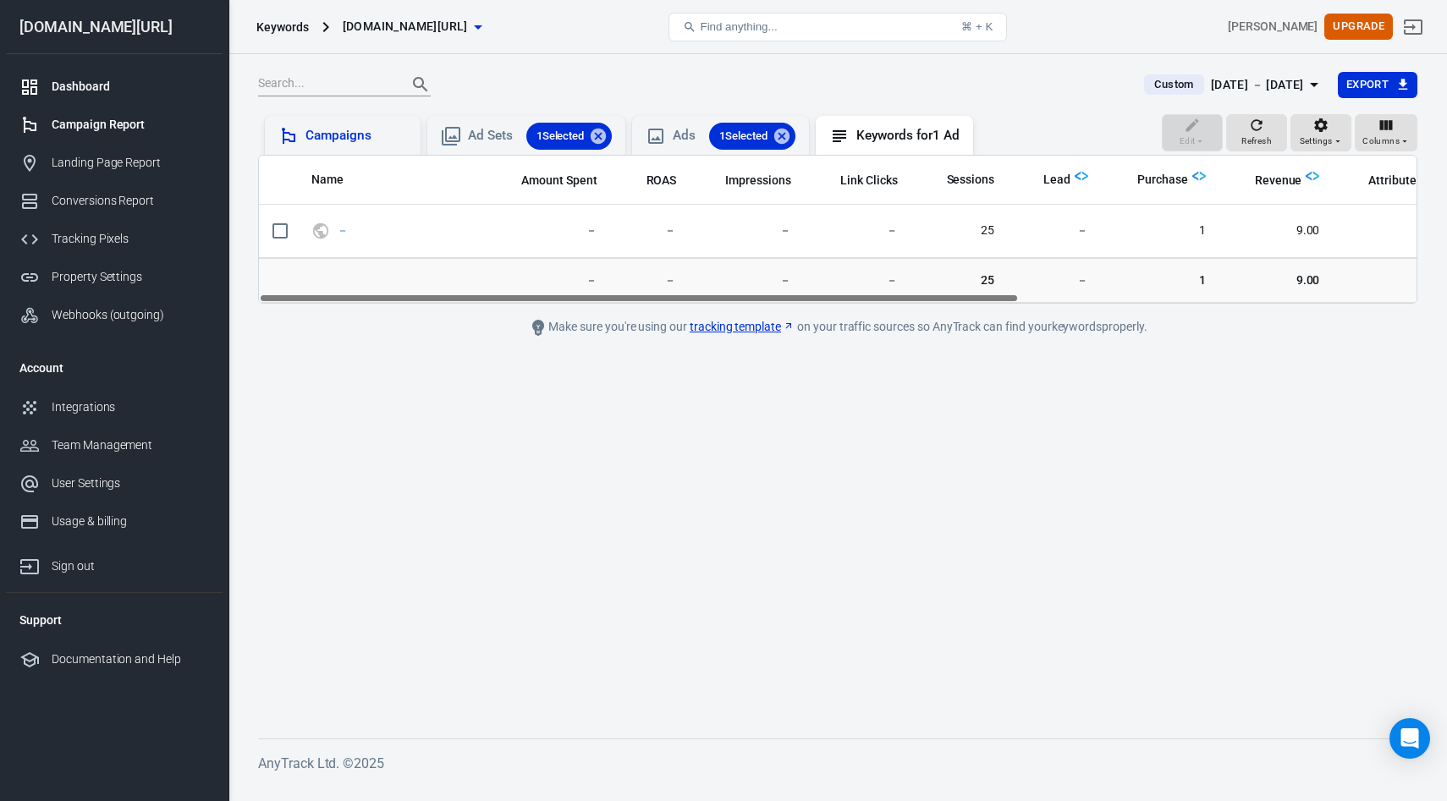
click at [79, 93] on div "Dashboard" at bounding box center [130, 87] width 157 height 18
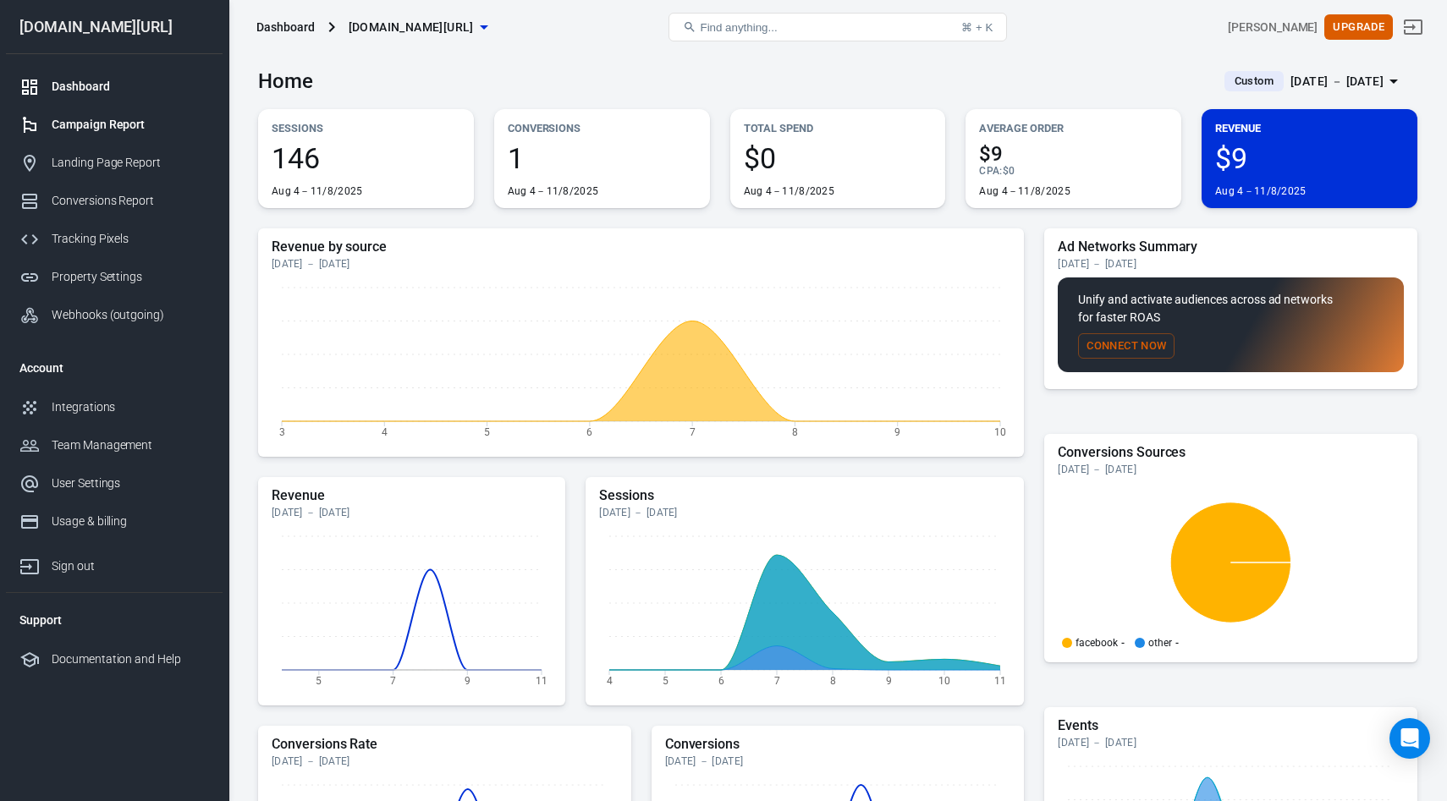
click at [116, 124] on div "Campaign Report" at bounding box center [130, 125] width 157 height 18
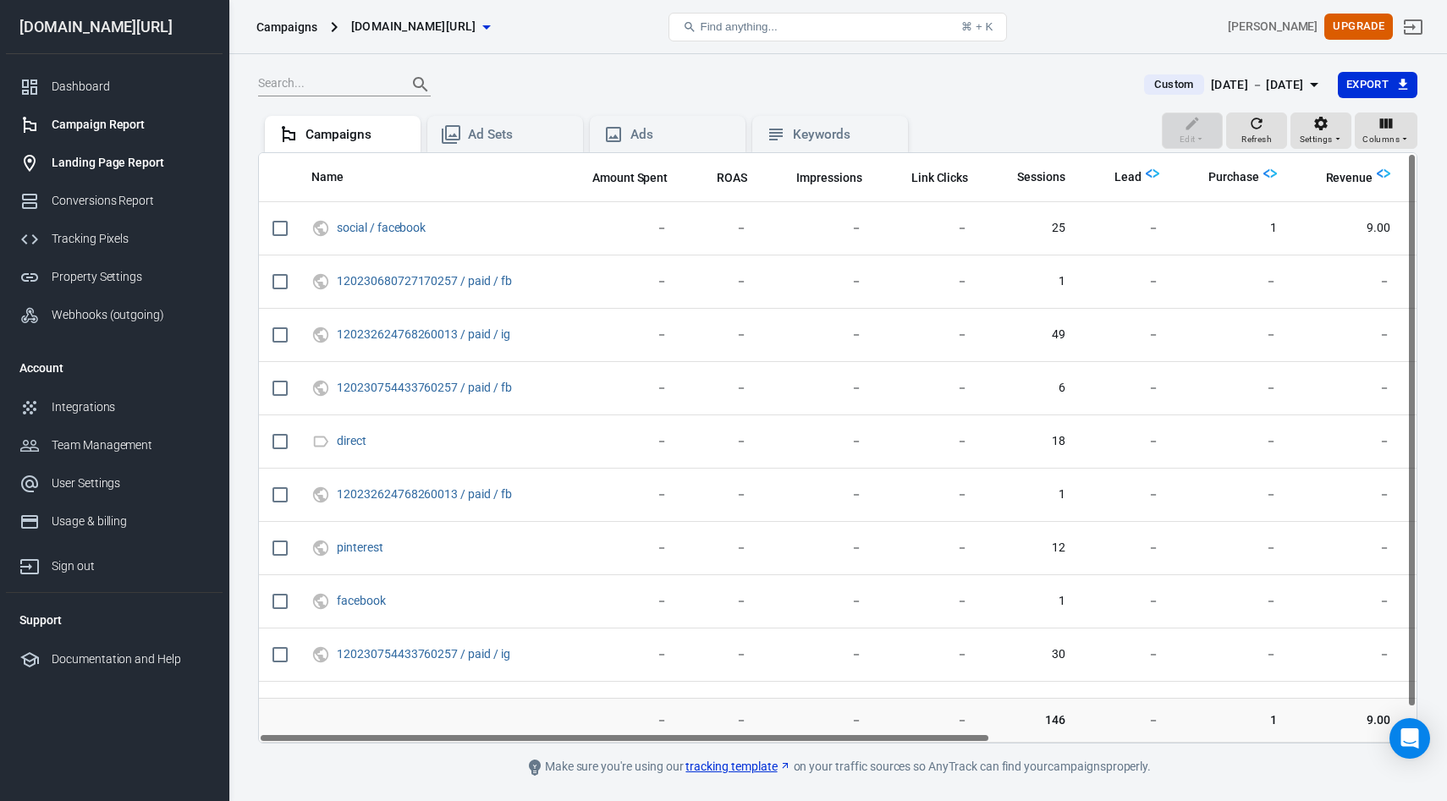
click at [73, 170] on div "Landing Page Report" at bounding box center [130, 163] width 157 height 18
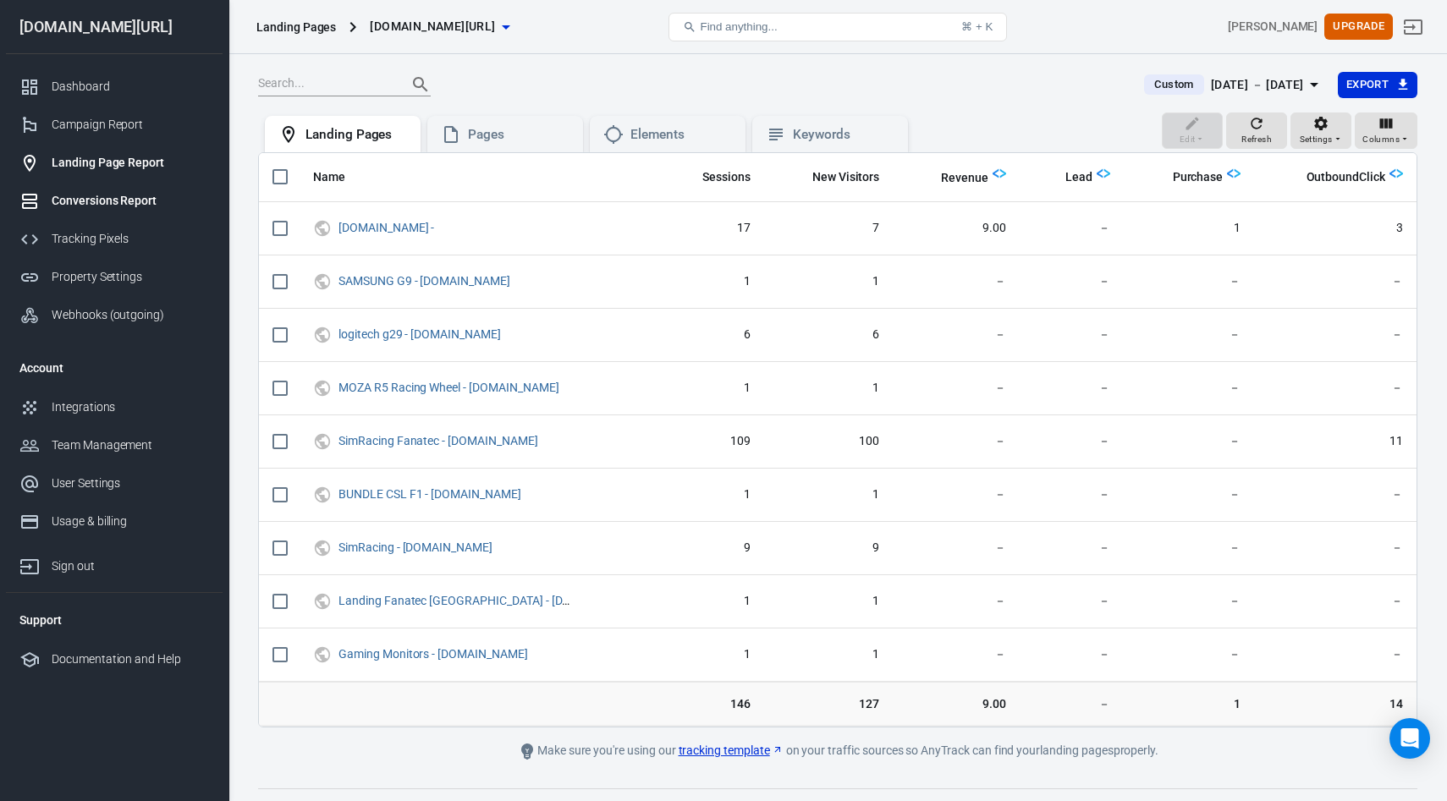
click at [113, 198] on div "Conversions Report" at bounding box center [130, 201] width 157 height 18
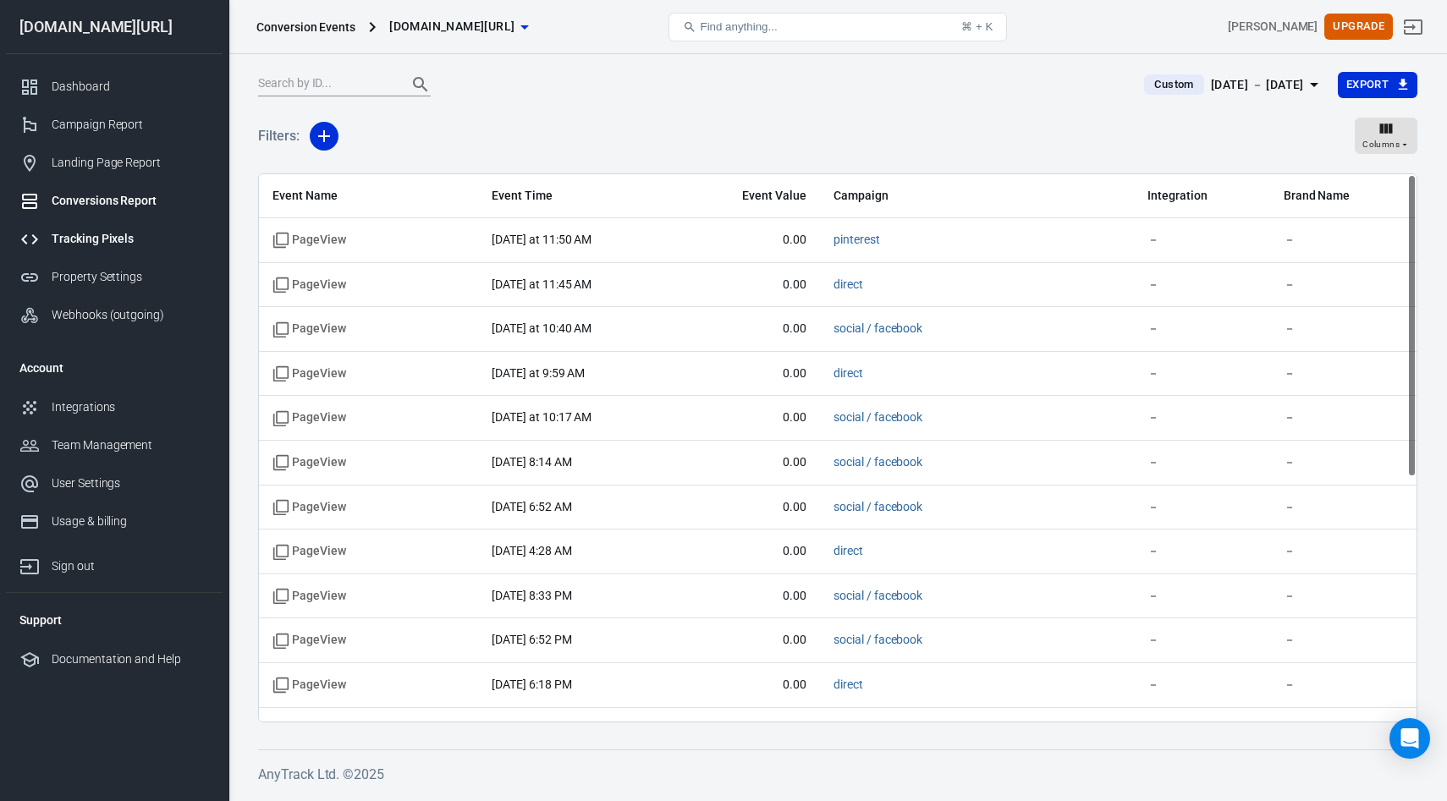
click at [69, 239] on div "Tracking Pixels" at bounding box center [130, 239] width 157 height 18
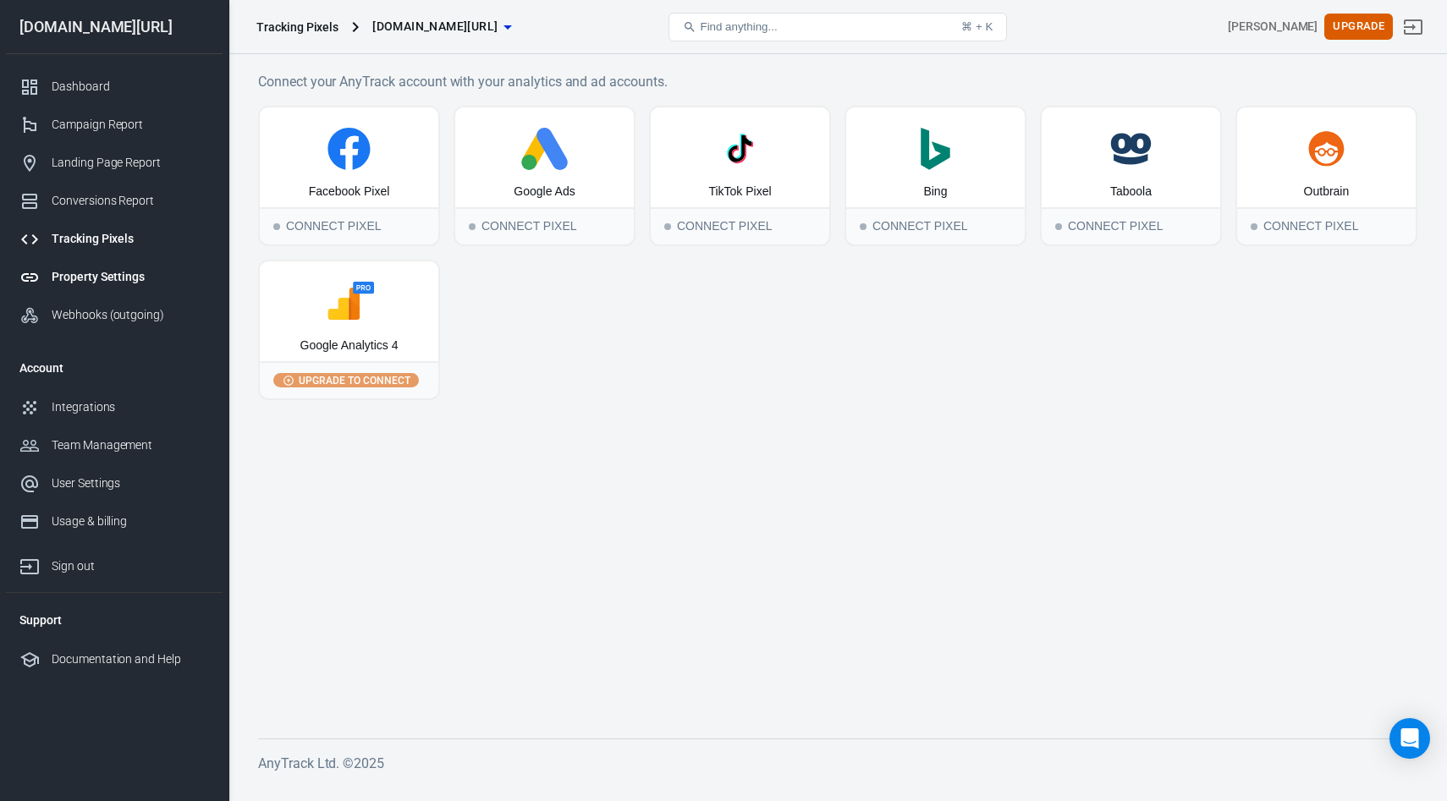
click at [66, 277] on div "Property Settings" at bounding box center [130, 277] width 157 height 18
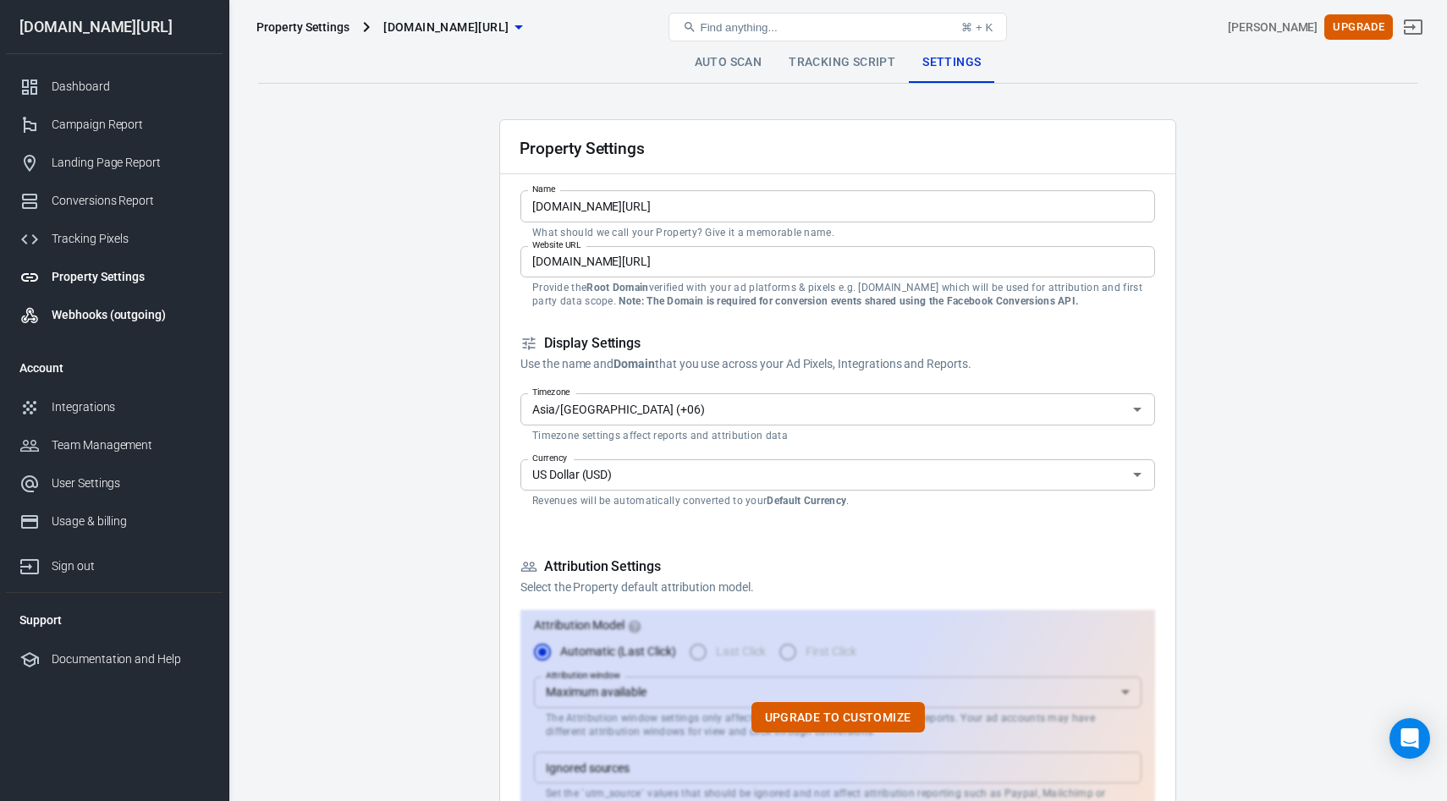
click at [70, 313] on div "Webhooks (outgoing)" at bounding box center [130, 315] width 157 height 18
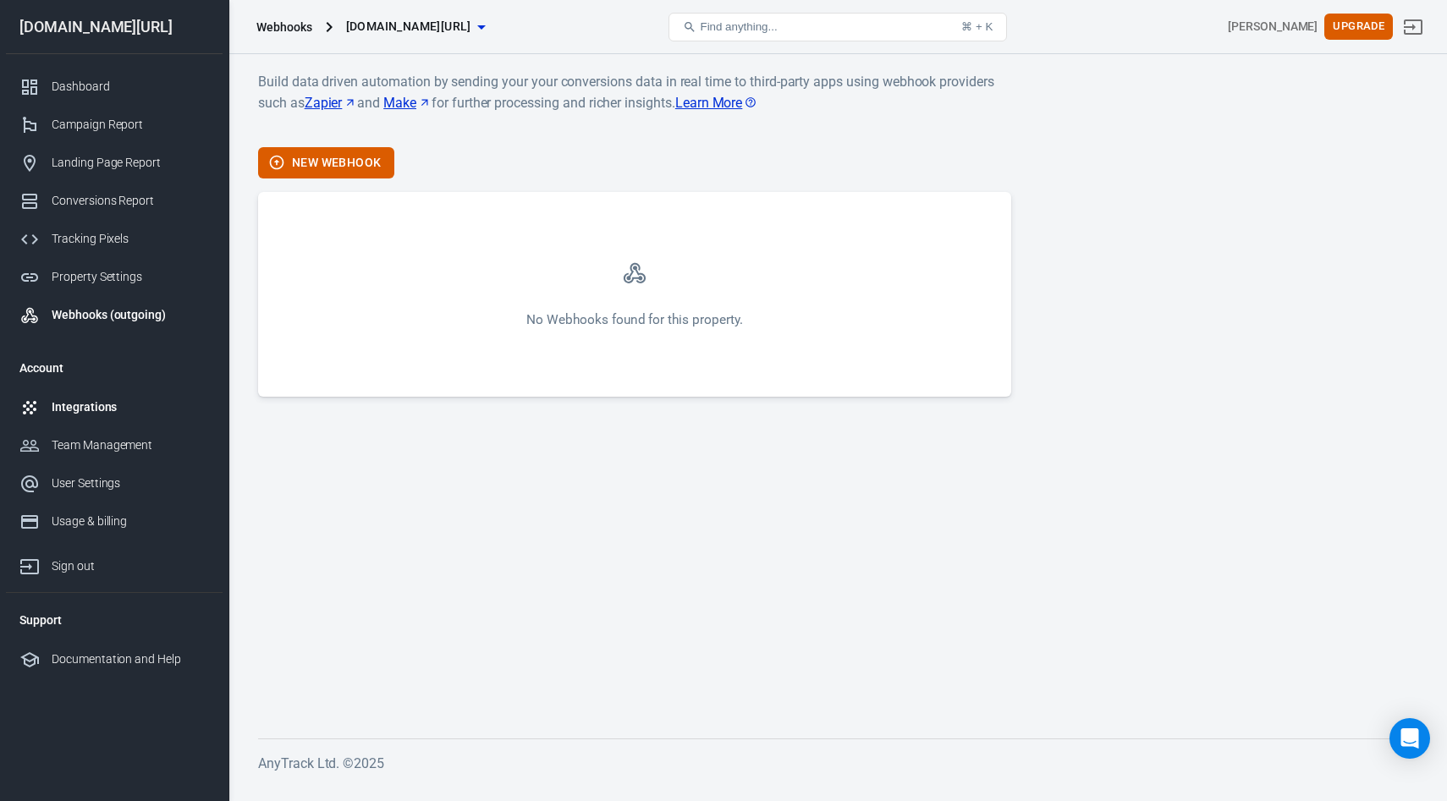
click at [66, 407] on div "Integrations" at bounding box center [130, 407] width 157 height 18
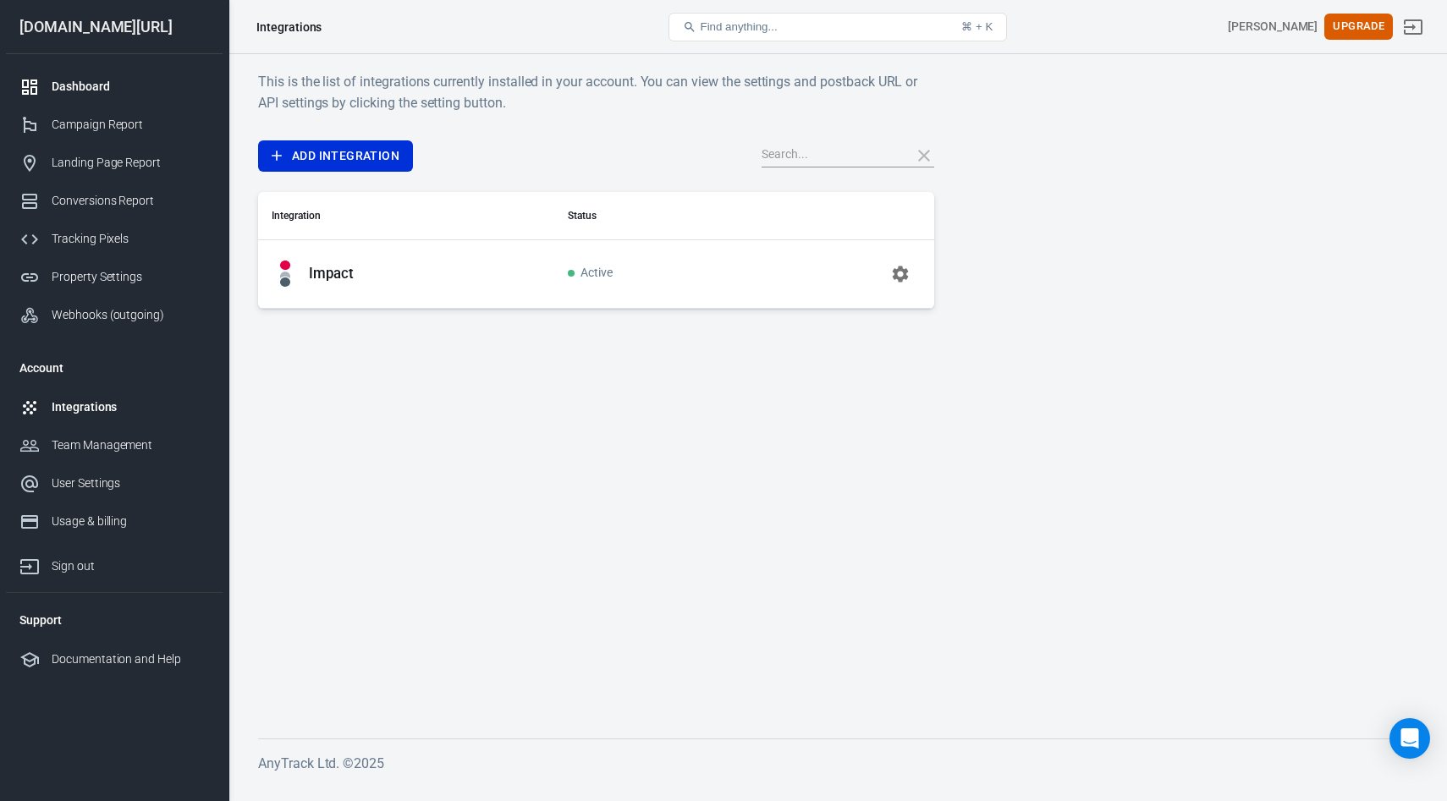
click at [73, 85] on div "Dashboard" at bounding box center [130, 87] width 157 height 18
